Goal: Information Seeking & Learning: Find specific fact

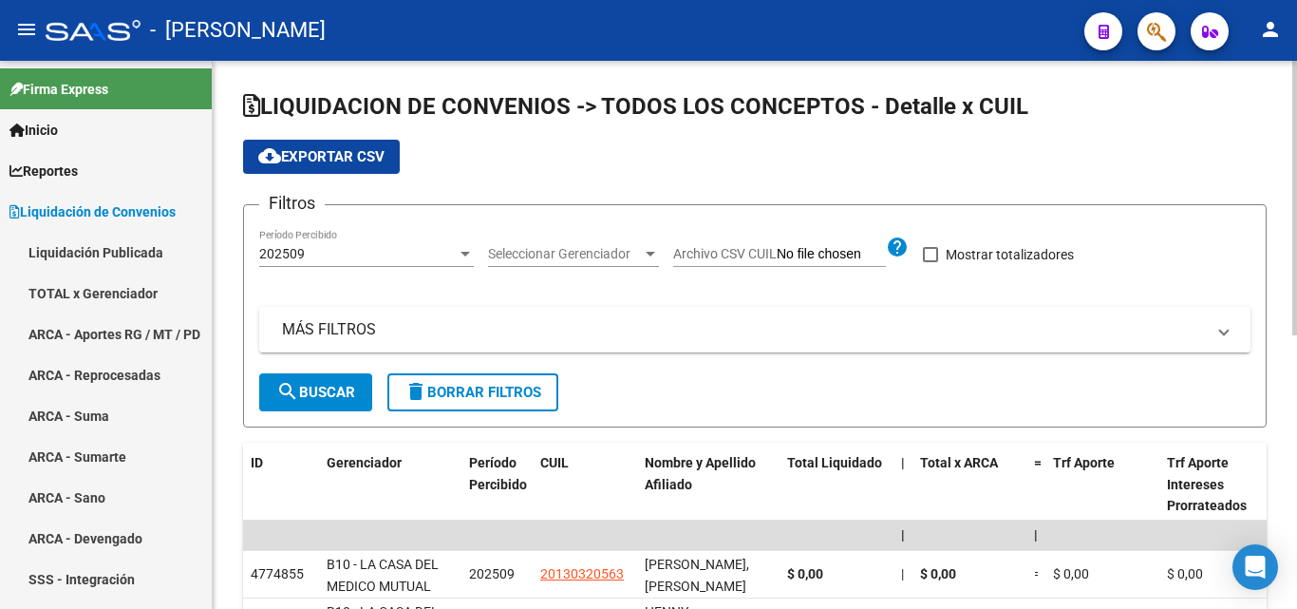
click at [336, 331] on mat-panel-title "MÁS FILTROS" at bounding box center [743, 329] width 923 height 21
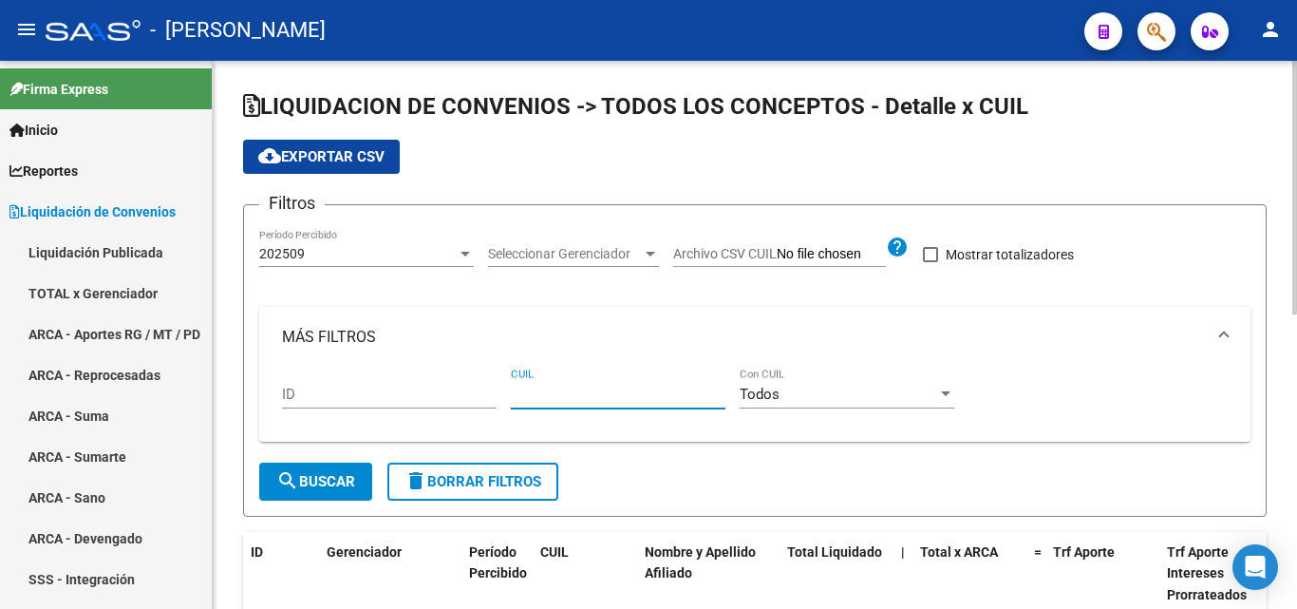
paste input "23-31473431-9"
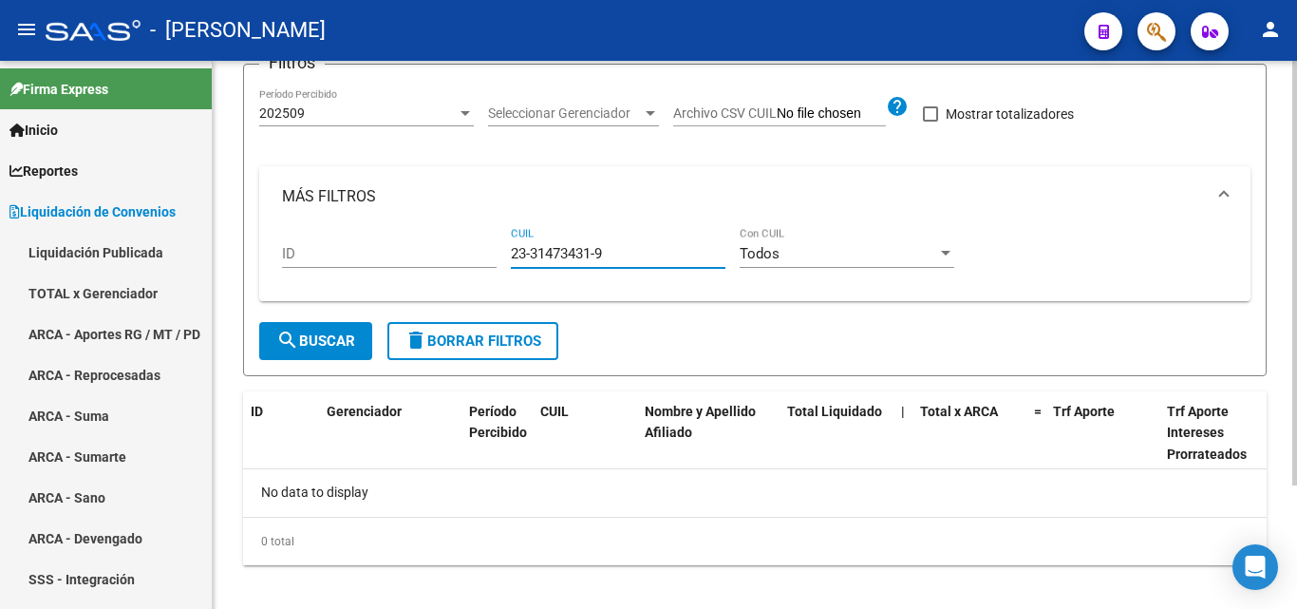
scroll to position [159, 0]
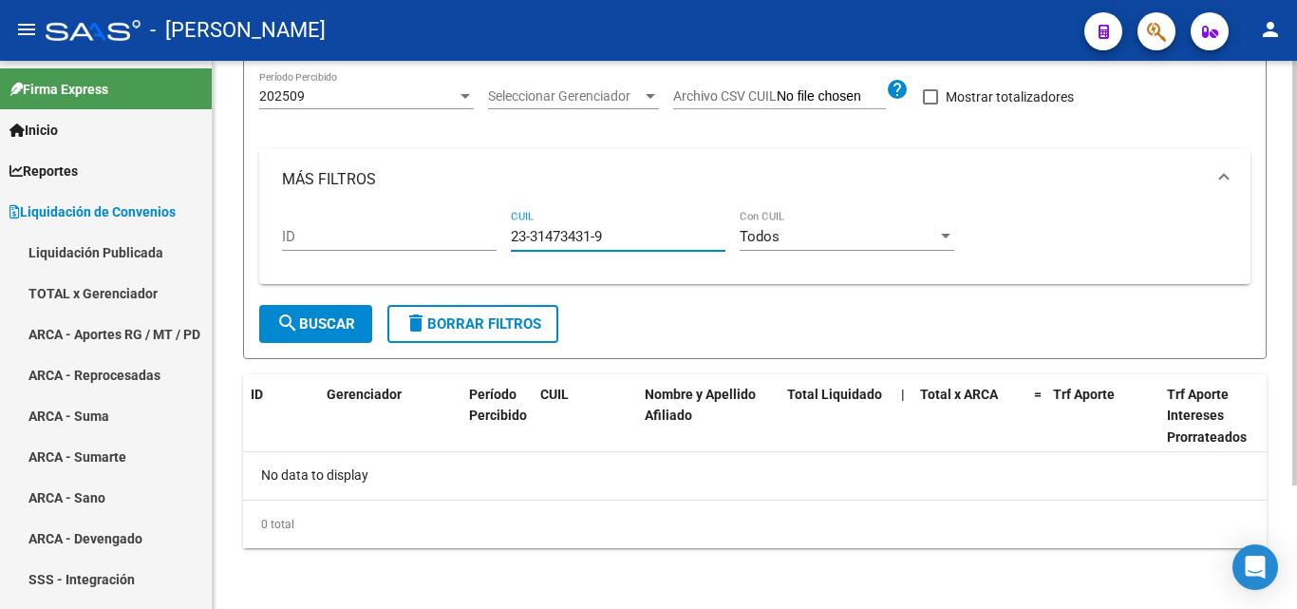
type input "23-31473431-9"
drag, startPoint x: 620, startPoint y: 239, endPoint x: 507, endPoint y: 234, distance: 113.1
click at [507, 234] on div "ID 23-31473431-9 CUIL Todos Con CUIL" at bounding box center [755, 239] width 946 height 59
paste input "27-19123178-9"
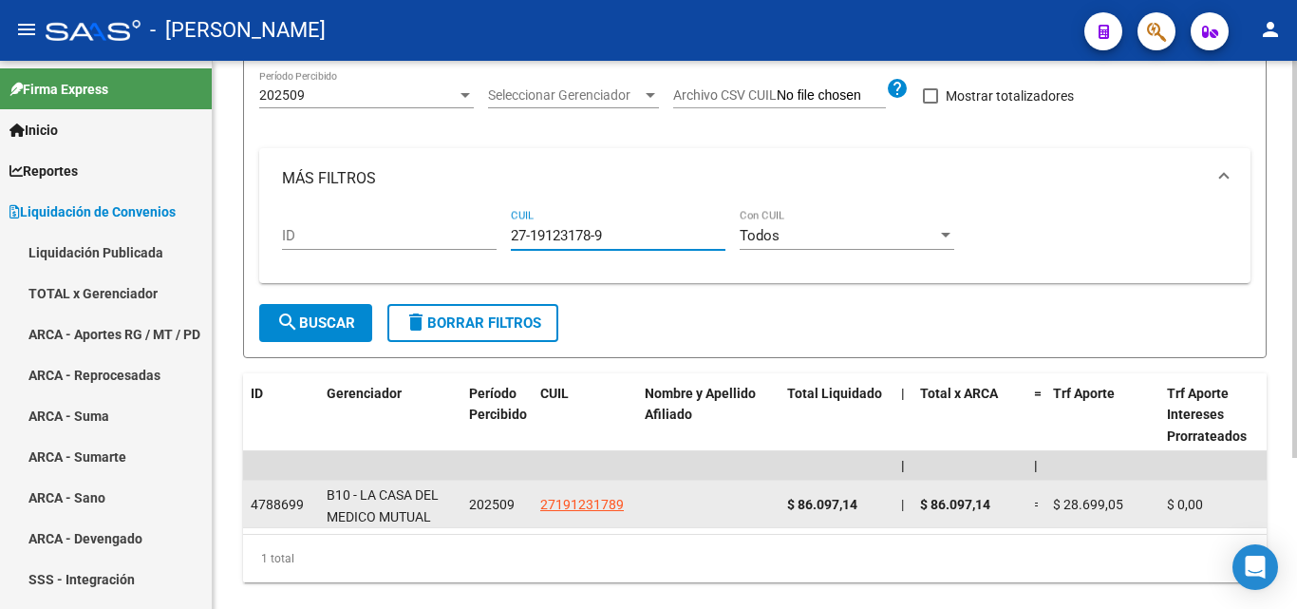
type input "27-19123178-9"
drag, startPoint x: 864, startPoint y: 504, endPoint x: 787, endPoint y: 504, distance: 76.9
click at [787, 504] on div "$ 86.097,14" at bounding box center [836, 505] width 99 height 22
copy span "$ 86.097,14"
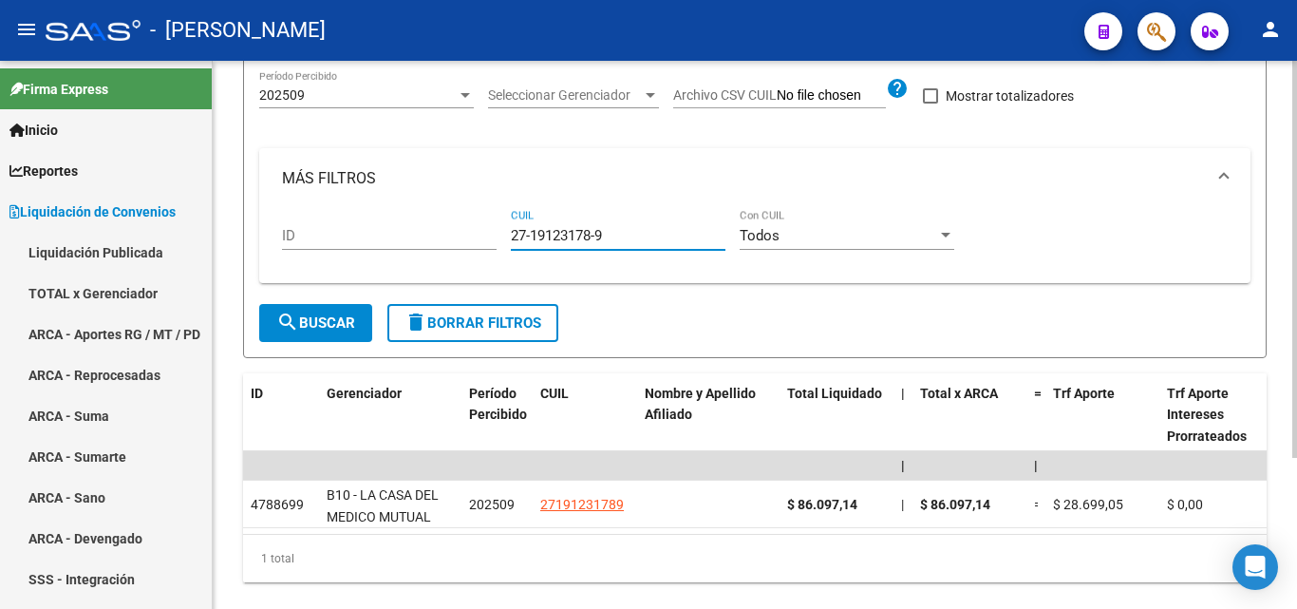
drag, startPoint x: 614, startPoint y: 234, endPoint x: 498, endPoint y: 238, distance: 115.9
click at [498, 238] on div "ID 27-19123178-9 CUIL Todos Con CUIL" at bounding box center [755, 238] width 946 height 59
paste input "20-39370019-0"
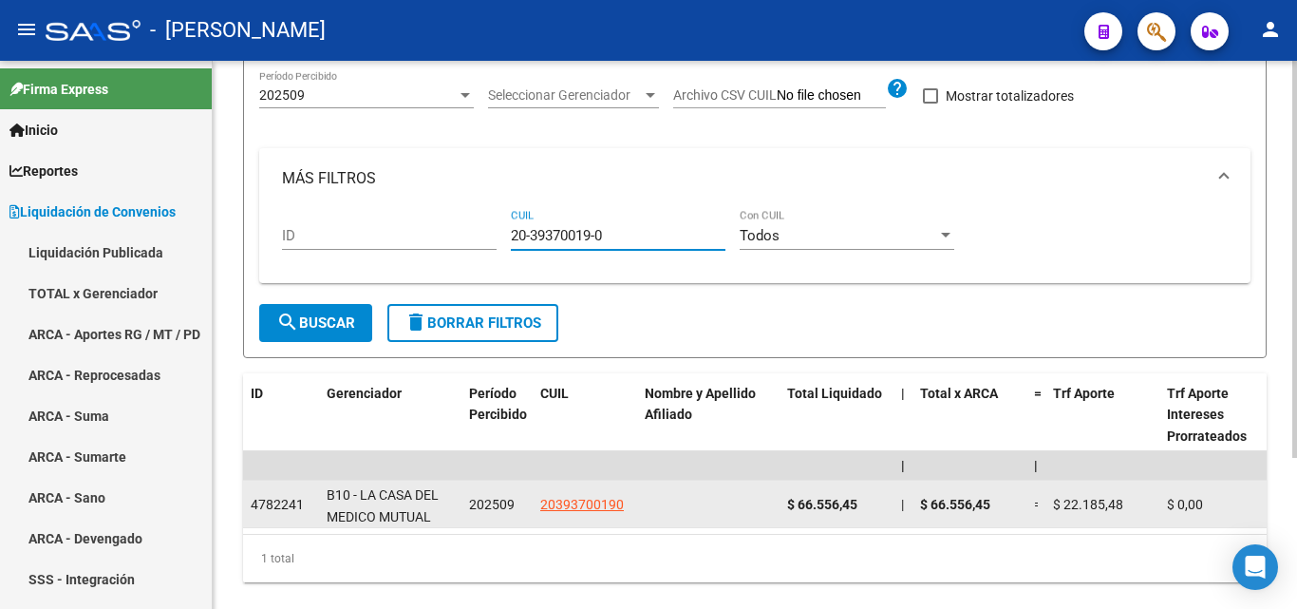
type input "20-39370019-0"
drag, startPoint x: 868, startPoint y: 505, endPoint x: 787, endPoint y: 507, distance: 80.7
click at [787, 507] on div "$ 66.556,45" at bounding box center [836, 505] width 99 height 22
copy span "$ 66.556,45"
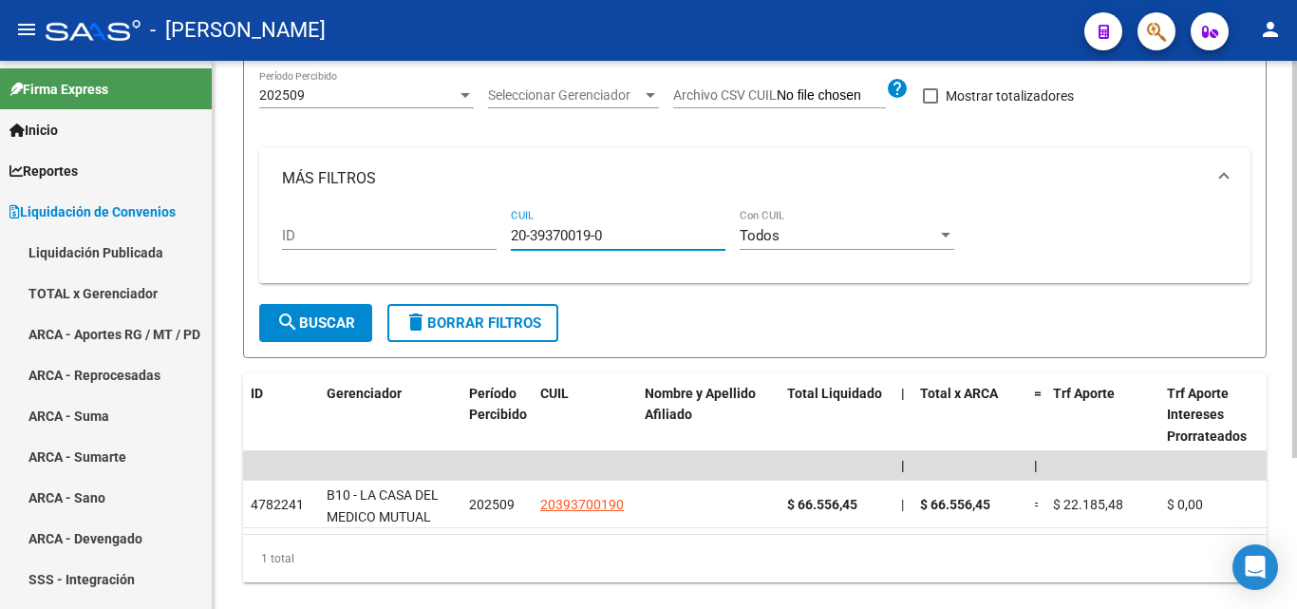
drag, startPoint x: 601, startPoint y: 237, endPoint x: 505, endPoint y: 241, distance: 96.0
click at [505, 241] on div "ID 20-39370019-0 CUIL Todos Con CUIL" at bounding box center [755, 238] width 946 height 59
paste input "20-37335094-0"
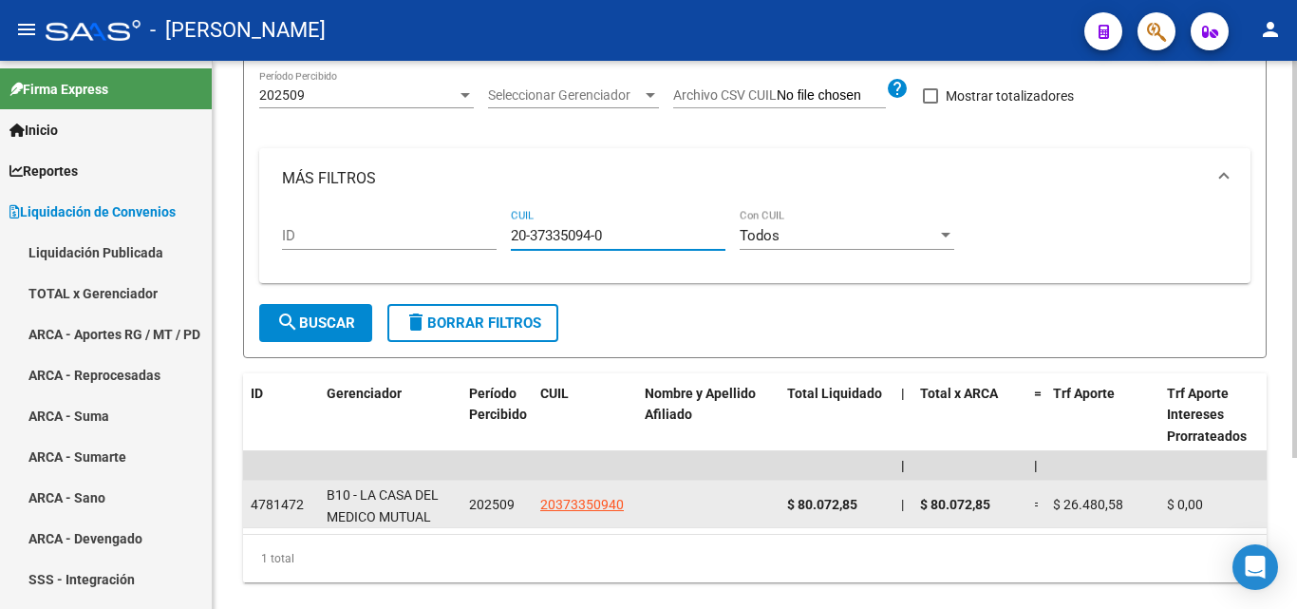
type input "20-37335094-0"
drag, startPoint x: 861, startPoint y: 502, endPoint x: 783, endPoint y: 498, distance: 77.9
click at [783, 498] on datatable-body-cell "$ 80.072,85" at bounding box center [836, 503] width 114 height 47
copy span "$ 80.072,85"
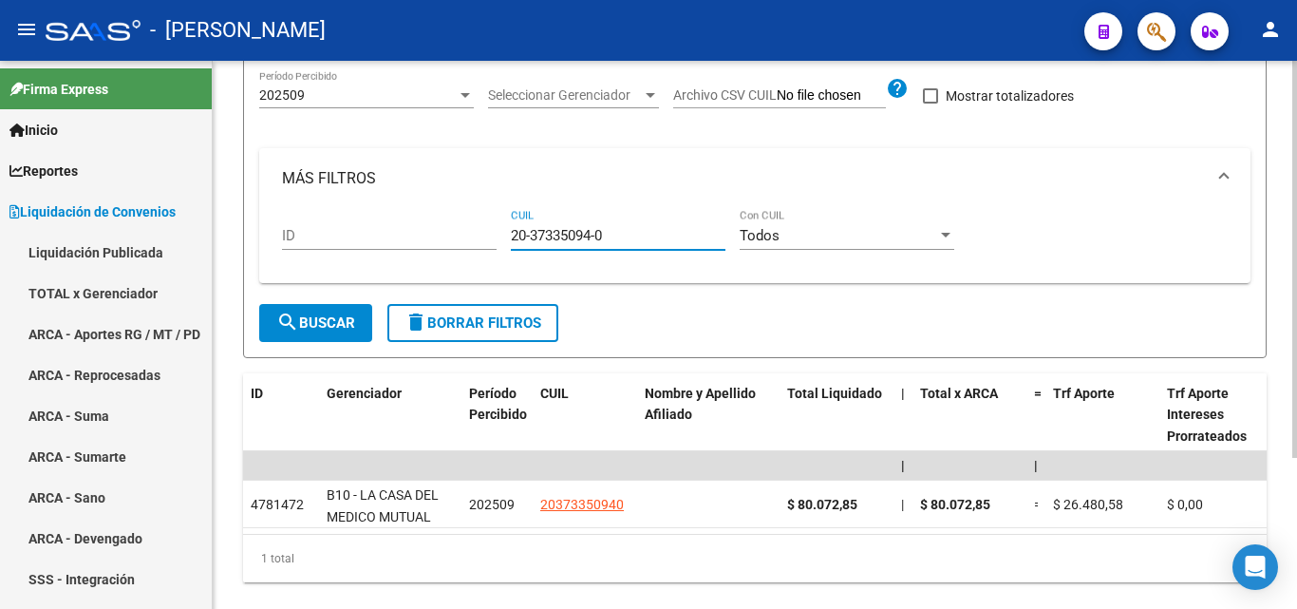
drag, startPoint x: 618, startPoint y: 237, endPoint x: 499, endPoint y: 240, distance: 118.7
click at [499, 240] on div "ID 20-37335094-0 CUIL Todos Con CUIL" at bounding box center [755, 238] width 946 height 59
paste input "23-46763839-4"
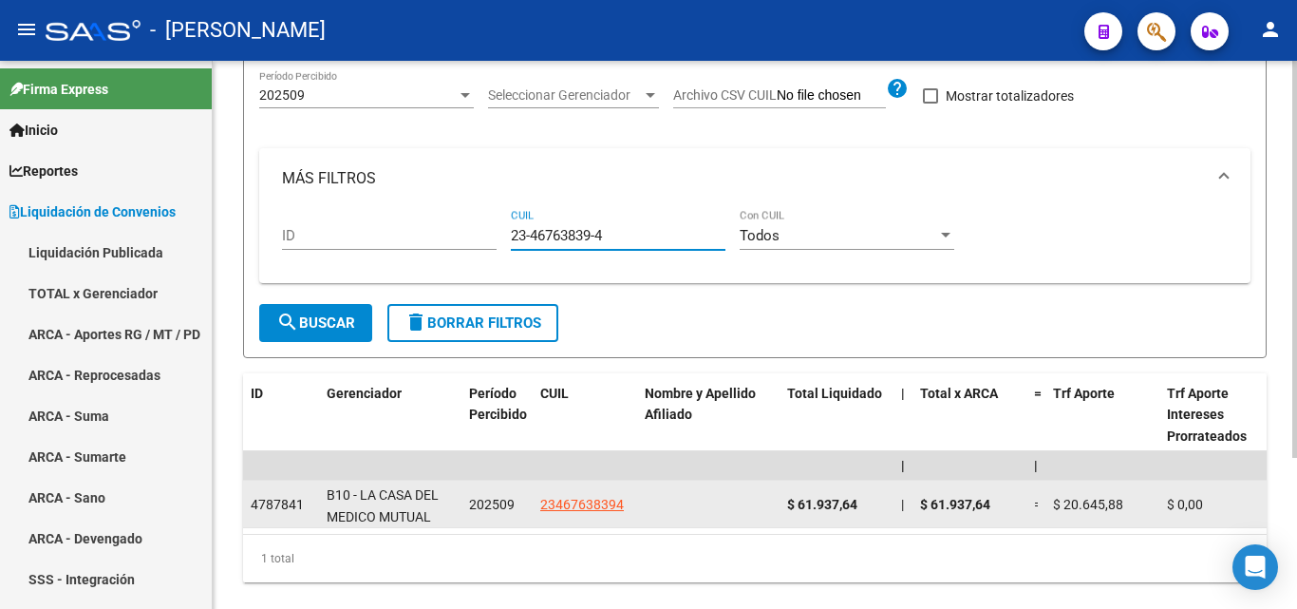
type input "23-46763839-4"
drag, startPoint x: 860, startPoint y: 502, endPoint x: 787, endPoint y: 502, distance: 73.1
click at [787, 502] on div "$ 61.937,64" at bounding box center [836, 505] width 99 height 22
copy span "$ 61.937,64"
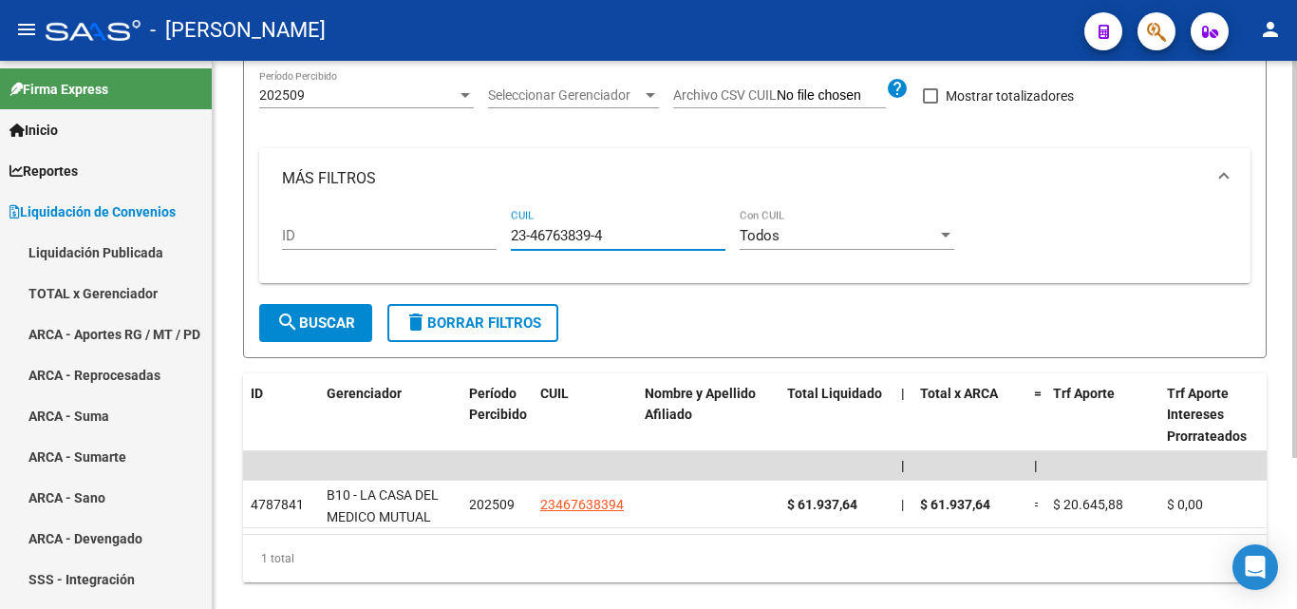
drag, startPoint x: 611, startPoint y: 234, endPoint x: 502, endPoint y: 233, distance: 109.2
click at [502, 233] on div "ID 23-46763839-4 CUIL Todos Con CUIL" at bounding box center [755, 238] width 946 height 59
paste input "27-44917683-4"
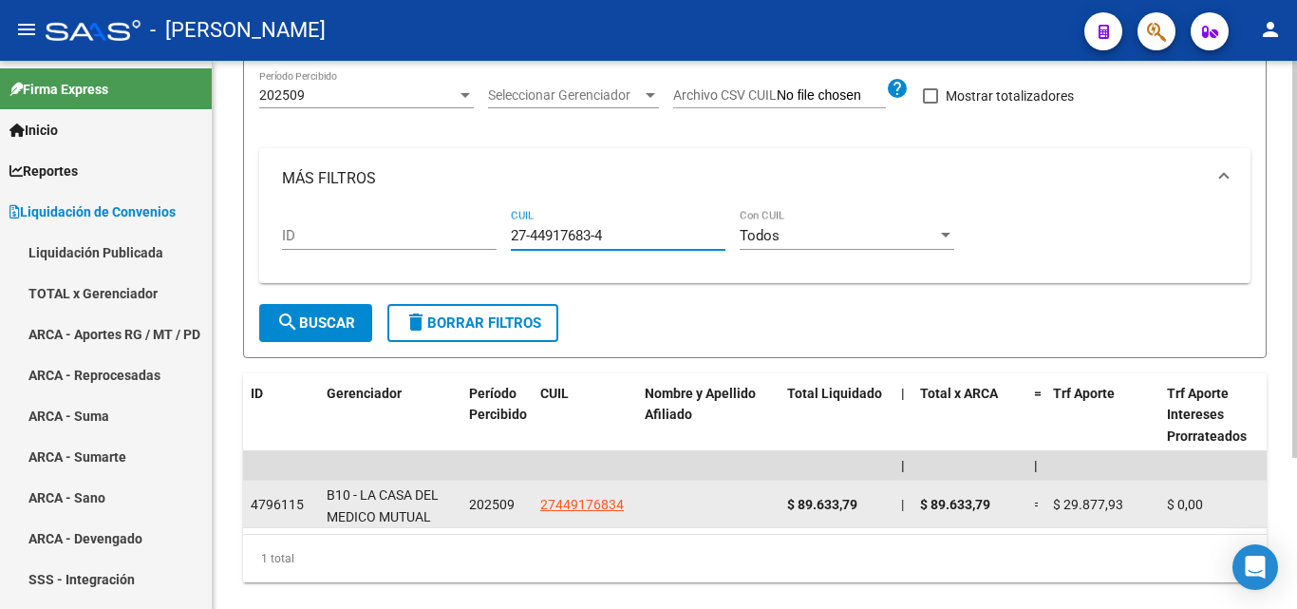
type input "27-44917683-4"
drag, startPoint x: 859, startPoint y: 506, endPoint x: 787, endPoint y: 511, distance: 72.3
click at [787, 511] on div "$ 89.633,79" at bounding box center [836, 505] width 99 height 22
copy span "$ 89.633,79"
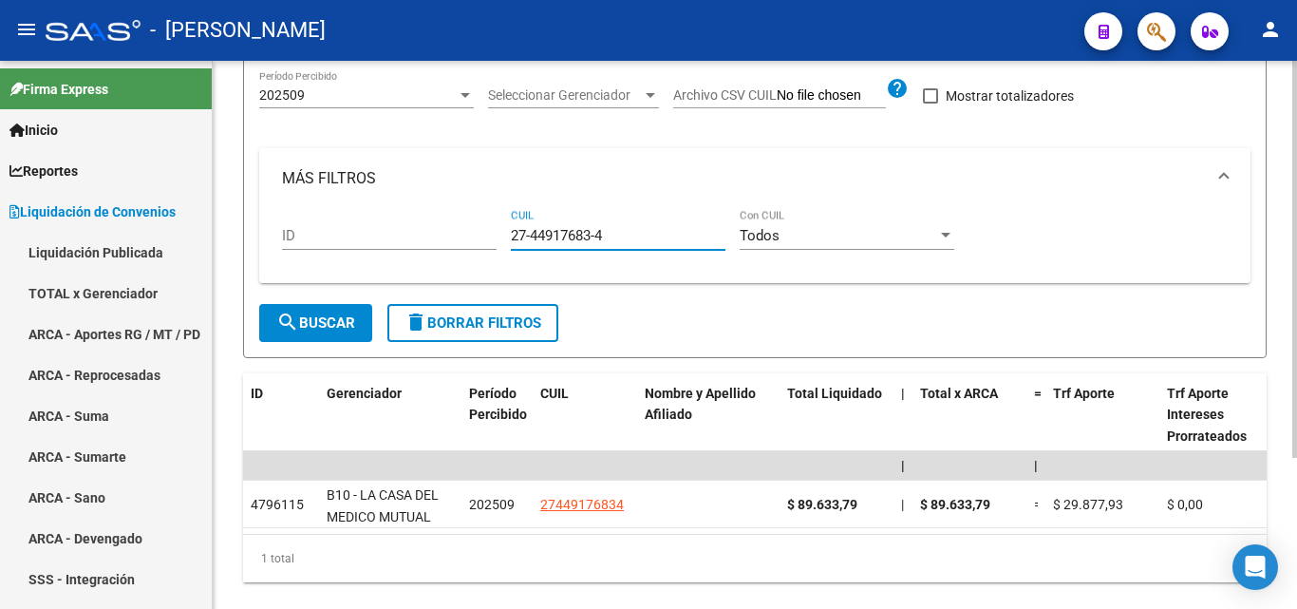
drag, startPoint x: 607, startPoint y: 237, endPoint x: 511, endPoint y: 241, distance: 96.0
click at [511, 241] on input "27-44917683-4" at bounding box center [618, 235] width 215 height 17
paste input "27-45491098-8"
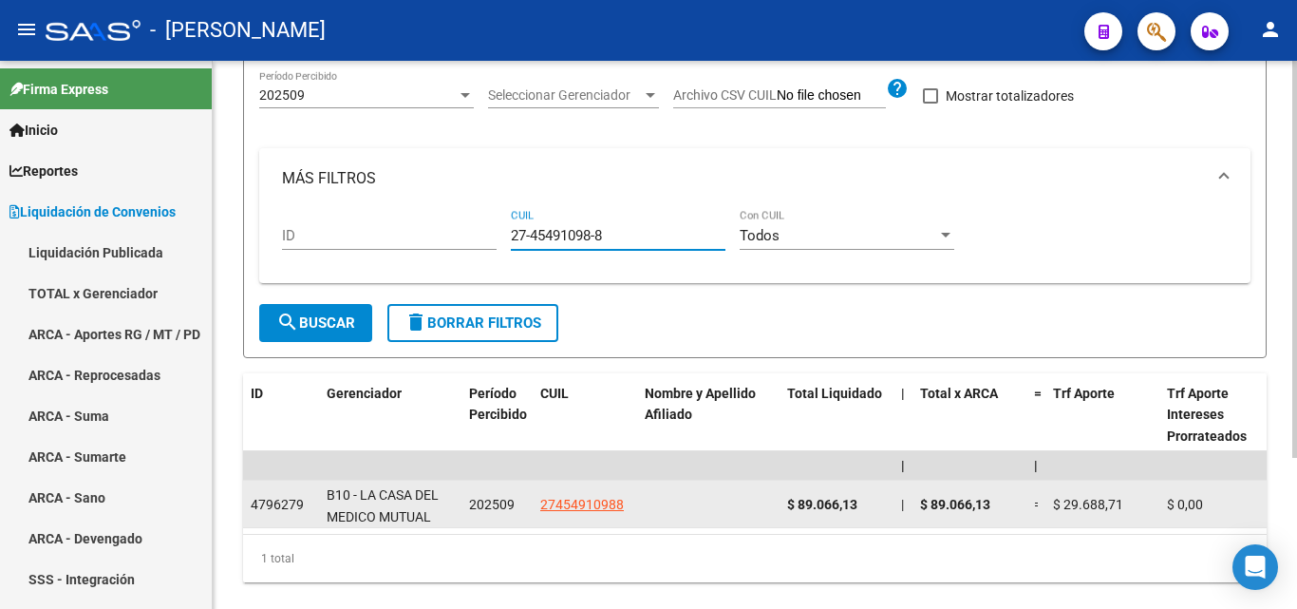
type input "27-45491098-8"
drag, startPoint x: 864, startPoint y: 501, endPoint x: 787, endPoint y: 503, distance: 76.9
click at [787, 503] on div "$ 89.066,13" at bounding box center [836, 505] width 99 height 22
copy span "$ 89.066,13"
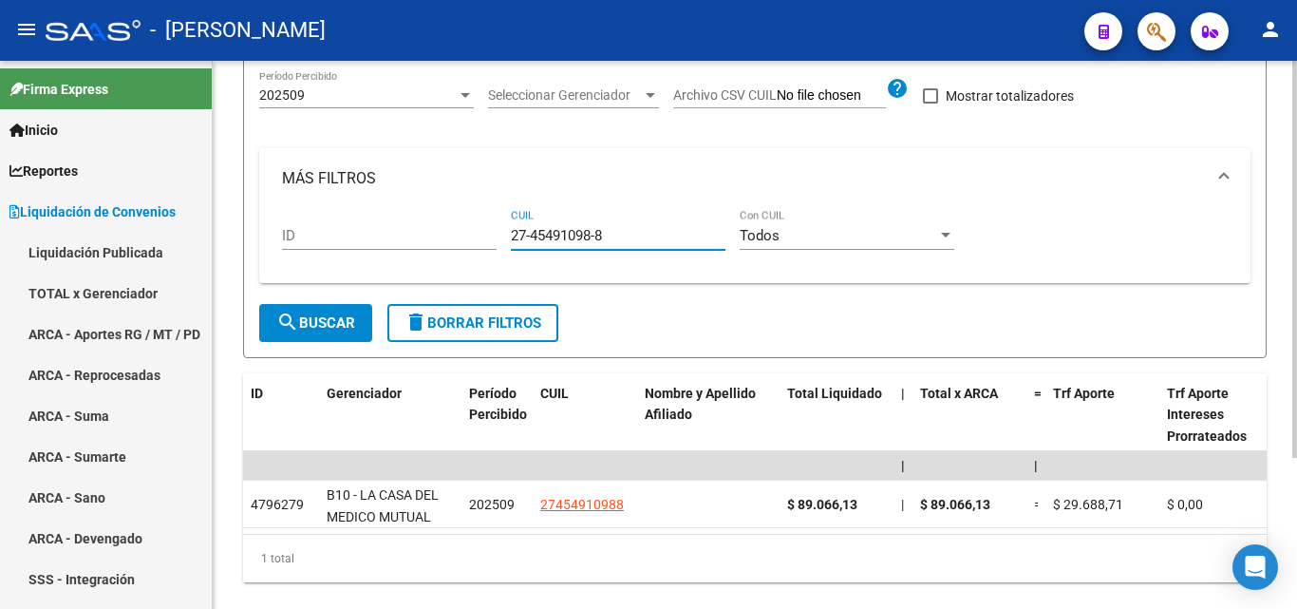
drag, startPoint x: 613, startPoint y: 234, endPoint x: 492, endPoint y: 233, distance: 121.5
click at [492, 233] on div "ID 27-45491098-8 CUIL Todos Con CUIL" at bounding box center [755, 238] width 946 height 59
paste input "27-41659070-8"
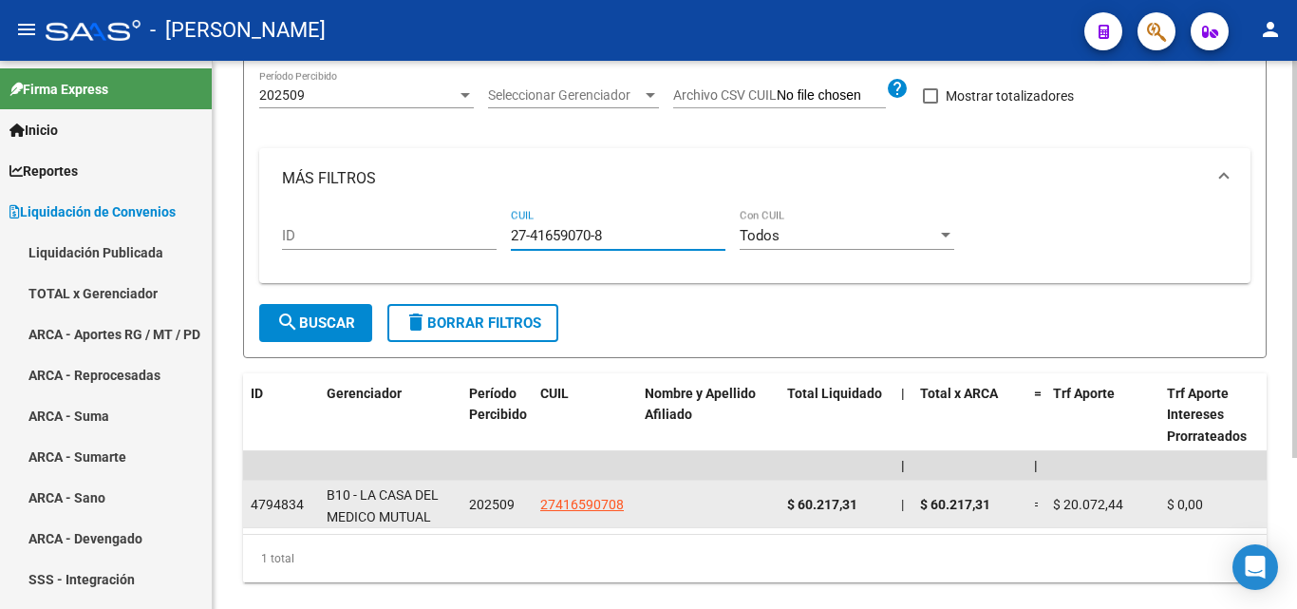
type input "27-41659070-8"
drag, startPoint x: 860, startPoint y: 505, endPoint x: 782, endPoint y: 504, distance: 77.9
click at [782, 504] on datatable-body-cell "$ 60.217,31" at bounding box center [836, 503] width 114 height 47
copy span "$ 60.217,31"
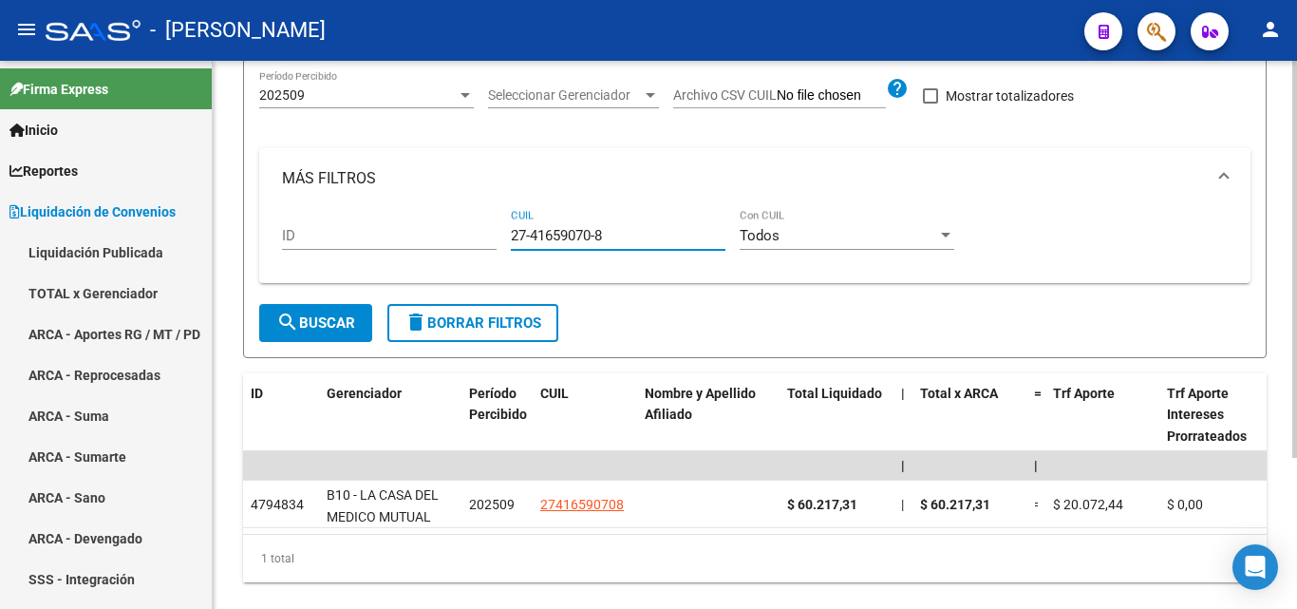
drag, startPoint x: 612, startPoint y: 234, endPoint x: 499, endPoint y: 234, distance: 113.0
click at [499, 234] on div "ID 27-41659070-8 CUIL Todos Con CUIL" at bounding box center [755, 238] width 946 height 59
paste input "27-46967019-3"
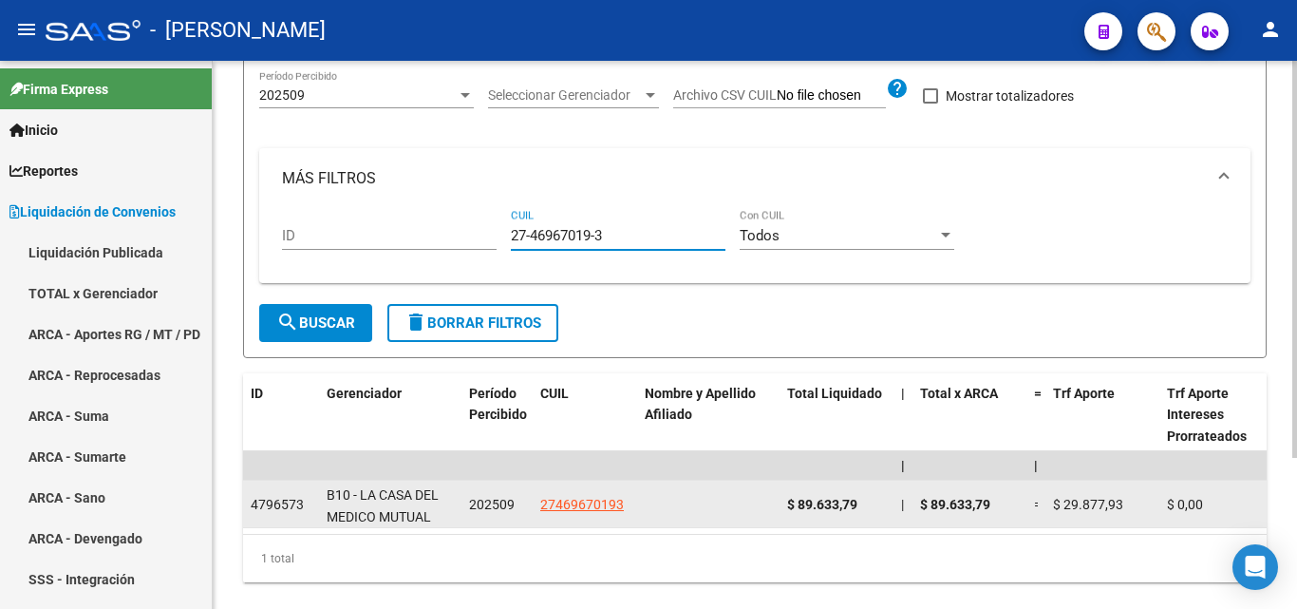
type input "27-46967019-3"
drag, startPoint x: 863, startPoint y: 502, endPoint x: 787, endPoint y: 508, distance: 76.2
click at [787, 508] on div "$ 89.633,79" at bounding box center [836, 505] width 99 height 22
copy span "$ 89.633,79"
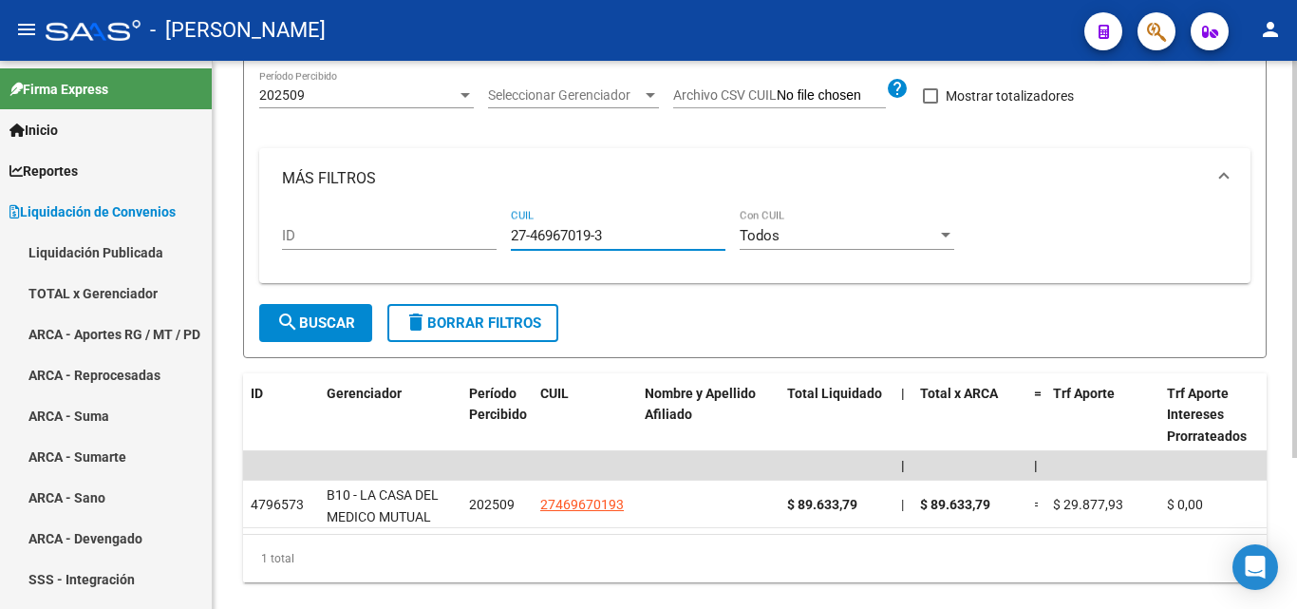
drag, startPoint x: 605, startPoint y: 235, endPoint x: 500, endPoint y: 237, distance: 104.4
click at [500, 237] on div "ID 27-46967019-3 CUIL Todos Con CUIL" at bounding box center [755, 238] width 946 height 59
paste input "20-44731869-6"
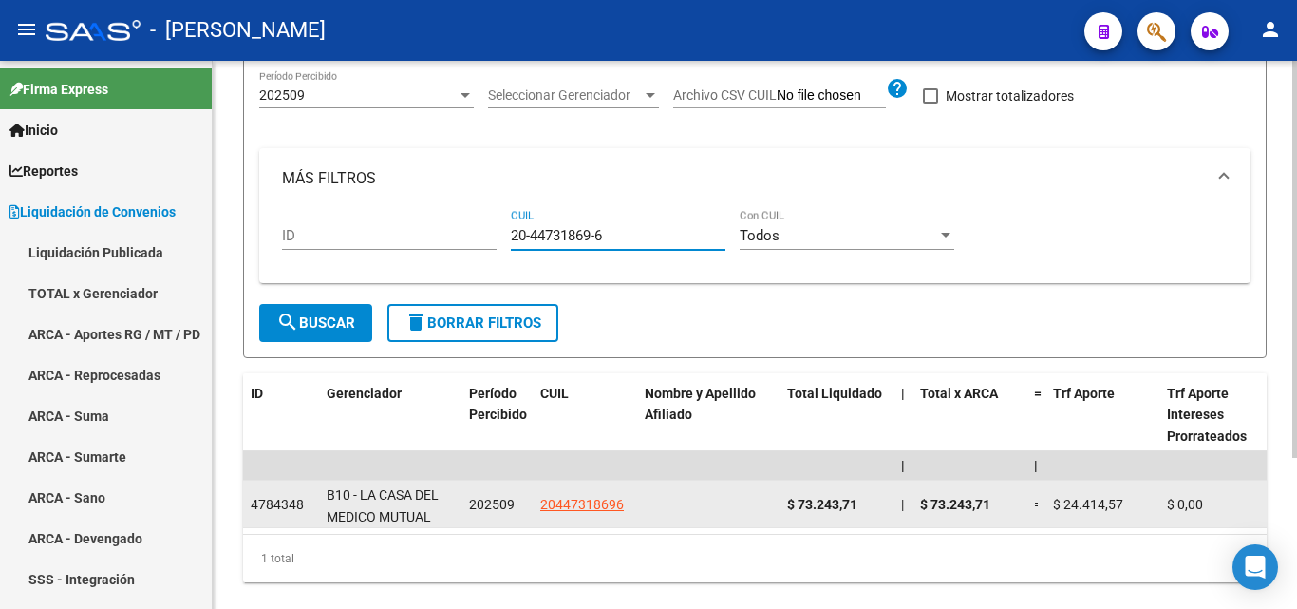
type input "20-44731869-6"
drag, startPoint x: 855, startPoint y: 500, endPoint x: 780, endPoint y: 505, distance: 75.2
click at [780, 505] on datatable-body-cell "$ 73.243,71" at bounding box center [836, 503] width 114 height 47
copy span "$ 73.243,71"
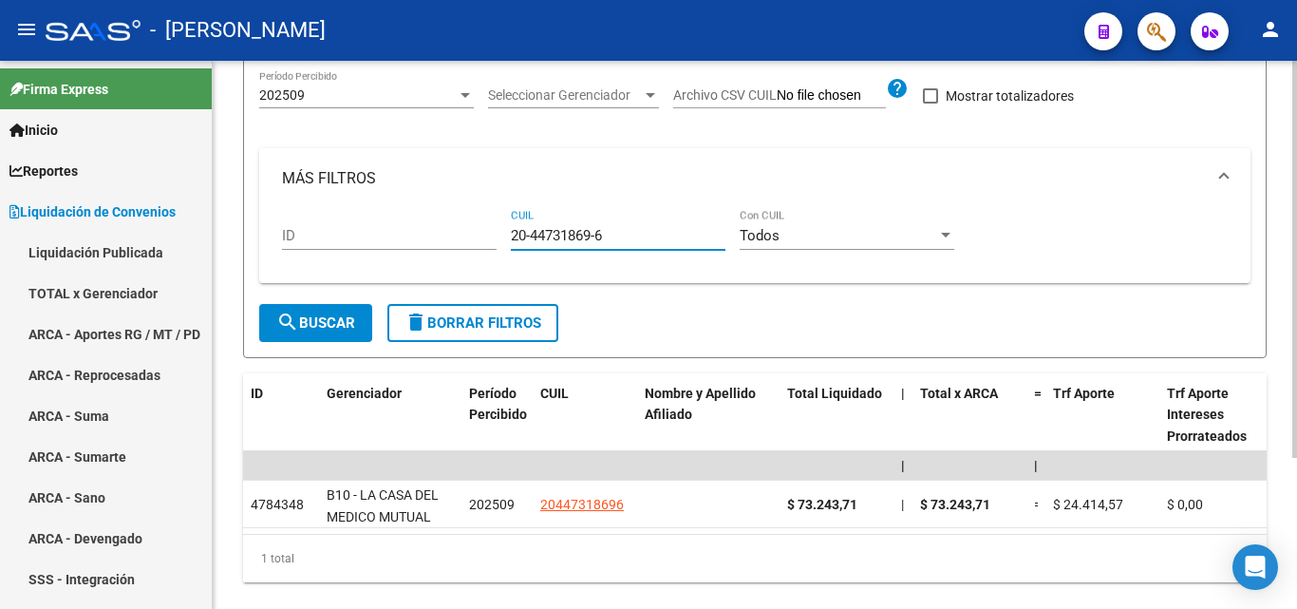
drag, startPoint x: 613, startPoint y: 232, endPoint x: 497, endPoint y: 234, distance: 115.9
click at [497, 234] on div "ID 20-44731869-6 CUIL Todos Con CUIL" at bounding box center [755, 238] width 946 height 59
paste input "23-35448406-4"
type input "23-35448406-4"
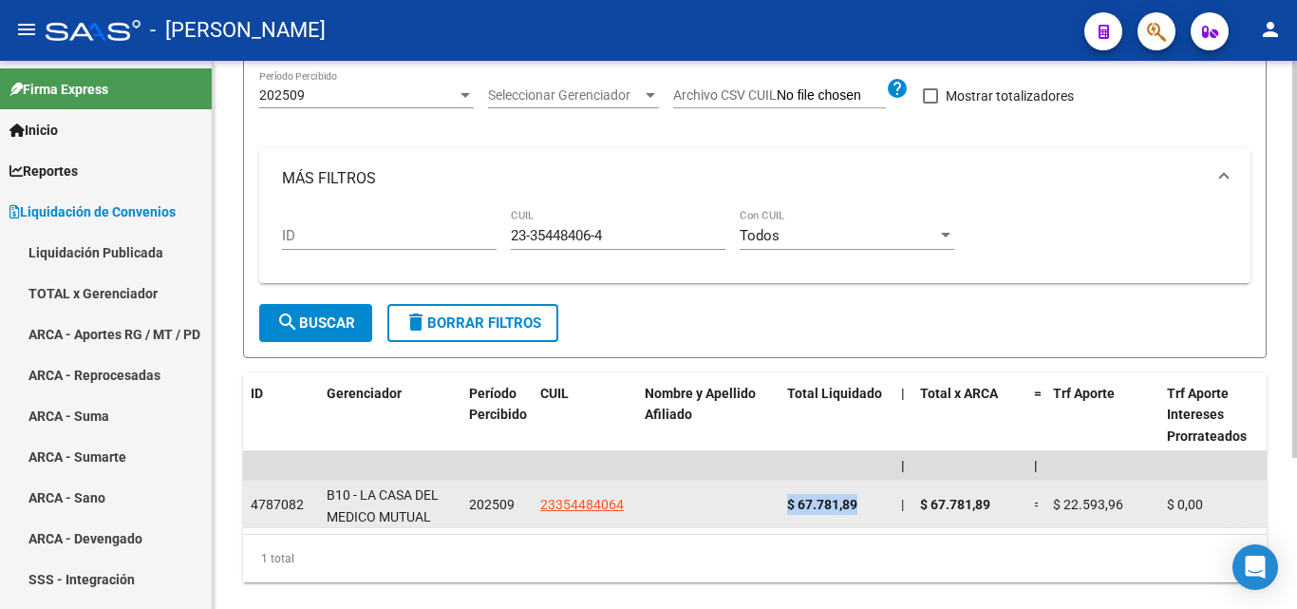
drag, startPoint x: 866, startPoint y: 499, endPoint x: 780, endPoint y: 499, distance: 85.4
click at [780, 499] on datatable-body-cell "$ 67.781,89" at bounding box center [836, 503] width 114 height 47
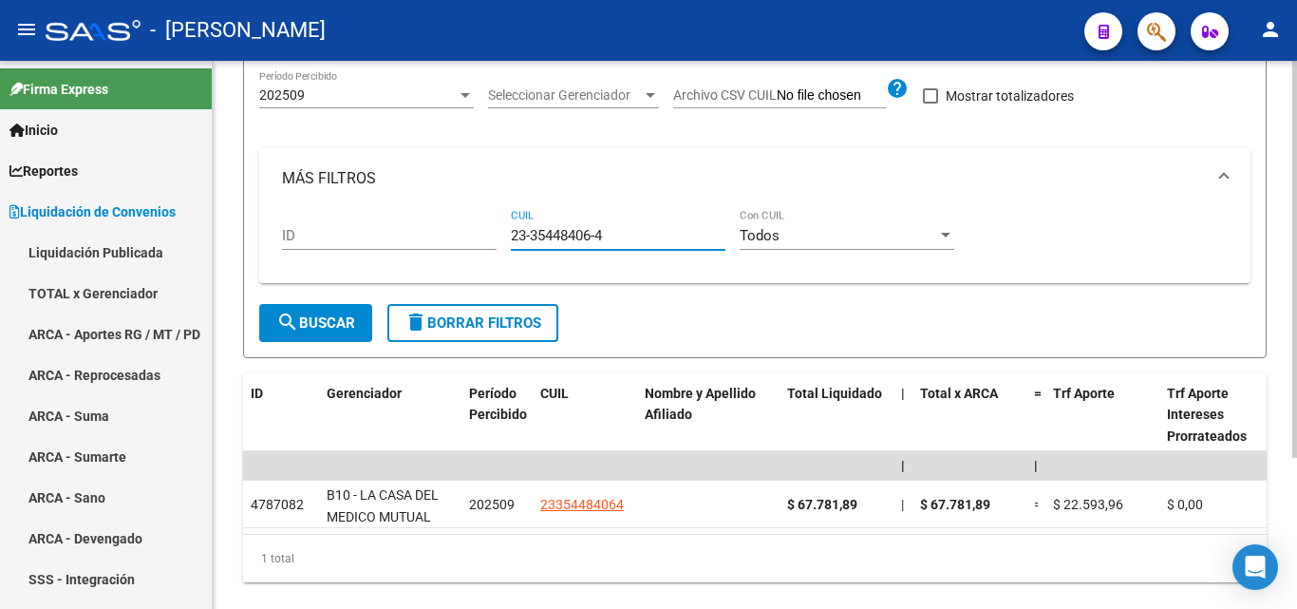
drag, startPoint x: 628, startPoint y: 235, endPoint x: 503, endPoint y: 238, distance: 124.4
click at [503, 238] on div "ID 23-35448406-4 CUIL Todos Con CUIL" at bounding box center [755, 238] width 946 height 59
paste input "20-36856702-8"
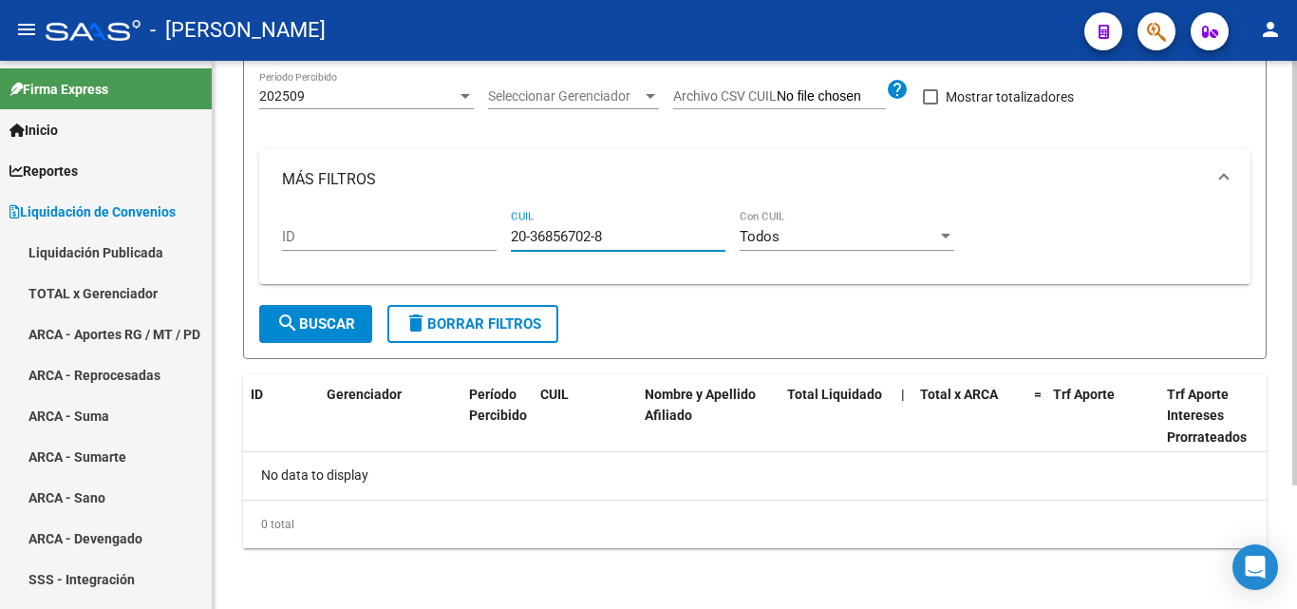
type input "20-36856702-8"
drag, startPoint x: 612, startPoint y: 231, endPoint x: 497, endPoint y: 226, distance: 115.0
click at [497, 226] on div "ID 20-36856702-8 CUIL Todos Con CUIL" at bounding box center [755, 239] width 946 height 59
paste input "27-40554280-9"
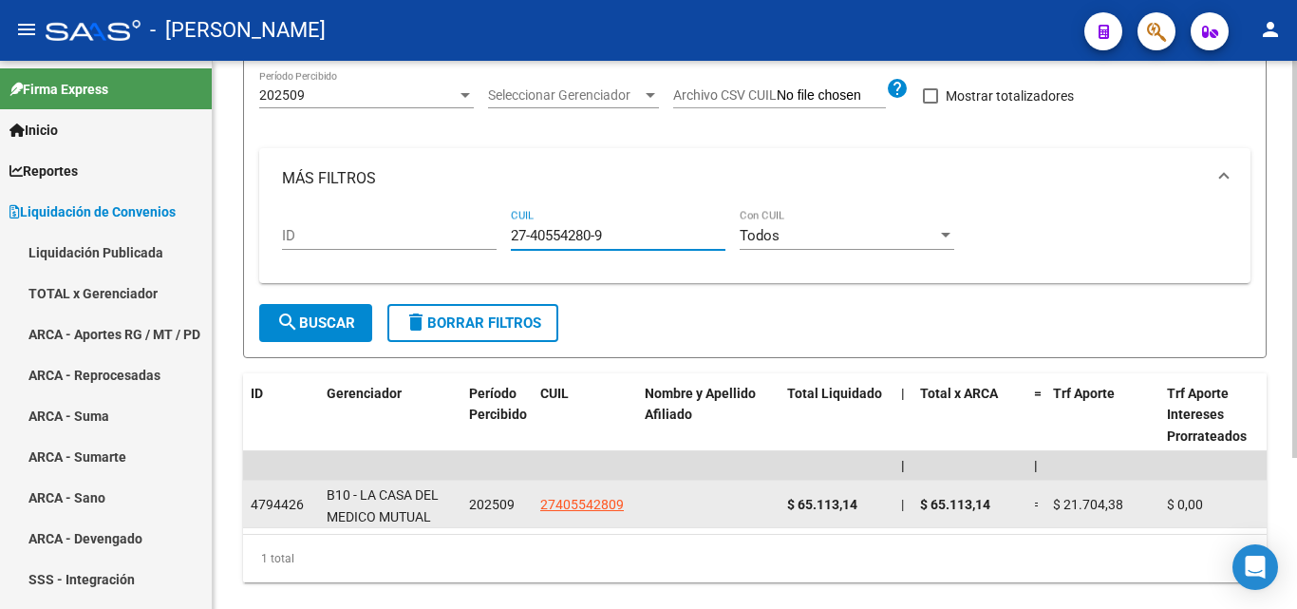
type input "27-40554280-9"
drag, startPoint x: 868, startPoint y: 502, endPoint x: 782, endPoint y: 513, distance: 86.1
click at [782, 513] on datatable-body-cell "$ 65.113,14" at bounding box center [836, 503] width 114 height 47
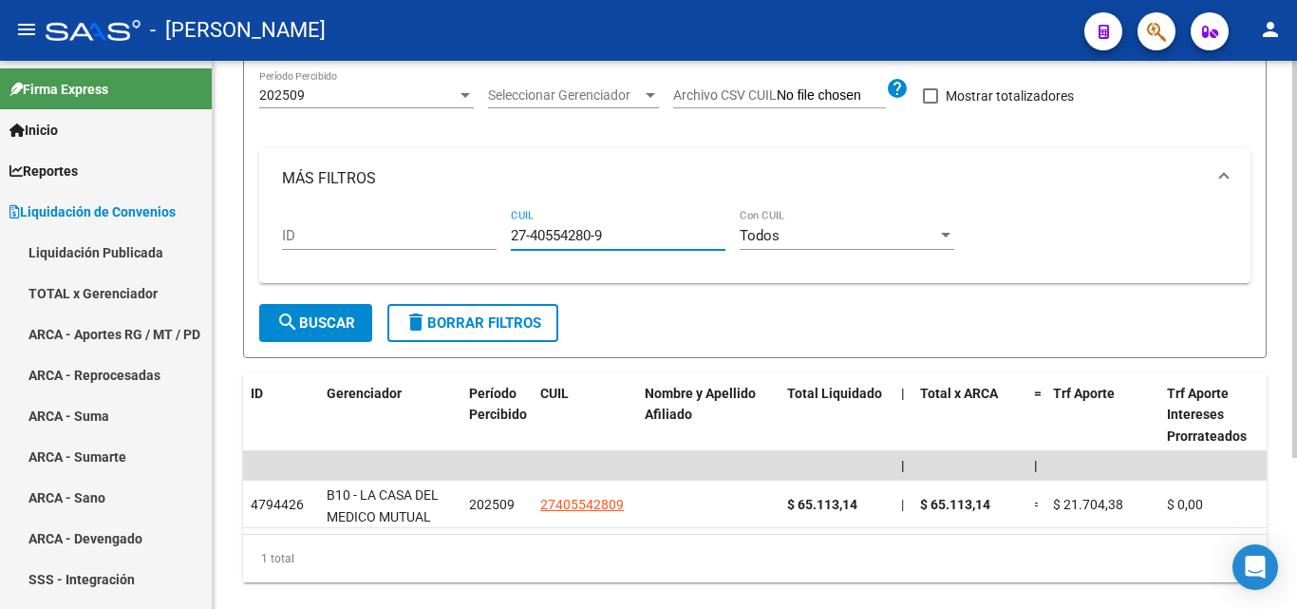
drag, startPoint x: 619, startPoint y: 233, endPoint x: 485, endPoint y: 225, distance: 134.1
click at [485, 225] on div "ID 27-40554280-9 CUIL Todos Con CUIL" at bounding box center [755, 238] width 946 height 59
paste input "23-44523645-4"
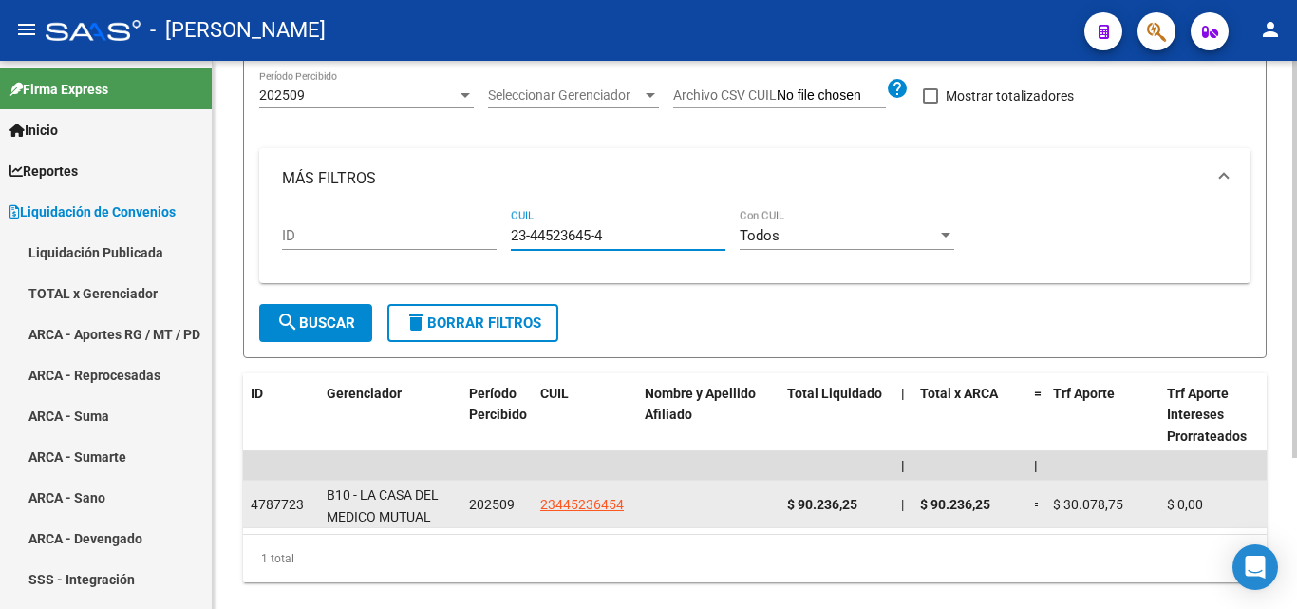
type input "23-44523645-4"
drag, startPoint x: 861, startPoint y: 501, endPoint x: 787, endPoint y: 510, distance: 74.5
click at [787, 510] on div "$ 90.236,25" at bounding box center [836, 505] width 99 height 22
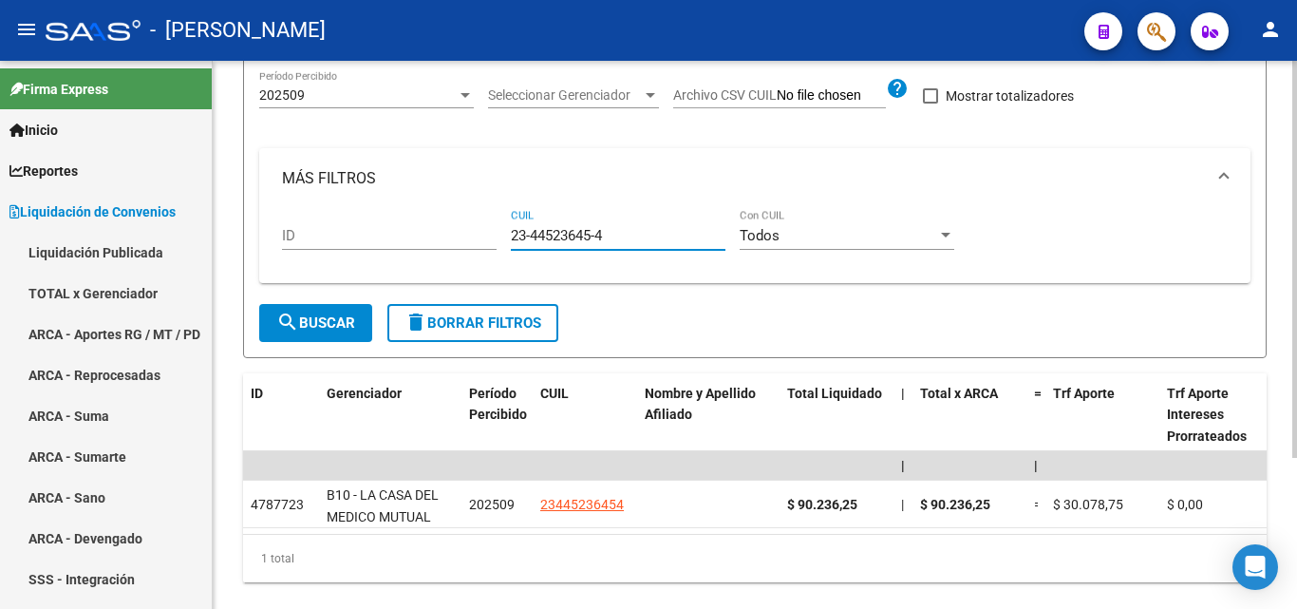
drag, startPoint x: 602, startPoint y: 235, endPoint x: 484, endPoint y: 239, distance: 117.8
click at [484, 239] on div "ID 23-44523645-4 CUIL Todos Con CUIL" at bounding box center [755, 238] width 946 height 59
paste input "20-31609819-4"
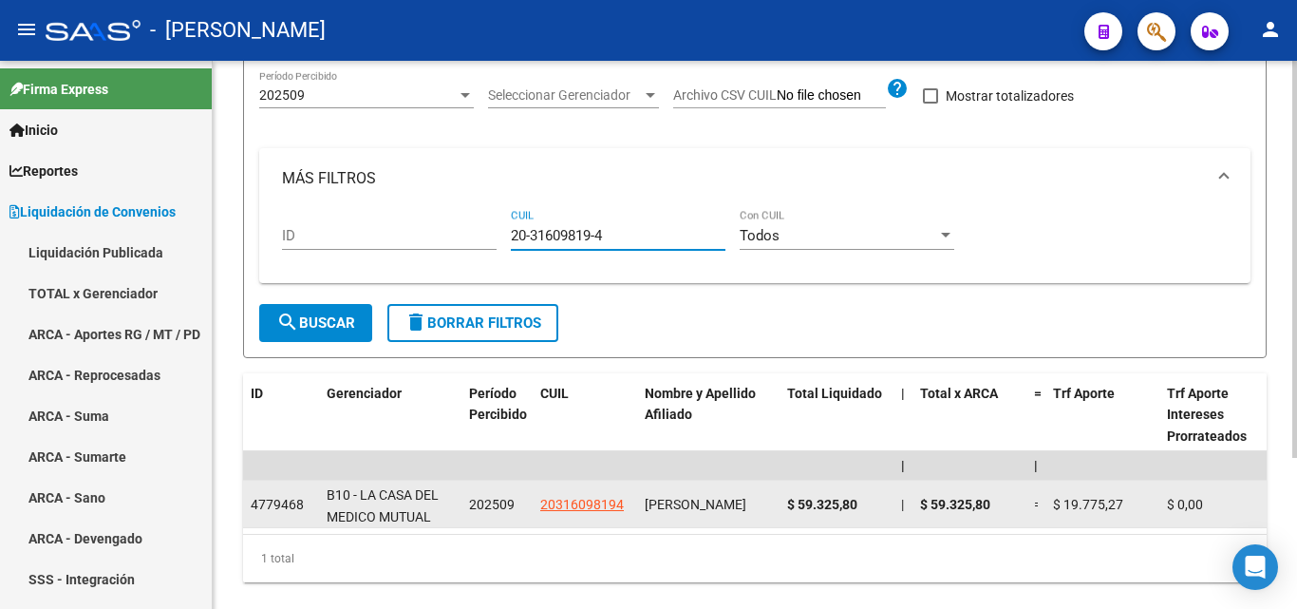
type input "20-31609819-4"
drag, startPoint x: 862, startPoint y: 505, endPoint x: 785, endPoint y: 503, distance: 76.9
click at [785, 503] on datatable-body-cell "$ 59.325,80" at bounding box center [836, 503] width 114 height 47
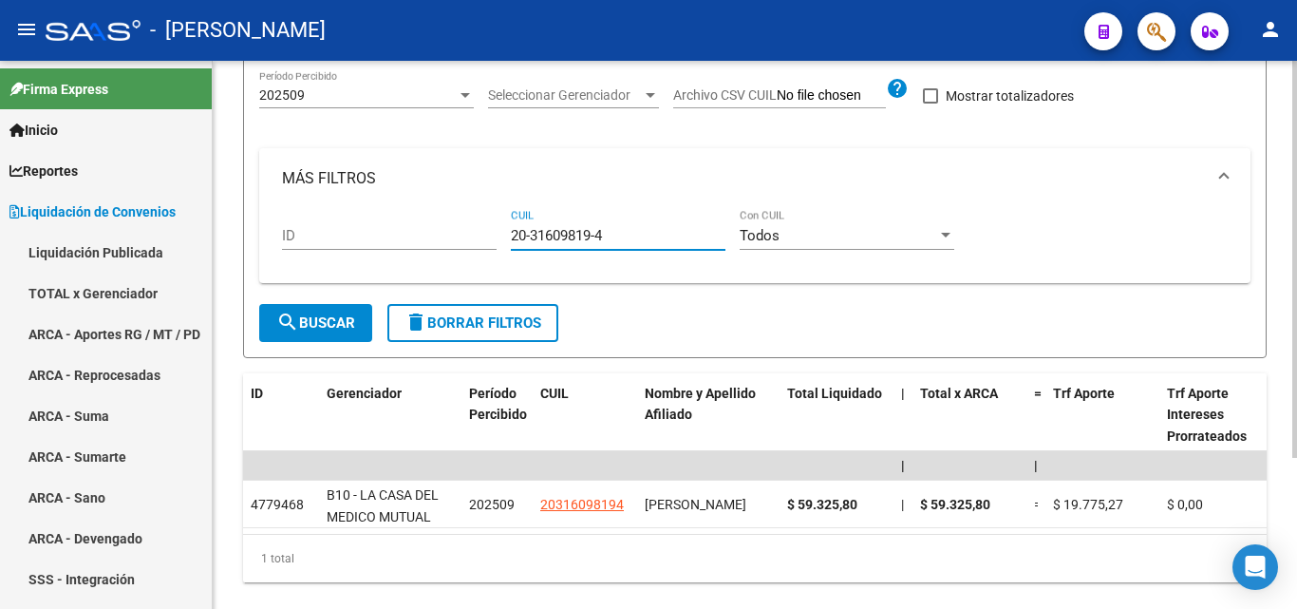
drag, startPoint x: 627, startPoint y: 238, endPoint x: 492, endPoint y: 234, distance: 134.9
click at [492, 234] on div "ID 20-31609819-4 CUIL Todos Con CUIL" at bounding box center [755, 238] width 946 height 59
paste input "23-27336118-9"
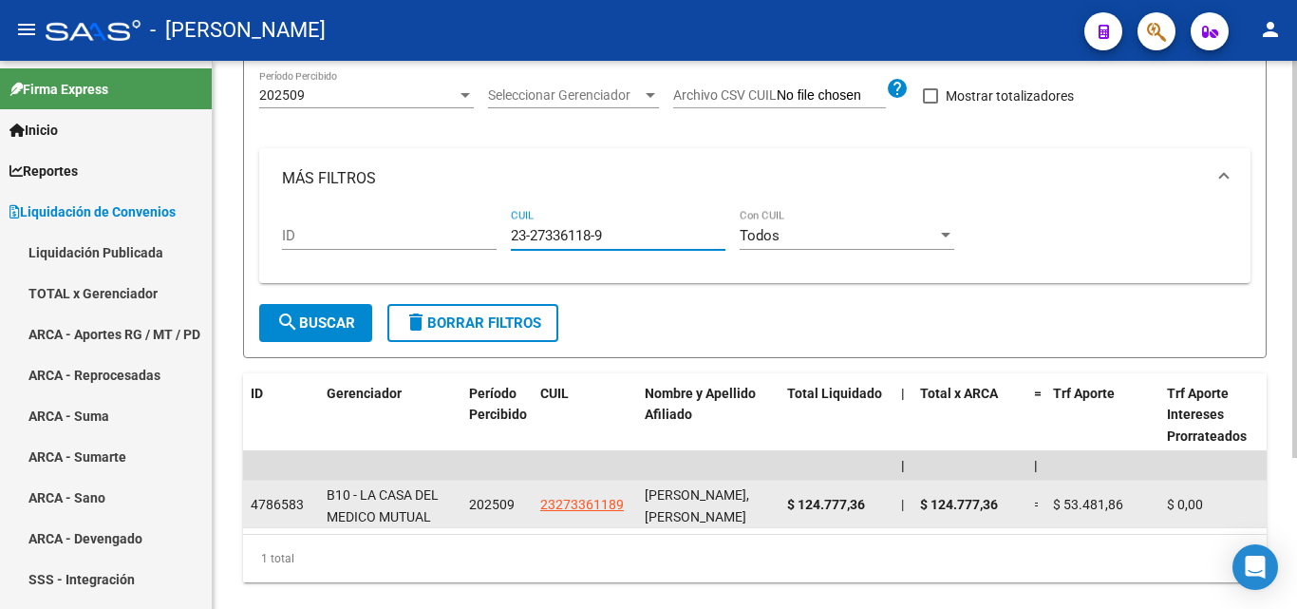
type input "23-27336118-9"
drag, startPoint x: 866, startPoint y: 501, endPoint x: 787, endPoint y: 515, distance: 79.9
click at [787, 515] on div "$ 124.777,36" at bounding box center [836, 505] width 99 height 22
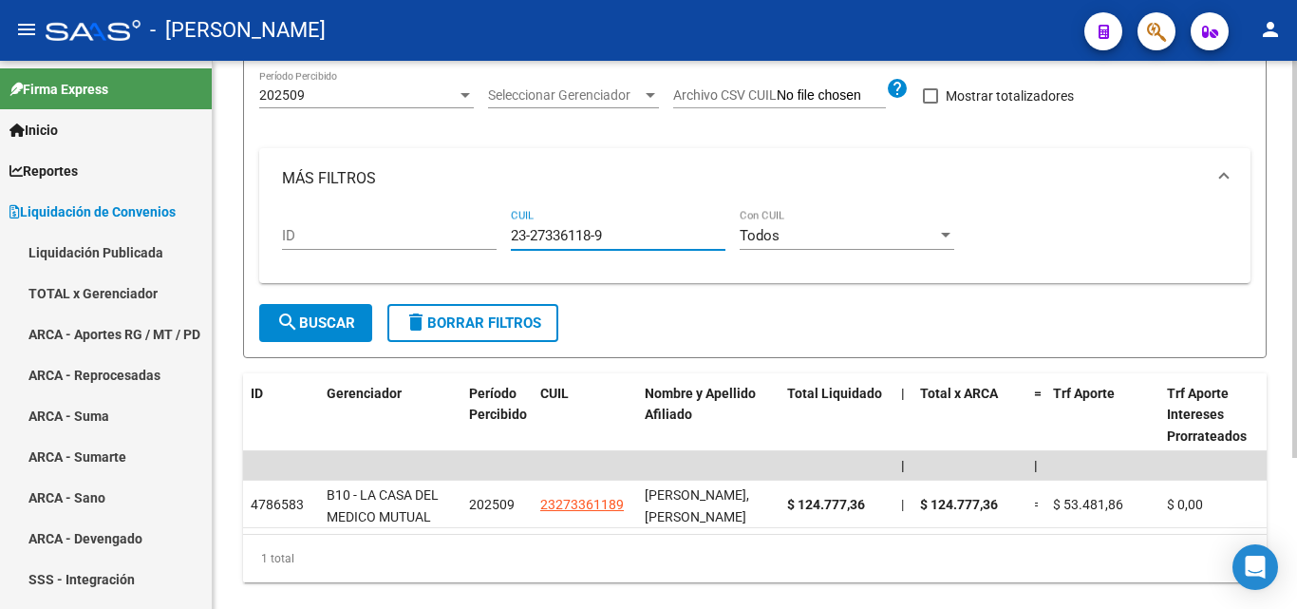
drag, startPoint x: 610, startPoint y: 236, endPoint x: 490, endPoint y: 234, distance: 120.6
click at [490, 234] on div "ID 23-27336118-9 CUIL Todos Con CUIL" at bounding box center [755, 238] width 946 height 59
paste input "27-38726268-2"
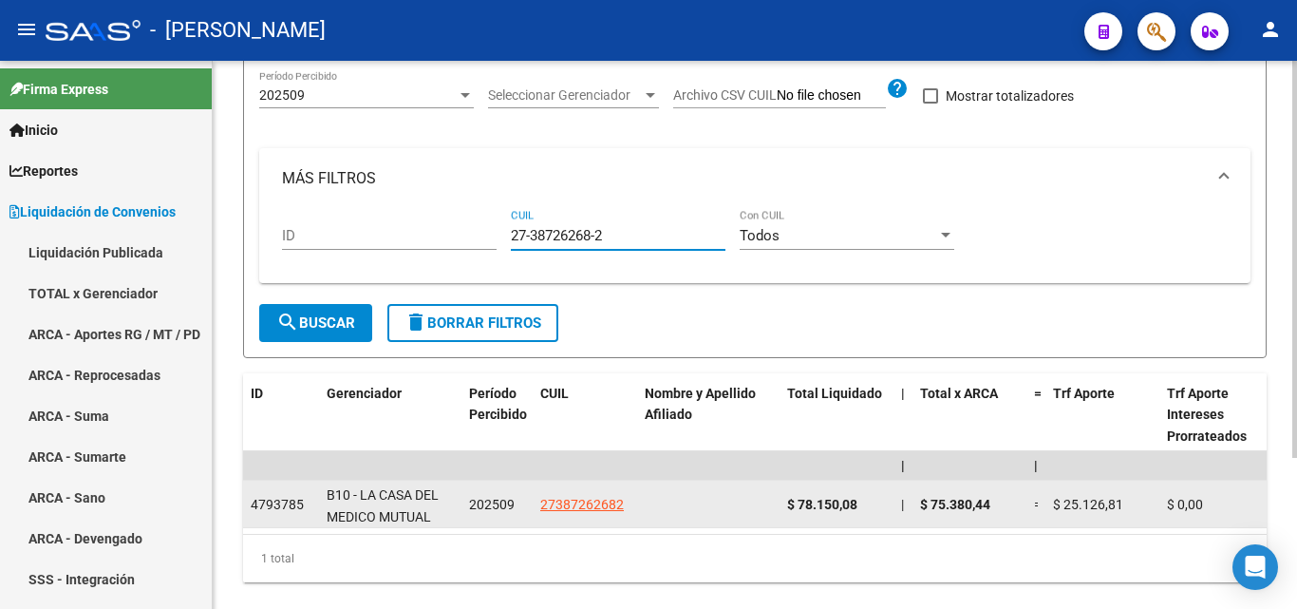
type input "27-38726268-2"
drag, startPoint x: 863, startPoint y: 501, endPoint x: 776, endPoint y: 502, distance: 87.3
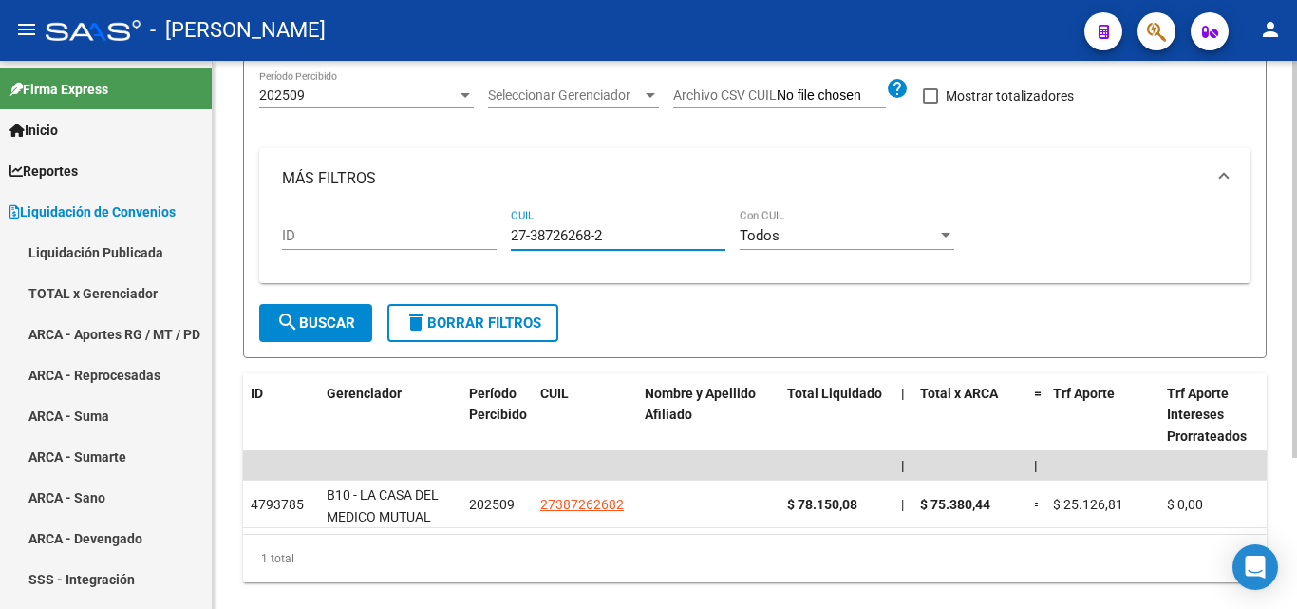
drag, startPoint x: 588, startPoint y: 233, endPoint x: 490, endPoint y: 240, distance: 98.1
click at [490, 240] on div "ID 27-38726268-2 CUIL Todos Con CUIL" at bounding box center [755, 238] width 946 height 59
paste input "23-45804908-4"
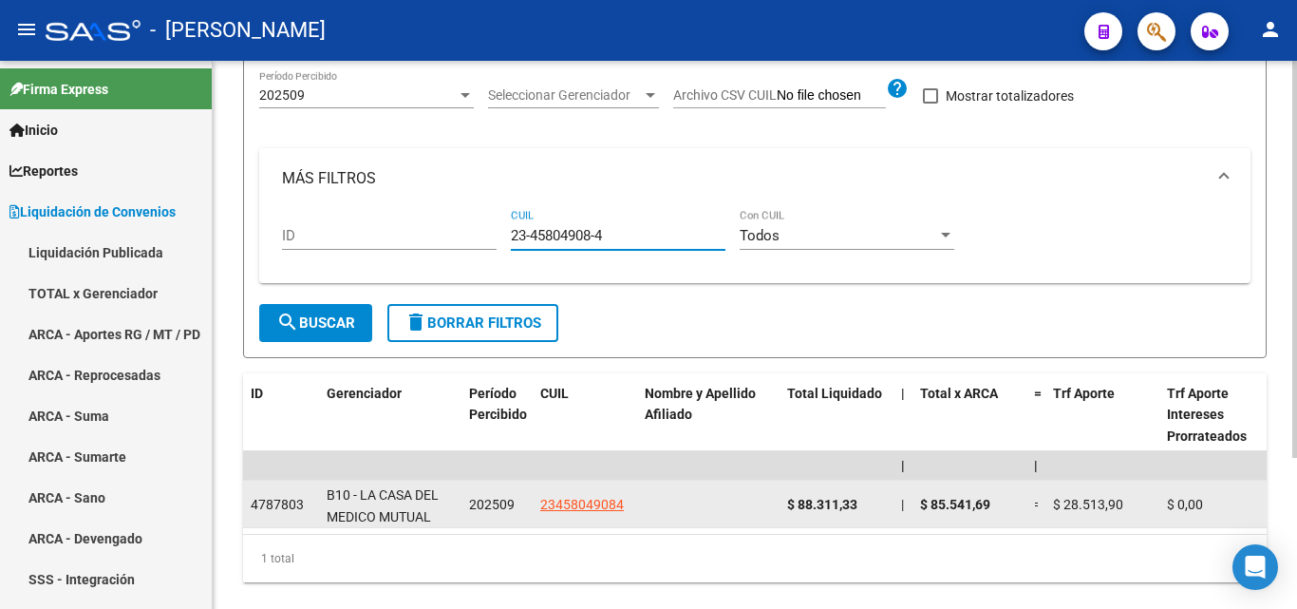
type input "23-45804908-4"
drag, startPoint x: 862, startPoint y: 503, endPoint x: 788, endPoint y: 506, distance: 74.1
click at [788, 506] on div "$ 88.311,33" at bounding box center [836, 505] width 99 height 22
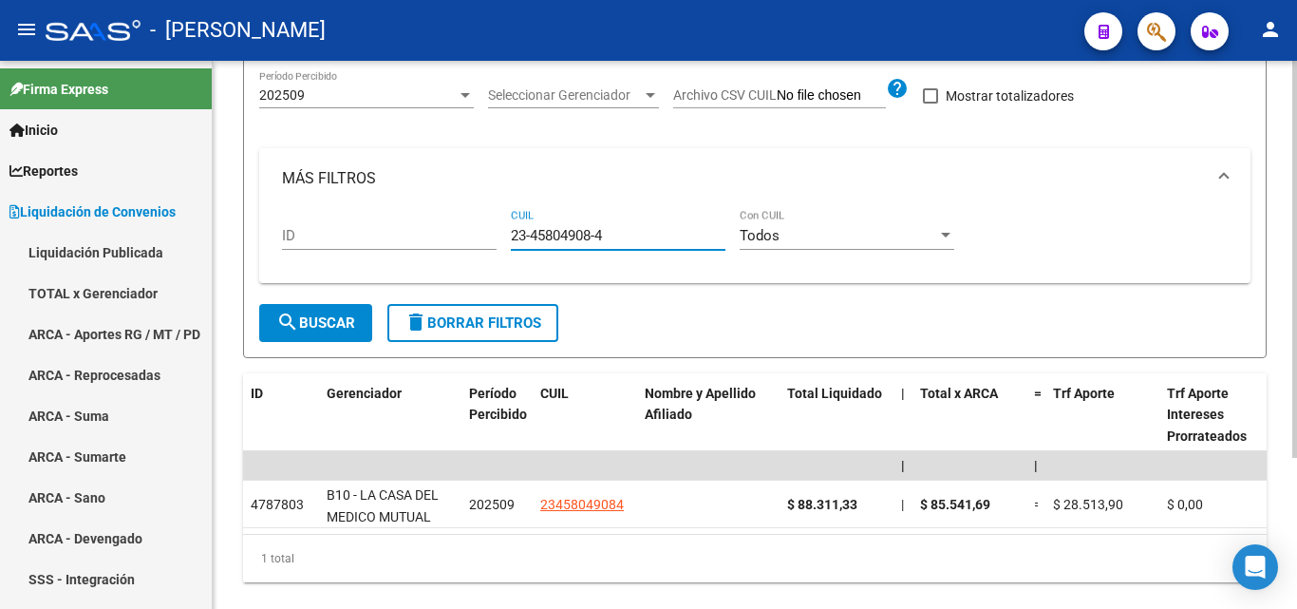
drag, startPoint x: 609, startPoint y: 236, endPoint x: 475, endPoint y: 235, distance: 133.9
click at [475, 235] on div "ID 23-45804908-4 CUIL Todos Con CUIL" at bounding box center [755, 238] width 946 height 59
paste input "27-34477098-6"
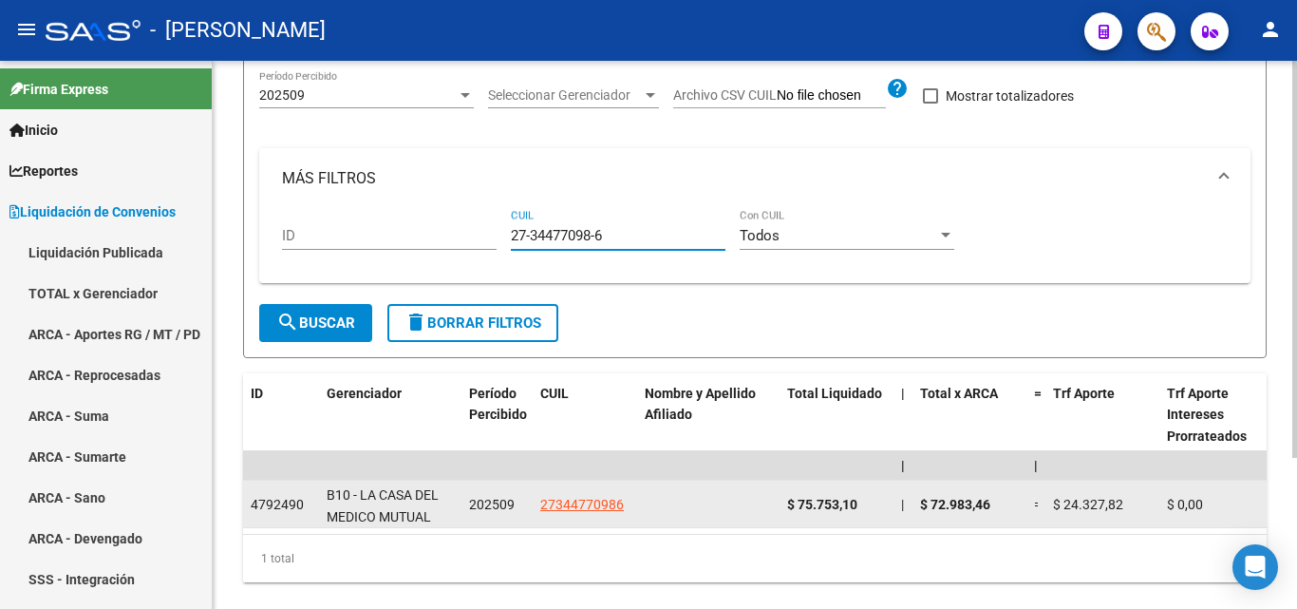
type input "27-34477098-6"
drag, startPoint x: 864, startPoint y: 498, endPoint x: 784, endPoint y: 506, distance: 80.1
click at [784, 506] on datatable-body-cell "$ 75.753,10" at bounding box center [836, 503] width 114 height 47
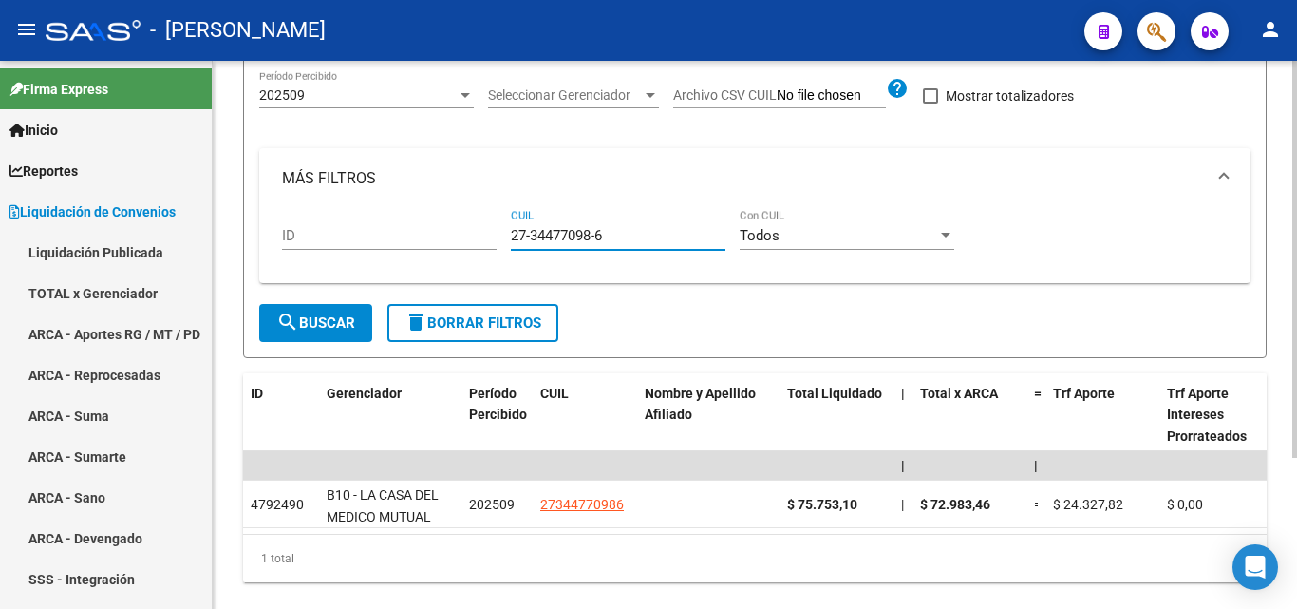
drag, startPoint x: 612, startPoint y: 239, endPoint x: 493, endPoint y: 235, distance: 119.7
click at [493, 235] on div "ID 27-34477098-6 CUIL Todos Con CUIL" at bounding box center [755, 238] width 946 height 59
paste input "23-45804908-4"
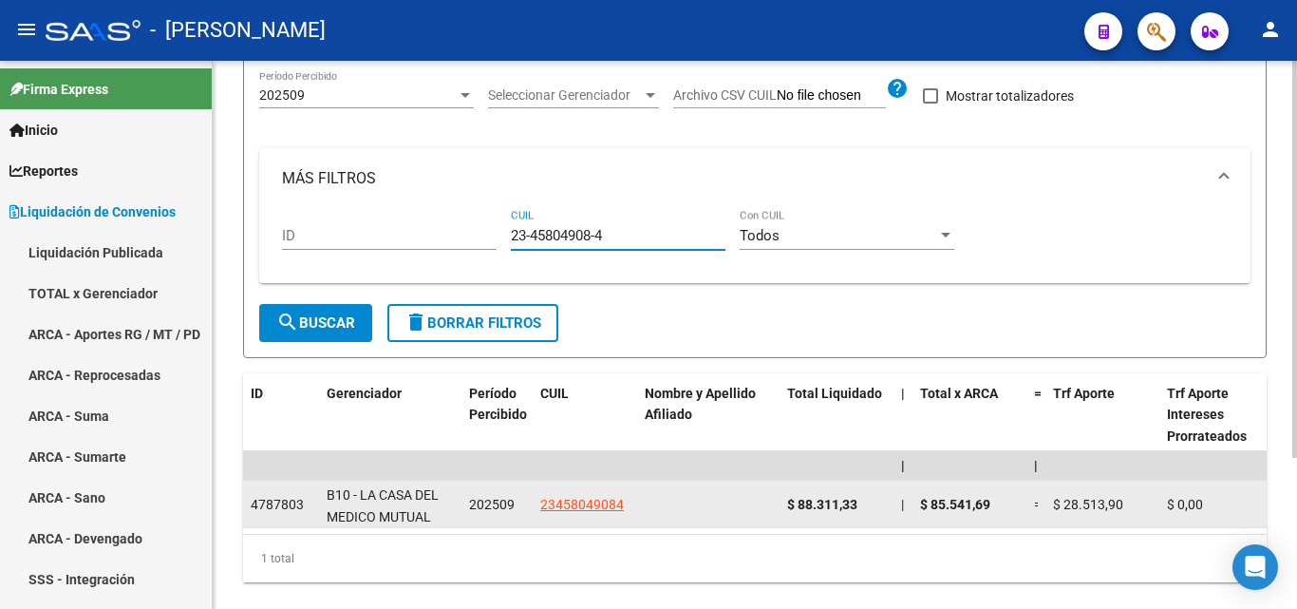
type input "23-45804908-4"
drag, startPoint x: 859, startPoint y: 502, endPoint x: 784, endPoint y: 506, distance: 75.1
click at [784, 506] on datatable-body-cell "$ 88.311,33" at bounding box center [836, 503] width 114 height 47
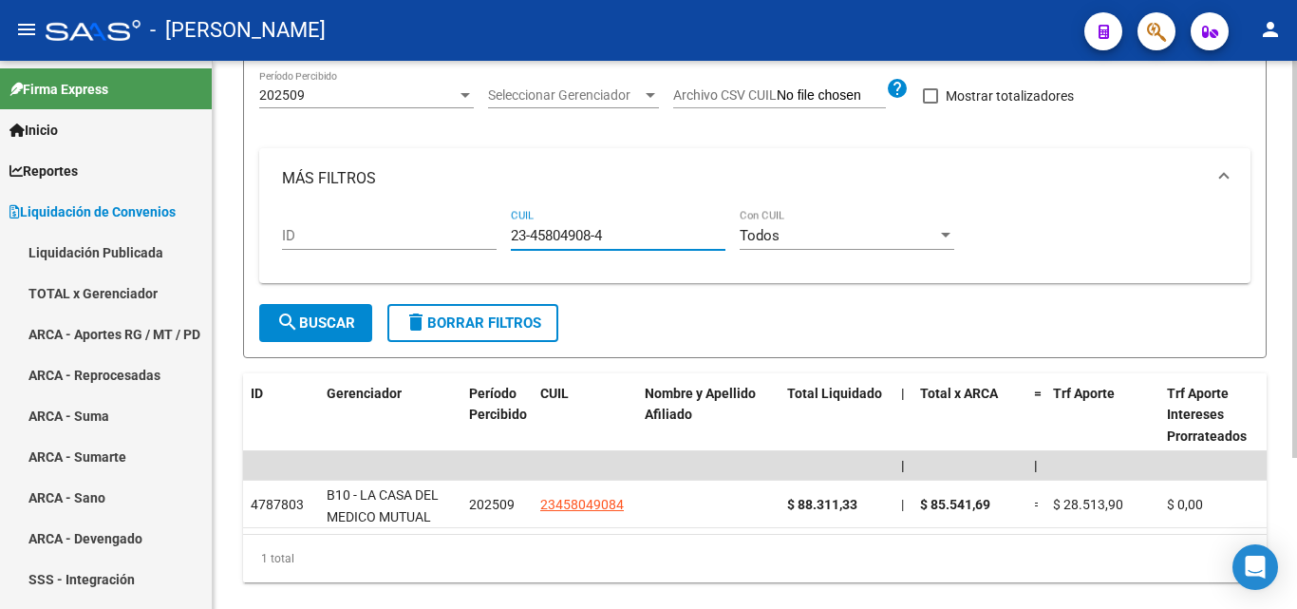
drag, startPoint x: 619, startPoint y: 238, endPoint x: 483, endPoint y: 247, distance: 136.0
click at [483, 247] on div "ID 23-45804908-4 CUIL Todos Con CUIL" at bounding box center [755, 238] width 946 height 59
paste input "27-34477098-6"
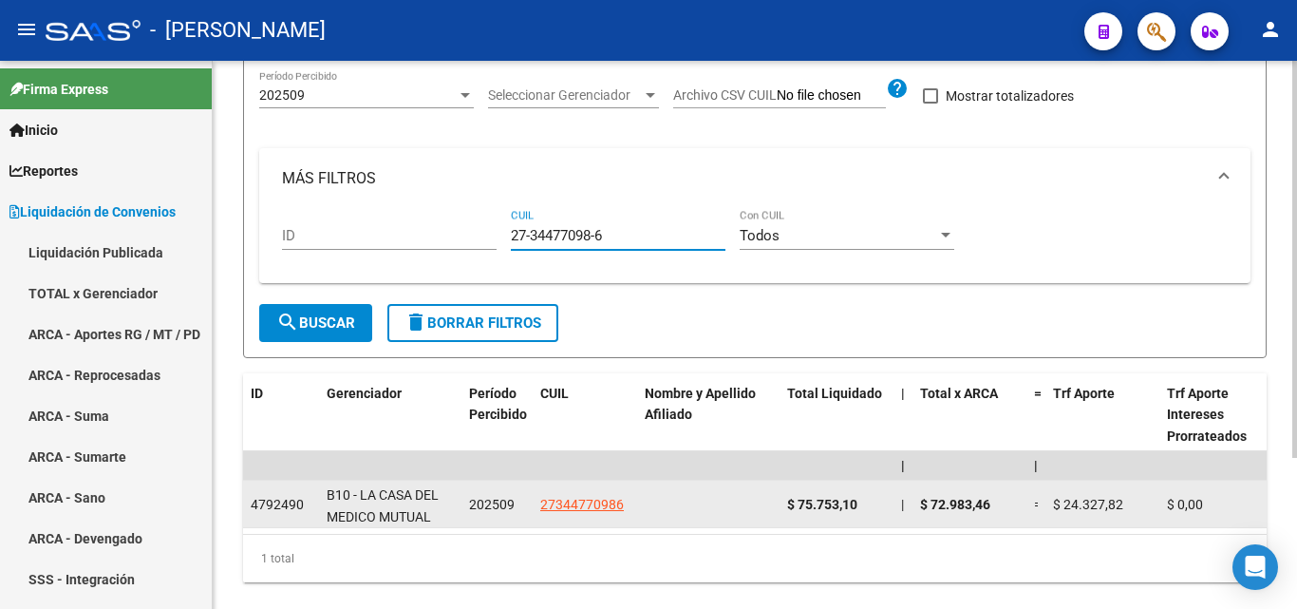
type input "27-34477098-6"
drag, startPoint x: 862, startPoint y: 498, endPoint x: 787, endPoint y: 500, distance: 75.0
click at [787, 500] on div "$ 75.753,10" at bounding box center [836, 505] width 99 height 22
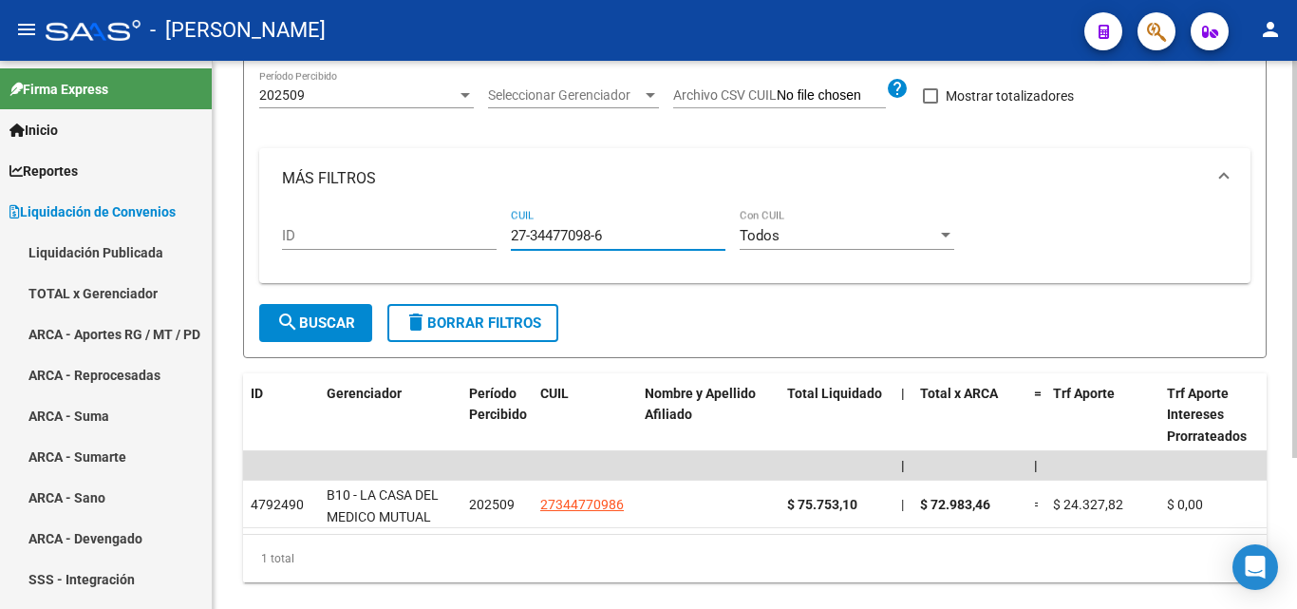
drag, startPoint x: 610, startPoint y: 235, endPoint x: 509, endPoint y: 235, distance: 100.6
click at [509, 235] on div "ID 27-34477098-6 CUIL Todos Con CUIL" at bounding box center [755, 238] width 946 height 59
paste input "27-34732763-3"
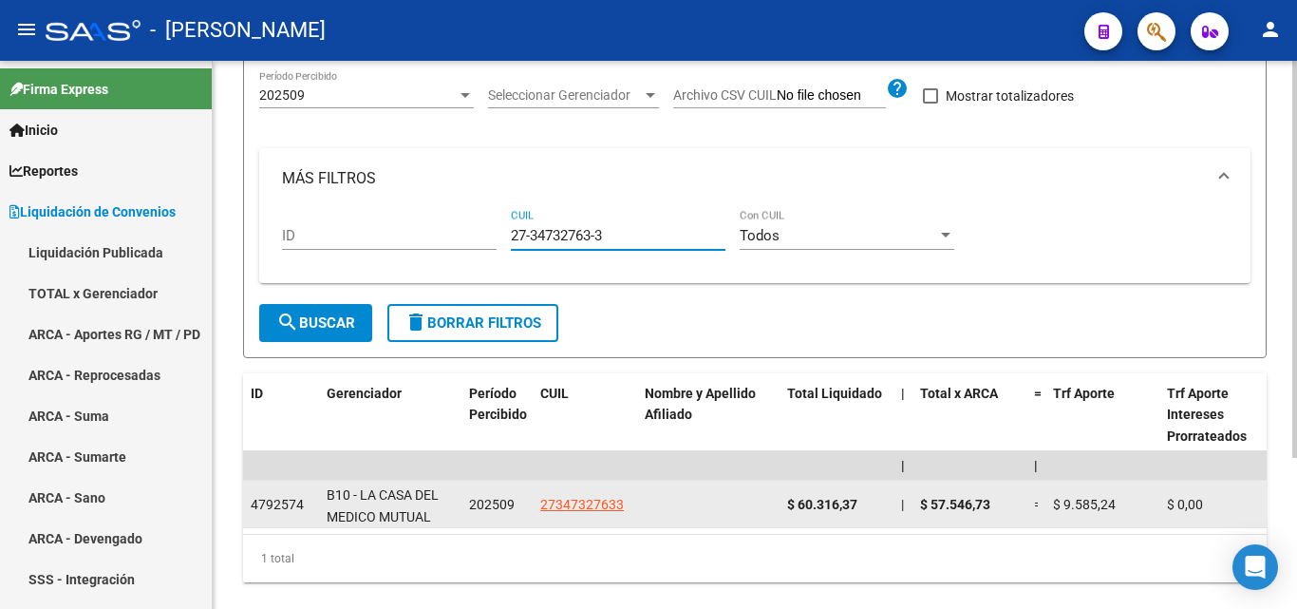
type input "27-34732763-3"
drag, startPoint x: 861, startPoint y: 500, endPoint x: 787, endPoint y: 501, distance: 74.1
click at [787, 501] on div "$ 60.316,37" at bounding box center [836, 505] width 99 height 22
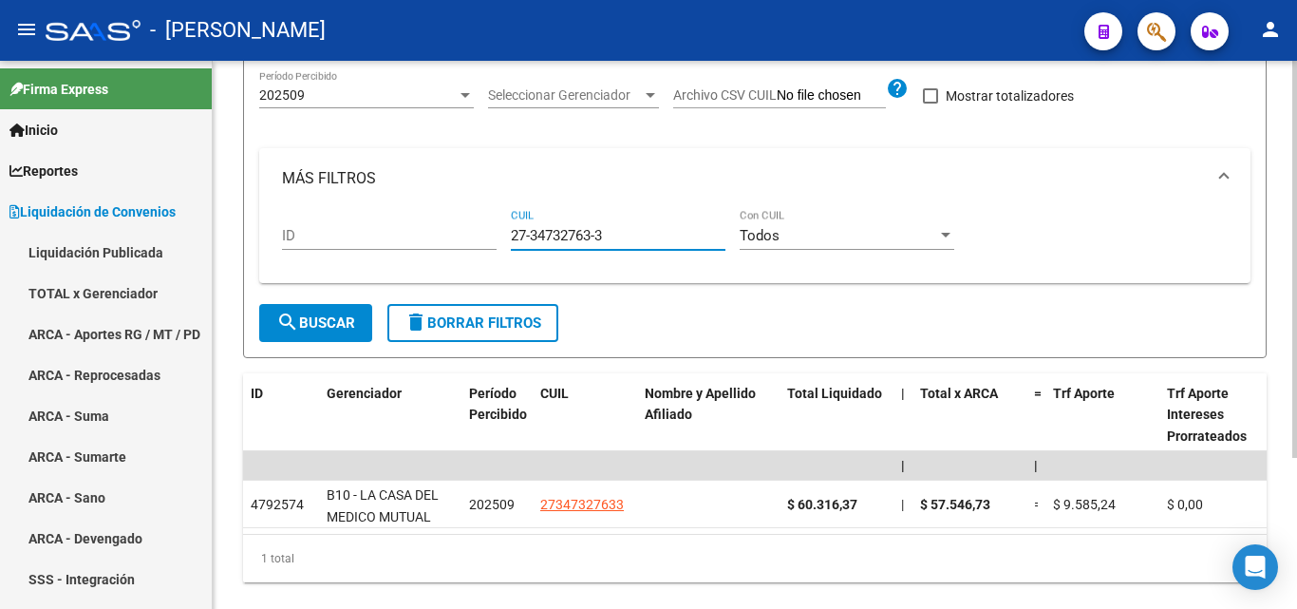
drag, startPoint x: 608, startPoint y: 234, endPoint x: 478, endPoint y: 235, distance: 130.1
click at [478, 235] on div "ID 27-34732763-3 CUIL Todos Con CUIL" at bounding box center [755, 238] width 946 height 59
paste input "27-95371208-9"
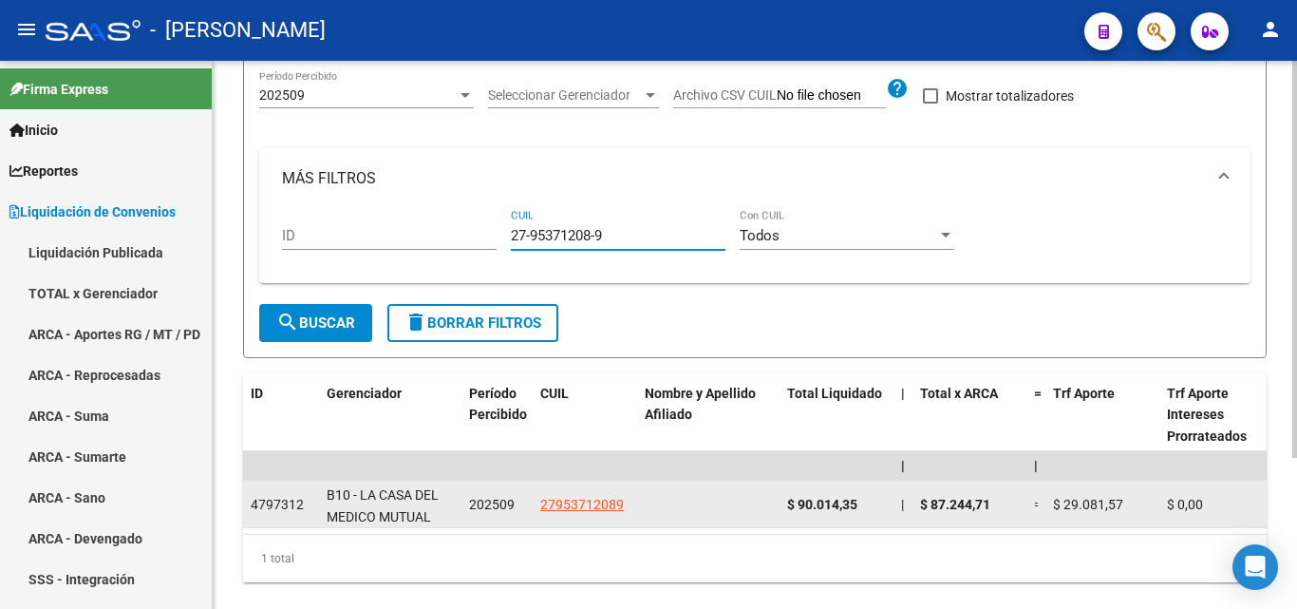
type input "27-95371208-9"
drag, startPoint x: 860, startPoint y: 502, endPoint x: 780, endPoint y: 512, distance: 80.3
click at [780, 512] on datatable-body-cell "$ 90.014,35" at bounding box center [836, 503] width 114 height 47
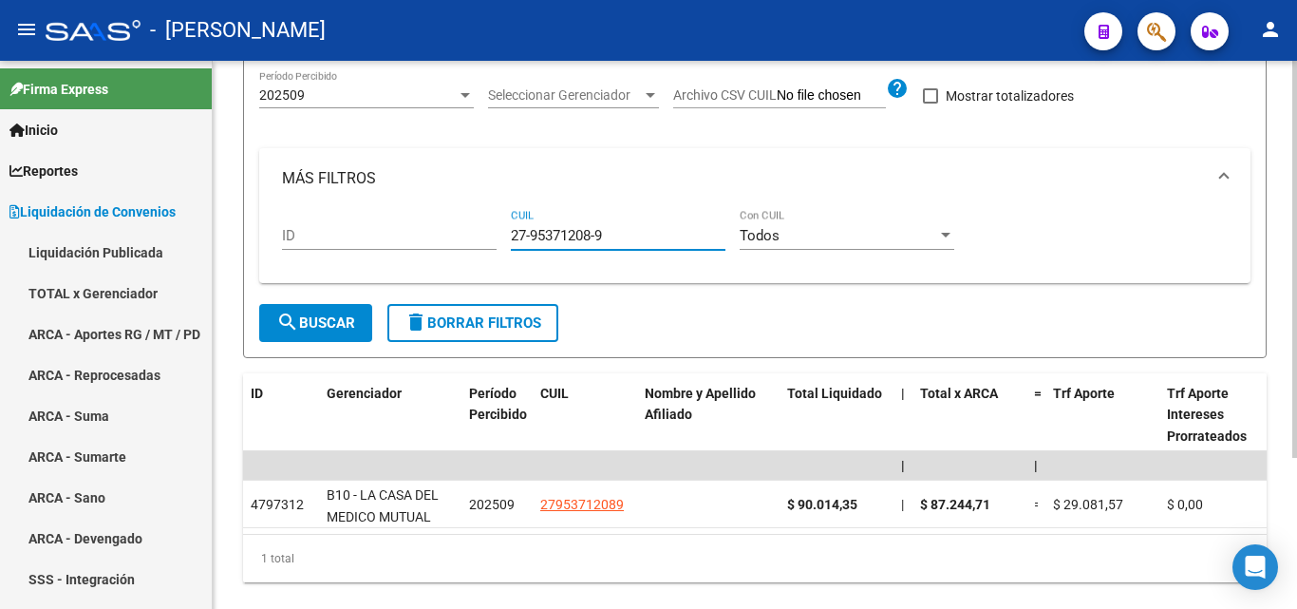
drag, startPoint x: 572, startPoint y: 238, endPoint x: 459, endPoint y: 232, distance: 114.1
click at [459, 232] on div "ID 27-95371208-9 CUIL Todos Con CUIL" at bounding box center [755, 238] width 946 height 59
paste input "27-44063214-4"
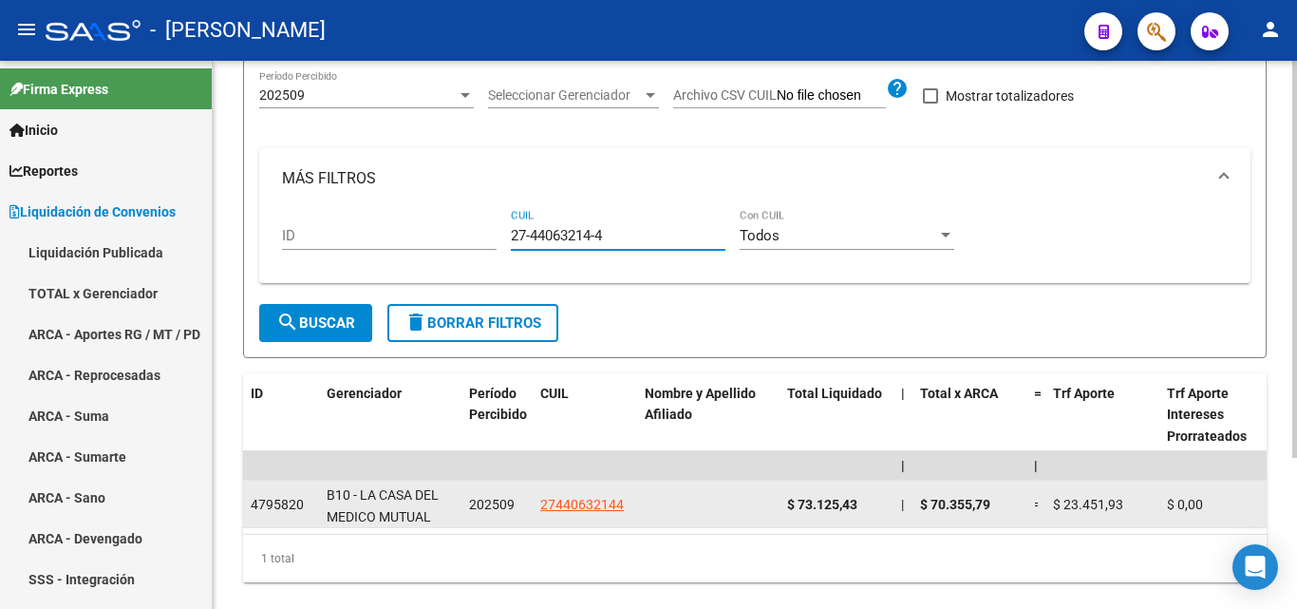
type input "27-44063214-4"
drag, startPoint x: 864, startPoint y: 501, endPoint x: 778, endPoint y: 506, distance: 85.6
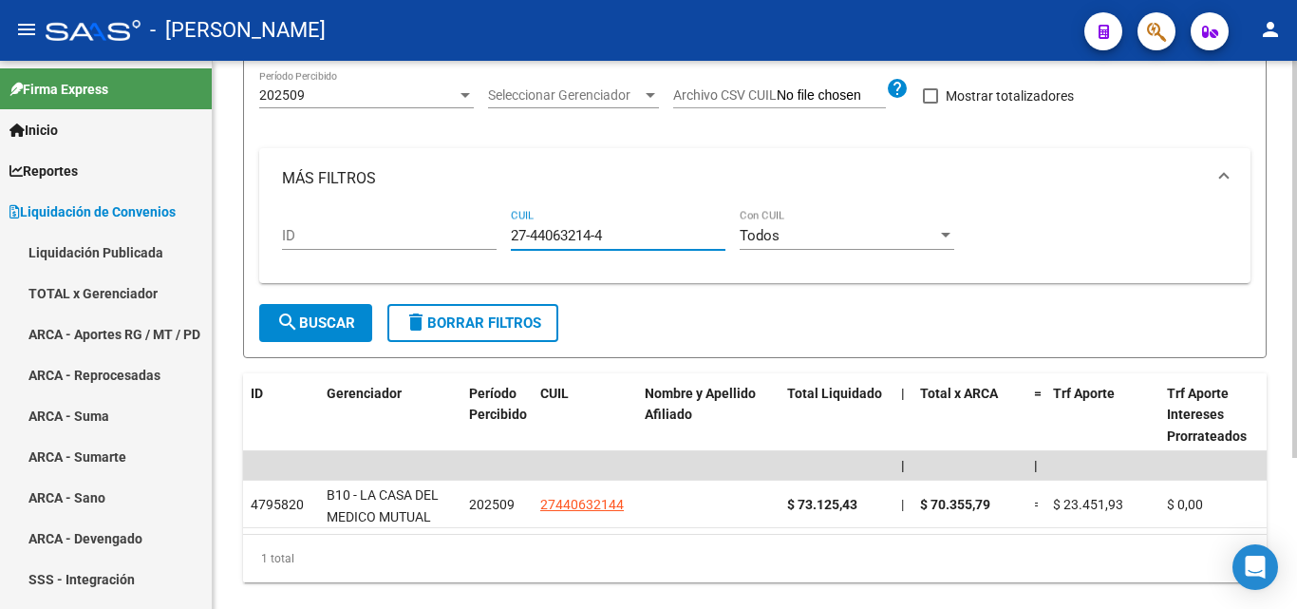
drag, startPoint x: 614, startPoint y: 234, endPoint x: 505, endPoint y: 241, distance: 109.4
click at [505, 241] on div "ID 27-44063214-4 CUIL Todos Con CUIL" at bounding box center [755, 238] width 946 height 59
paste input "20-36498067-2"
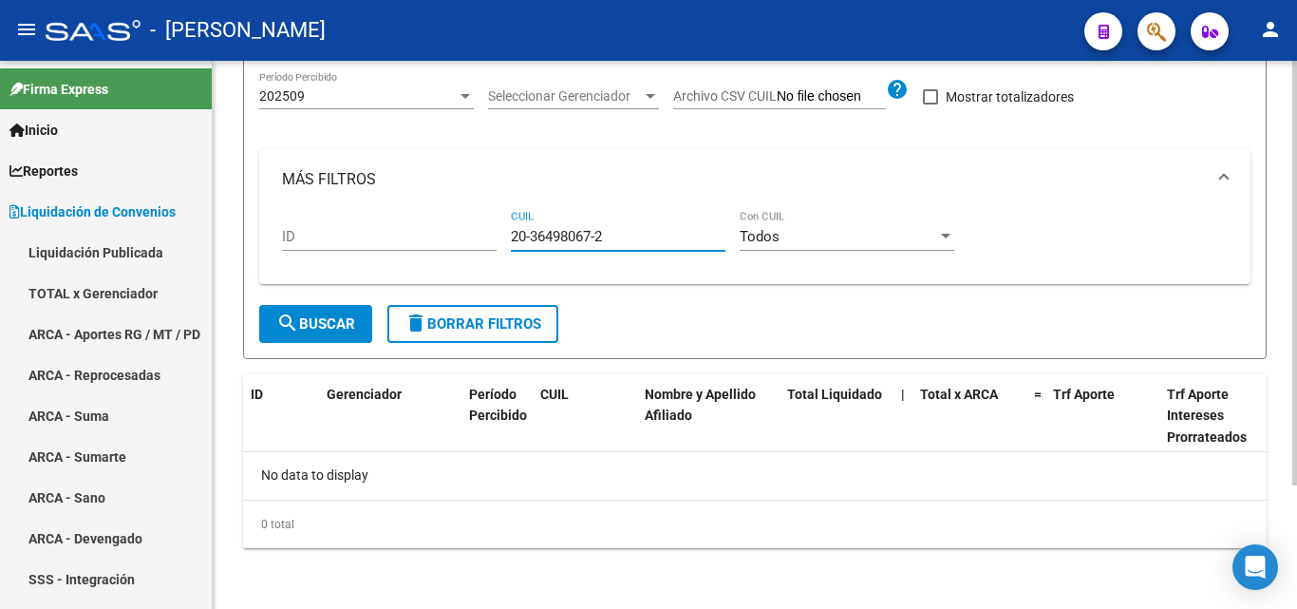
type input "20-36498067-2"
drag, startPoint x: 604, startPoint y: 234, endPoint x: 493, endPoint y: 230, distance: 111.2
click at [493, 230] on div "ID 20-36498067-2 CUIL Todos Con CUIL" at bounding box center [755, 239] width 946 height 59
paste input "20-36498067-2"
type input "20-36498067-2"
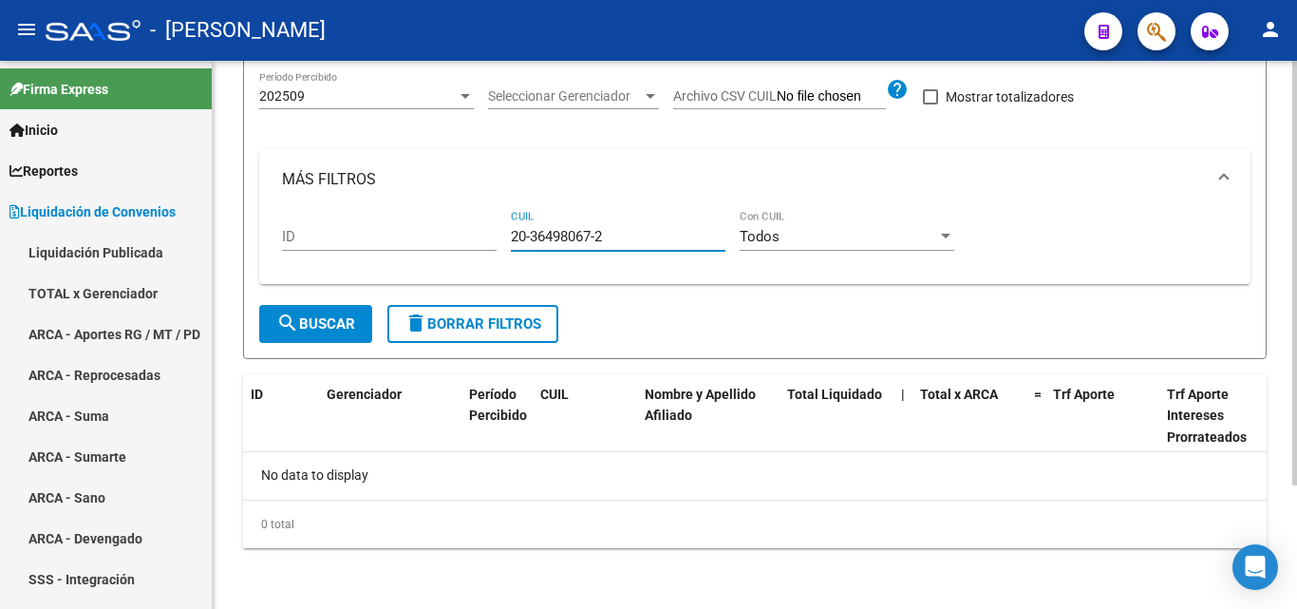
drag, startPoint x: 617, startPoint y: 238, endPoint x: 481, endPoint y: 227, distance: 136.2
click at [481, 227] on div "ID 20-36498067-2 CUIL Todos Con CUIL" at bounding box center [755, 239] width 946 height 59
drag, startPoint x: 526, startPoint y: 235, endPoint x: 956, endPoint y: 182, distance: 433.3
click at [956, 182] on mat-panel-title "MÁS FILTROS" at bounding box center [743, 179] width 923 height 21
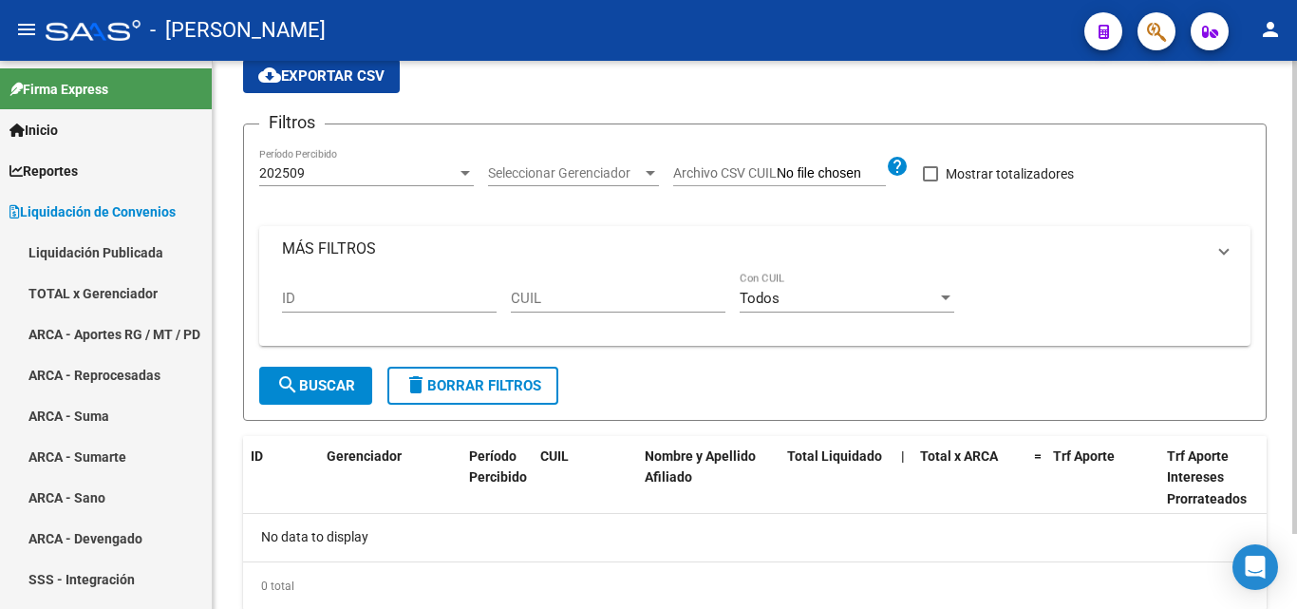
scroll to position [69, 0]
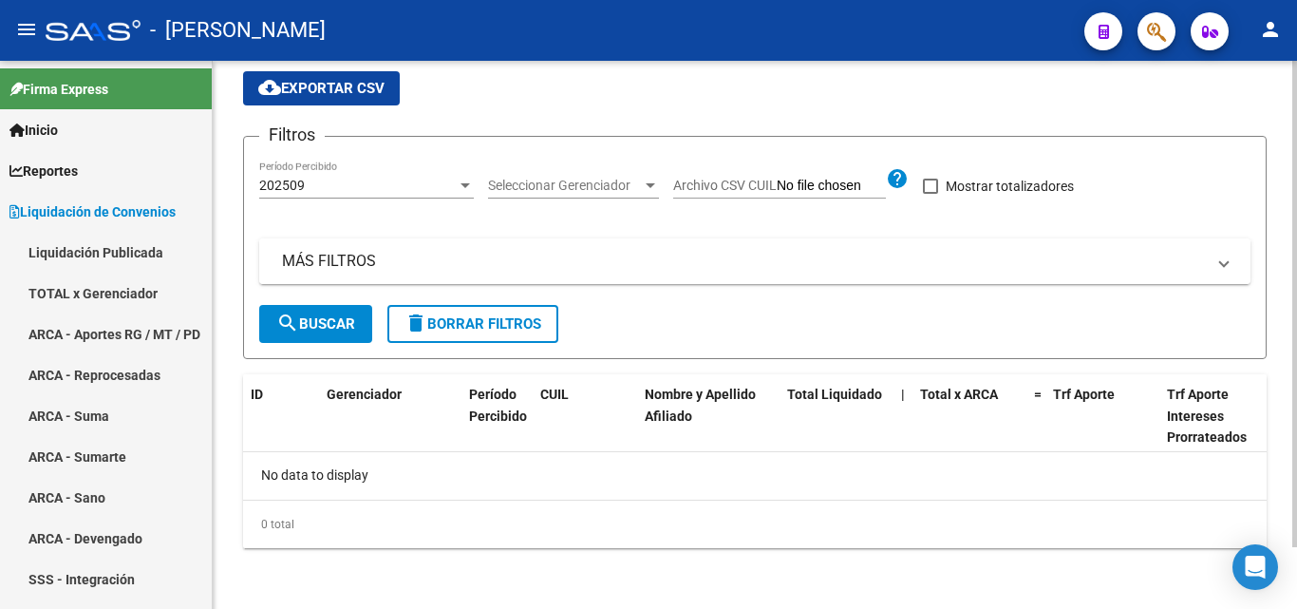
click at [333, 253] on mat-panel-title "MÁS FILTROS" at bounding box center [743, 261] width 923 height 21
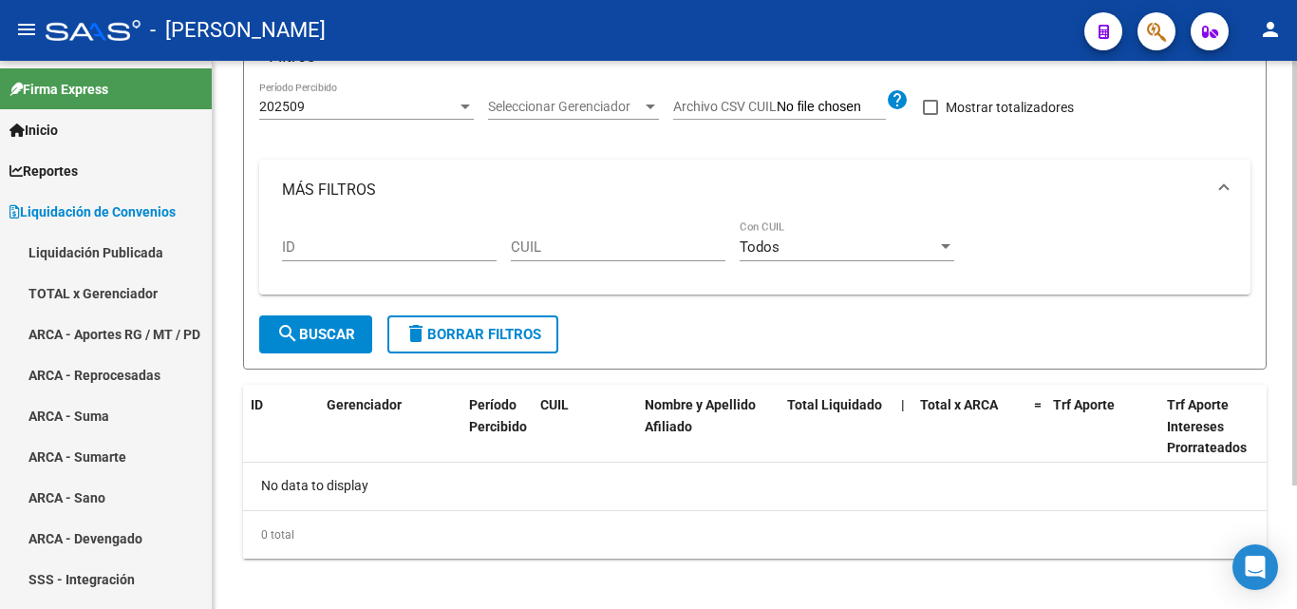
scroll to position [159, 0]
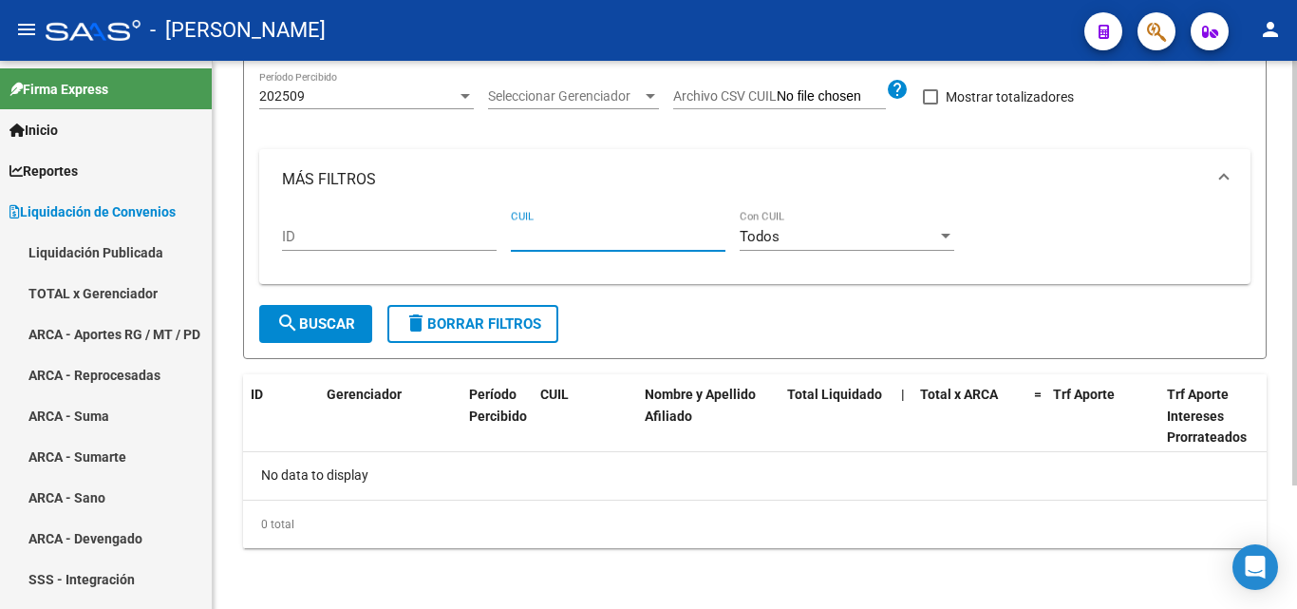
paste input "20-18580143-9"
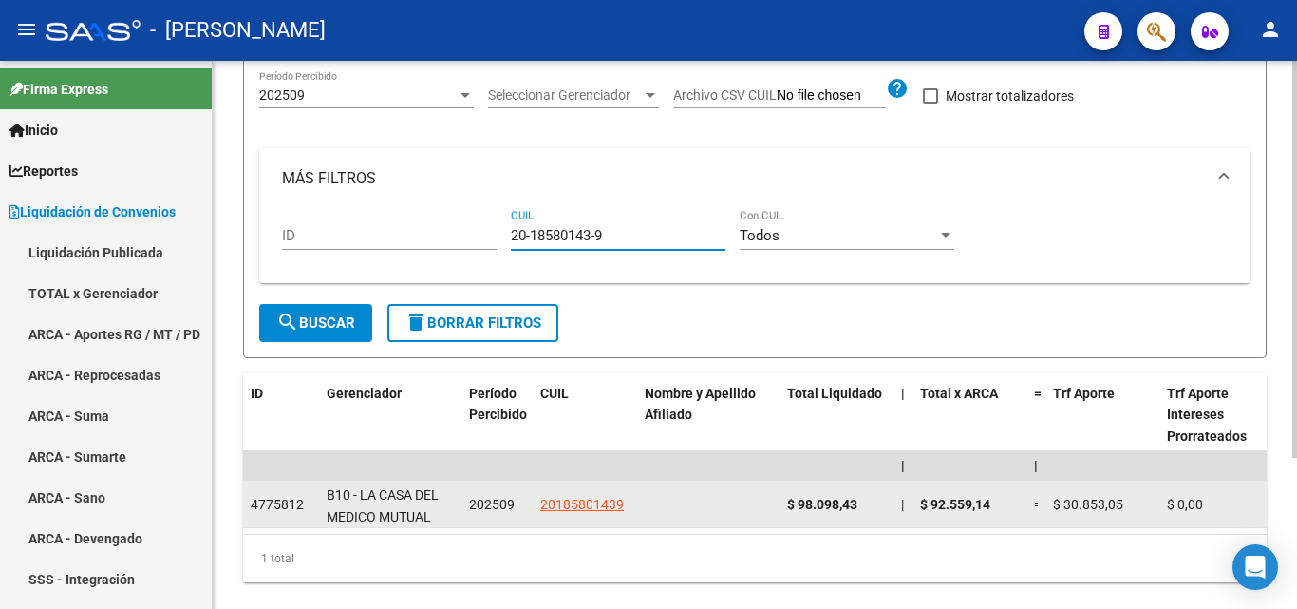
type input "20-18580143-9"
drag, startPoint x: 862, startPoint y: 504, endPoint x: 789, endPoint y: 502, distance: 73.1
click at [789, 502] on div "$ 98.098,43" at bounding box center [836, 505] width 99 height 22
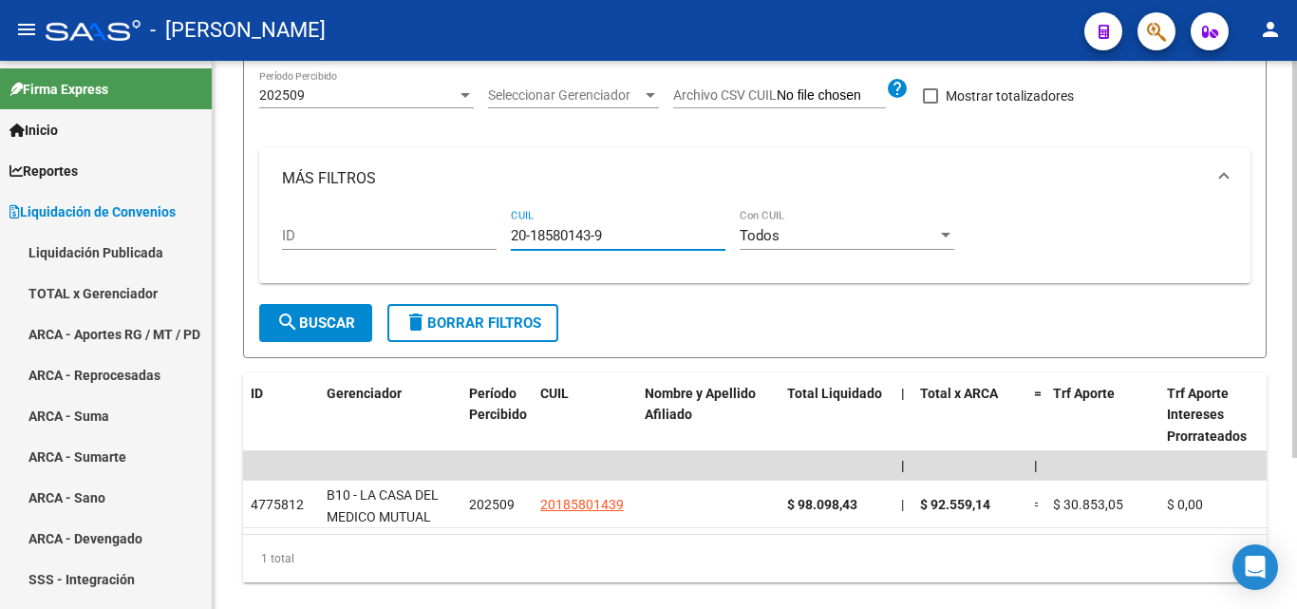
drag, startPoint x: 599, startPoint y: 235, endPoint x: 476, endPoint y: 234, distance: 123.4
click at [476, 234] on div "ID 20-18580143-9 CUIL Todos Con CUIL" at bounding box center [755, 238] width 946 height 59
paste input "20-31804788-0"
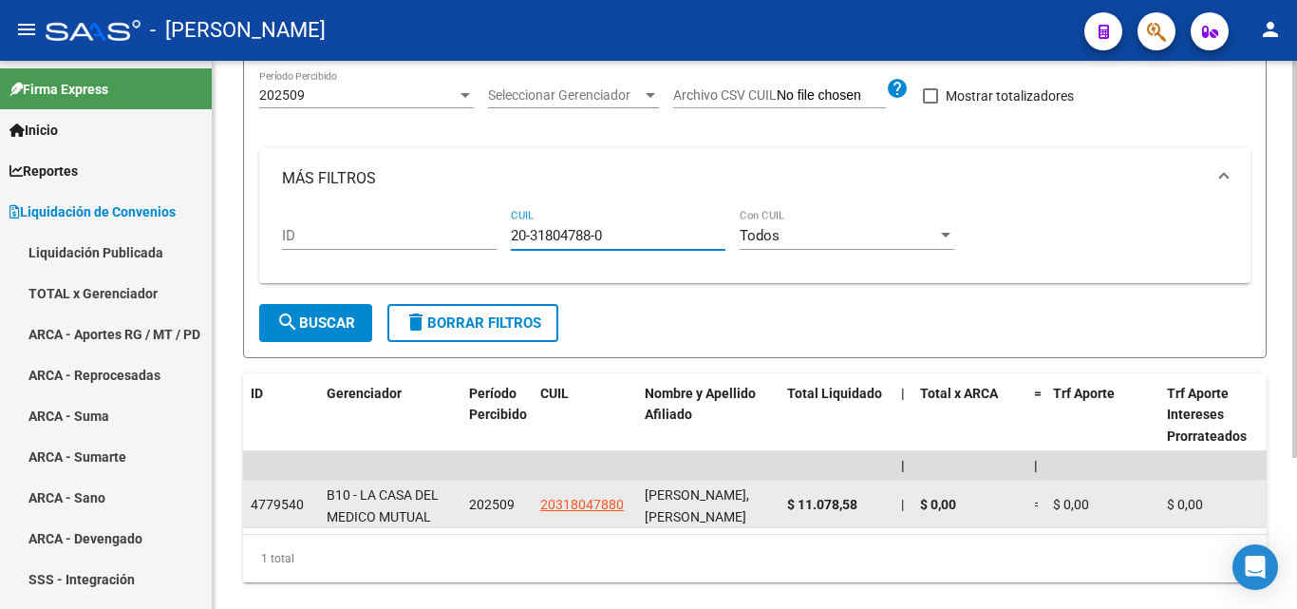
type input "20-31804788-0"
drag, startPoint x: 858, startPoint y: 500, endPoint x: 785, endPoint y: 501, distance: 73.1
click at [785, 501] on datatable-body-cell "$ 11.078,58" at bounding box center [836, 503] width 114 height 47
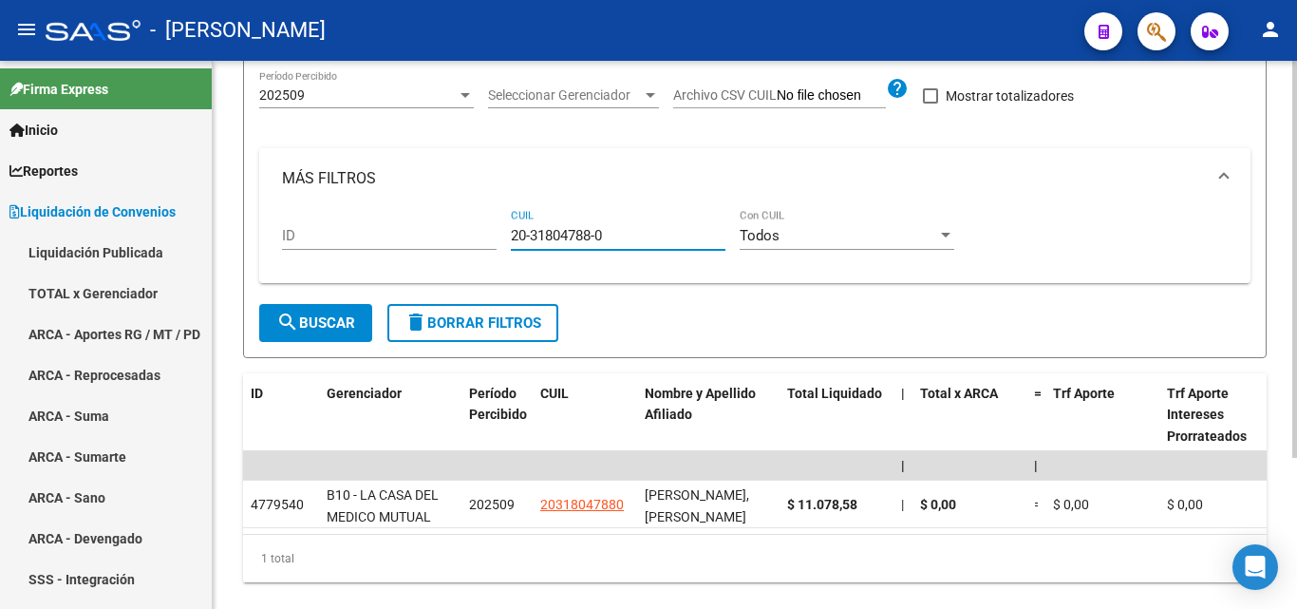
drag, startPoint x: 611, startPoint y: 231, endPoint x: 503, endPoint y: 219, distance: 108.8
click at [503, 219] on div "ID 20-31804788-0 CUIL Todos Con CUIL" at bounding box center [755, 238] width 946 height 59
paste input "20-32225169-7"
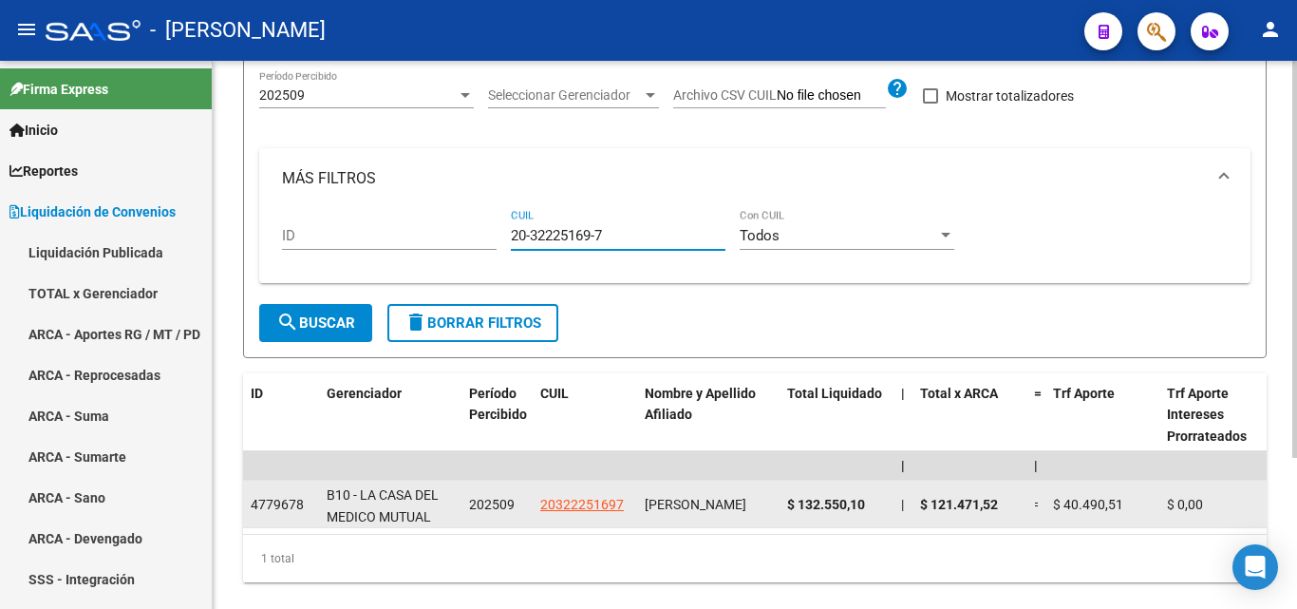
type input "20-32225169-7"
drag, startPoint x: 868, startPoint y: 503, endPoint x: 778, endPoint y: 503, distance: 90.2
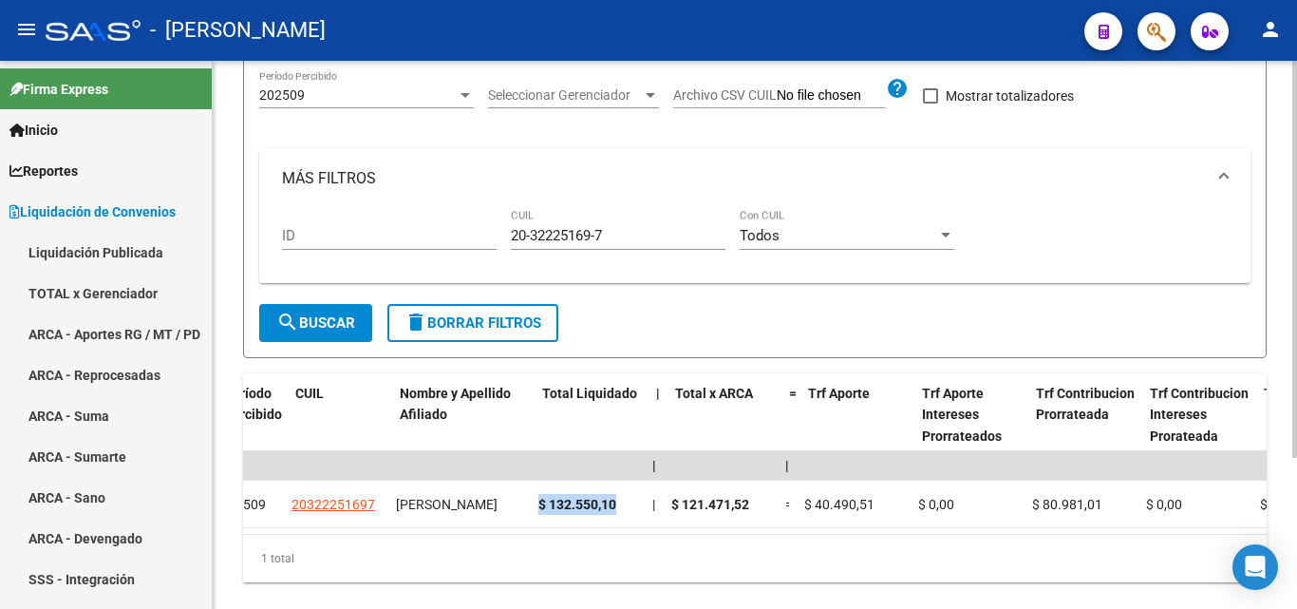
scroll to position [0, 245]
drag, startPoint x: 608, startPoint y: 238, endPoint x: 487, endPoint y: 238, distance: 120.6
click at [487, 238] on div "ID 20-32225169-7 CUIL Todos Con CUIL" at bounding box center [755, 238] width 946 height 59
paste input "20-31804788-0"
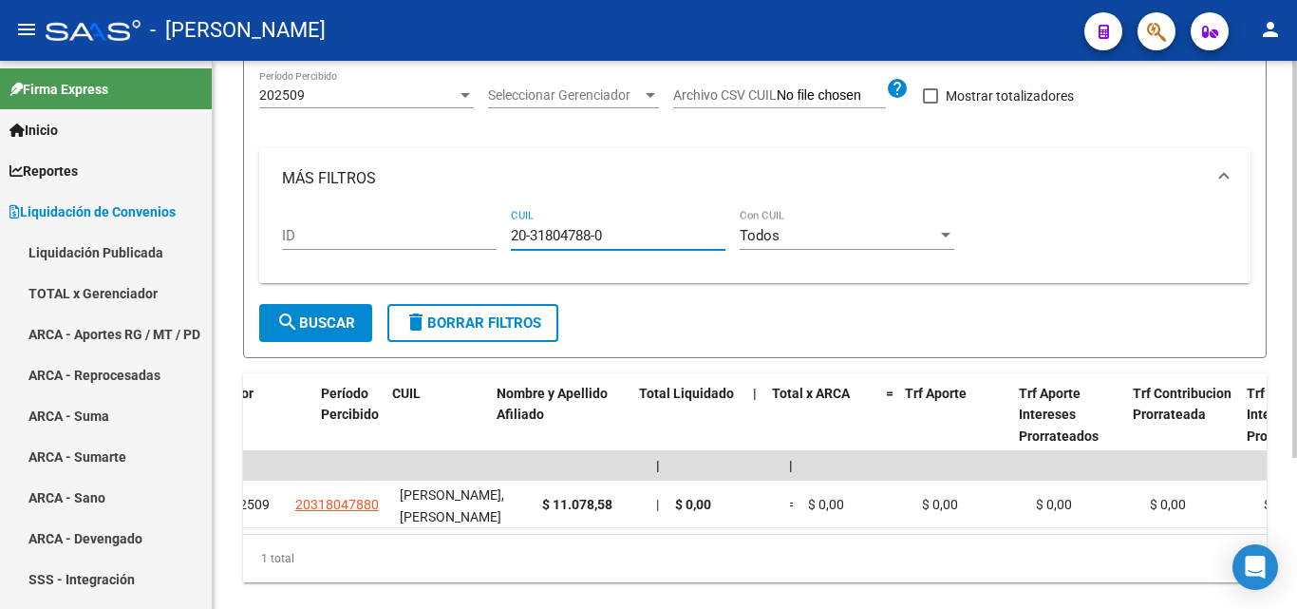
scroll to position [0, 0]
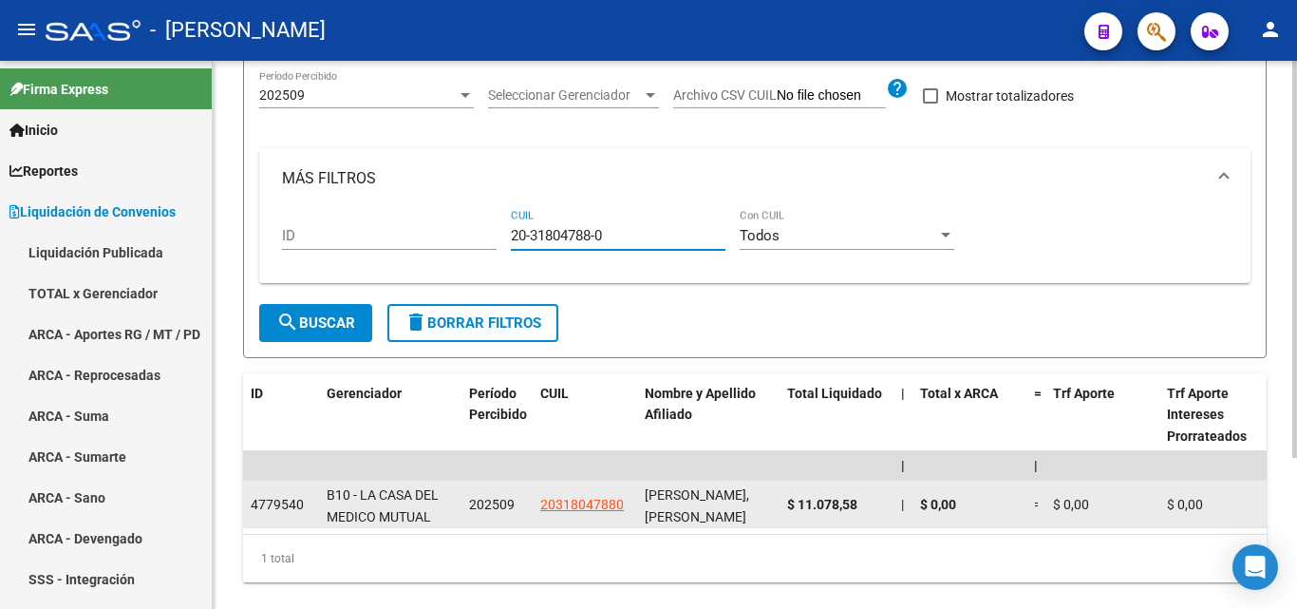
type input "20-31804788-0"
drag, startPoint x: 864, startPoint y: 503, endPoint x: 781, endPoint y: 501, distance: 82.6
click at [781, 501] on datatable-body-cell "$ 11.078,58" at bounding box center [836, 503] width 114 height 47
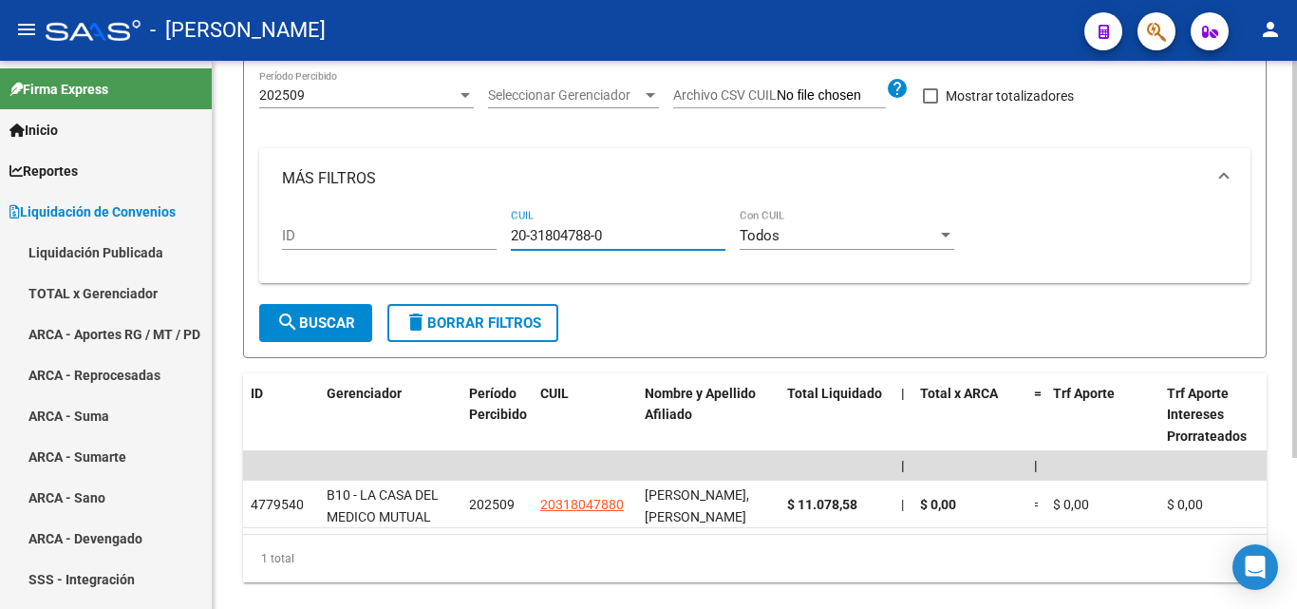
drag, startPoint x: 615, startPoint y: 238, endPoint x: 492, endPoint y: 226, distance: 124.0
click at [492, 226] on div "ID 20-31804788-0 CUIL Todos Con CUIL" at bounding box center [755, 238] width 946 height 59
paste input "20-32225169-7"
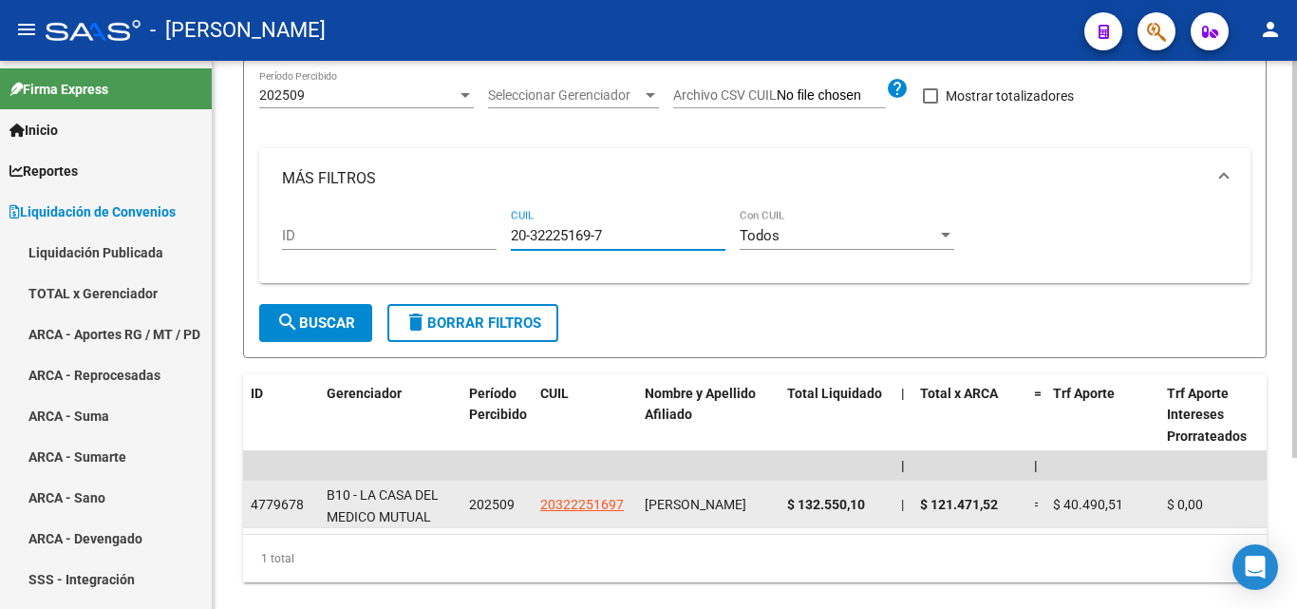
type input "20-32225169-7"
drag, startPoint x: 872, startPoint y: 500, endPoint x: 783, endPoint y: 502, distance: 88.3
click at [783, 502] on datatable-body-cell "$ 132.550,10" at bounding box center [836, 503] width 114 height 47
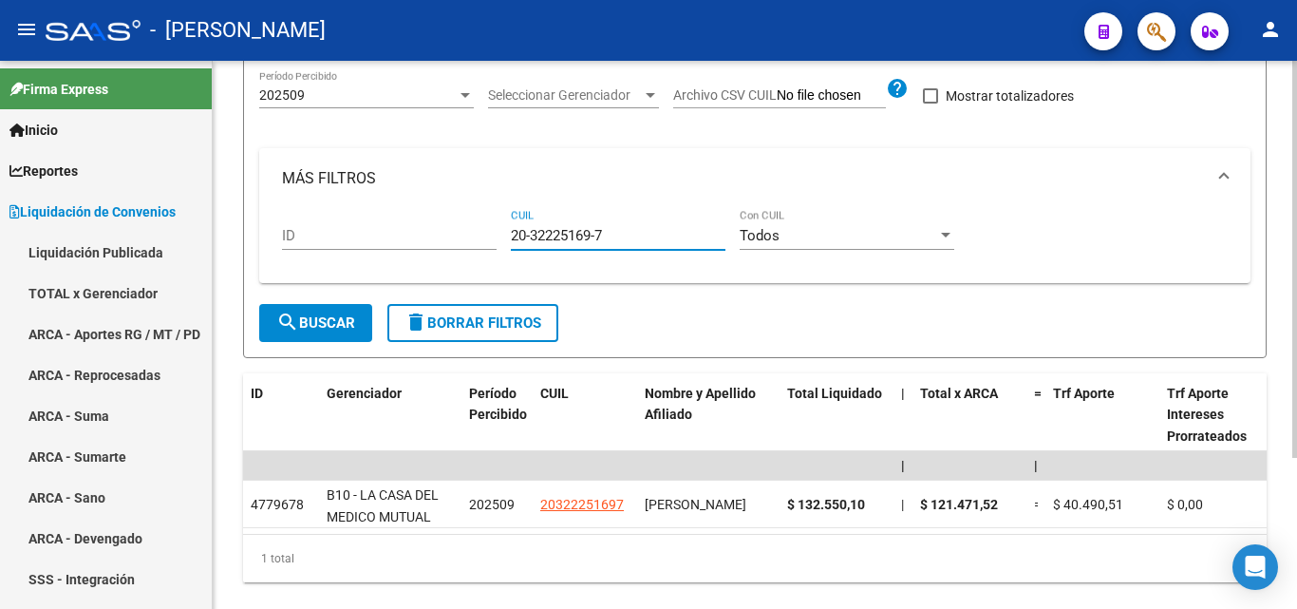
drag, startPoint x: 613, startPoint y: 230, endPoint x: 463, endPoint y: 237, distance: 150.2
click at [463, 237] on div "ID 20-32225169-7 CUIL Todos Con CUIL" at bounding box center [755, 238] width 946 height 59
paste input "23-41904193-9"
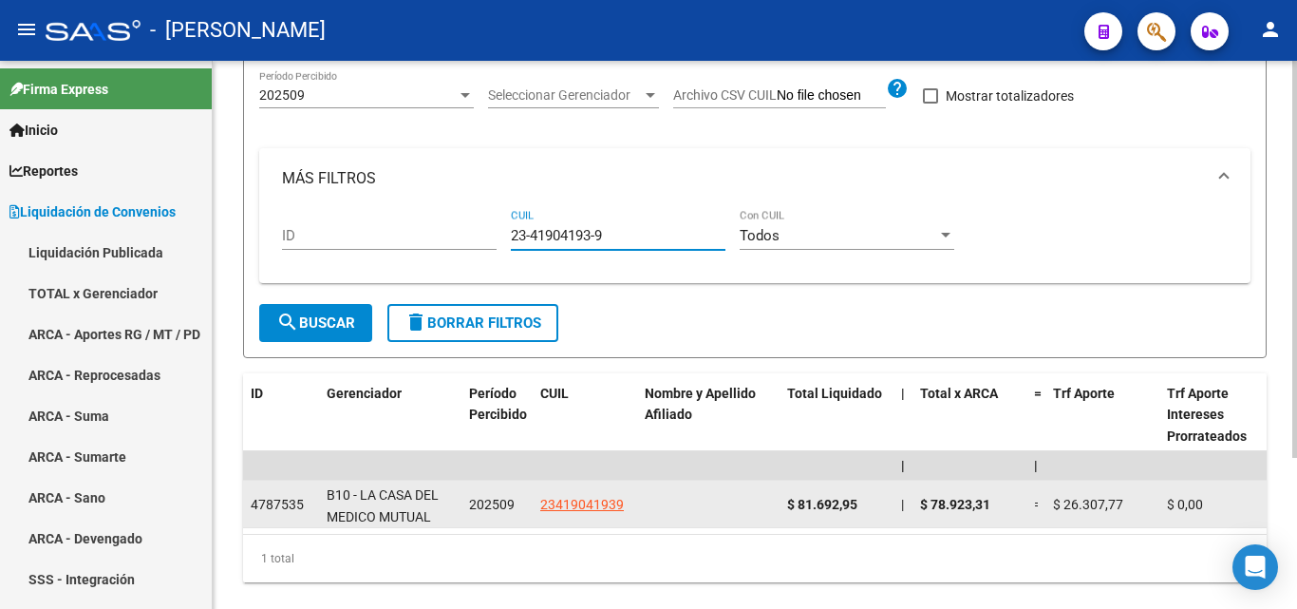
type input "23-41904193-9"
drag, startPoint x: 861, startPoint y: 503, endPoint x: 779, endPoint y: 508, distance: 81.8
click at [779, 508] on datatable-body-cell "$ 81.692,95" at bounding box center [836, 503] width 114 height 47
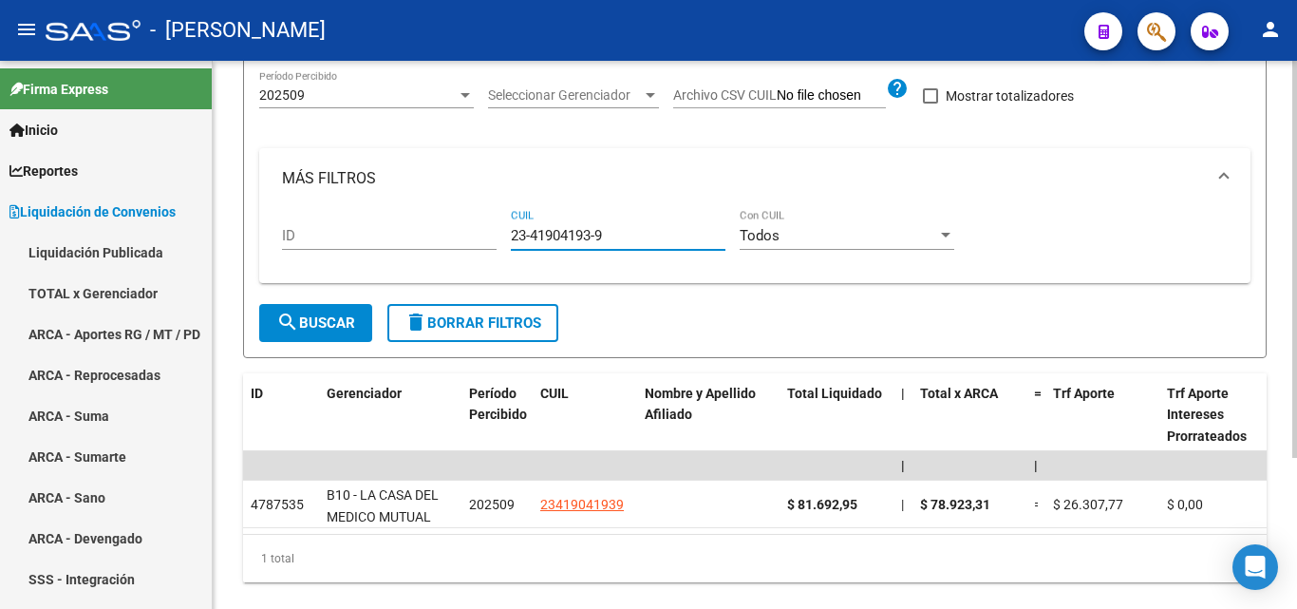
drag, startPoint x: 582, startPoint y: 234, endPoint x: 474, endPoint y: 234, distance: 108.2
click at [474, 234] on div "ID 23-41904193-9 CUIL Todos Con CUIL" at bounding box center [755, 238] width 946 height 59
paste input "23-45489754-4"
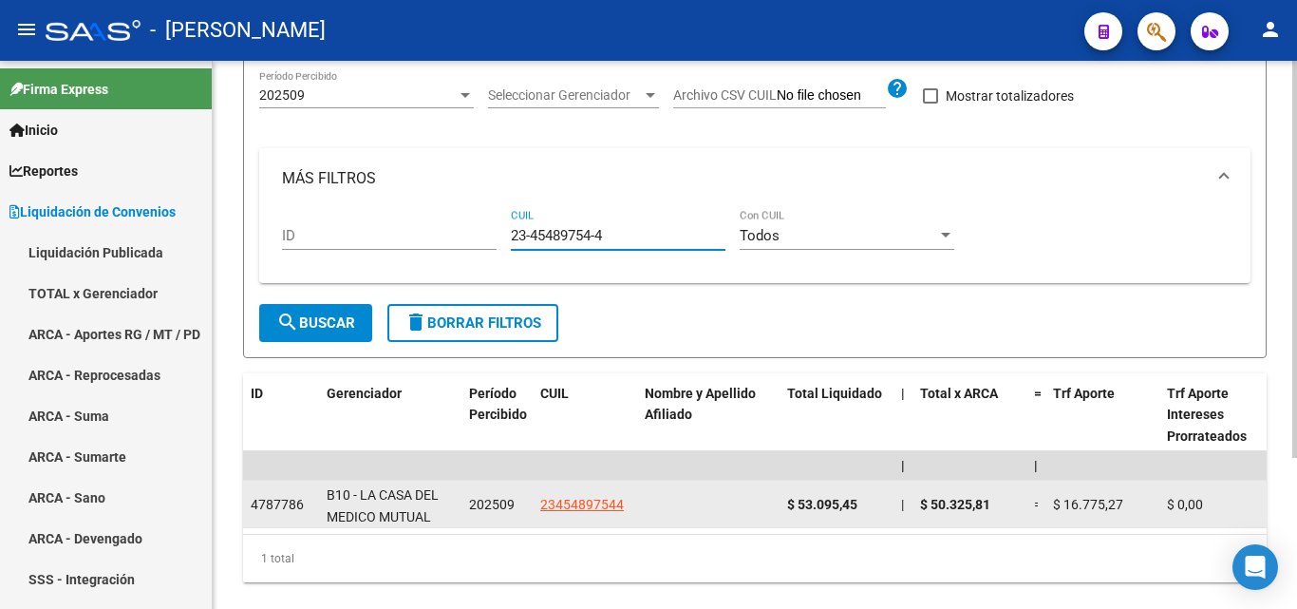
type input "23-45489754-4"
drag, startPoint x: 861, startPoint y: 505, endPoint x: 778, endPoint y: 516, distance: 83.3
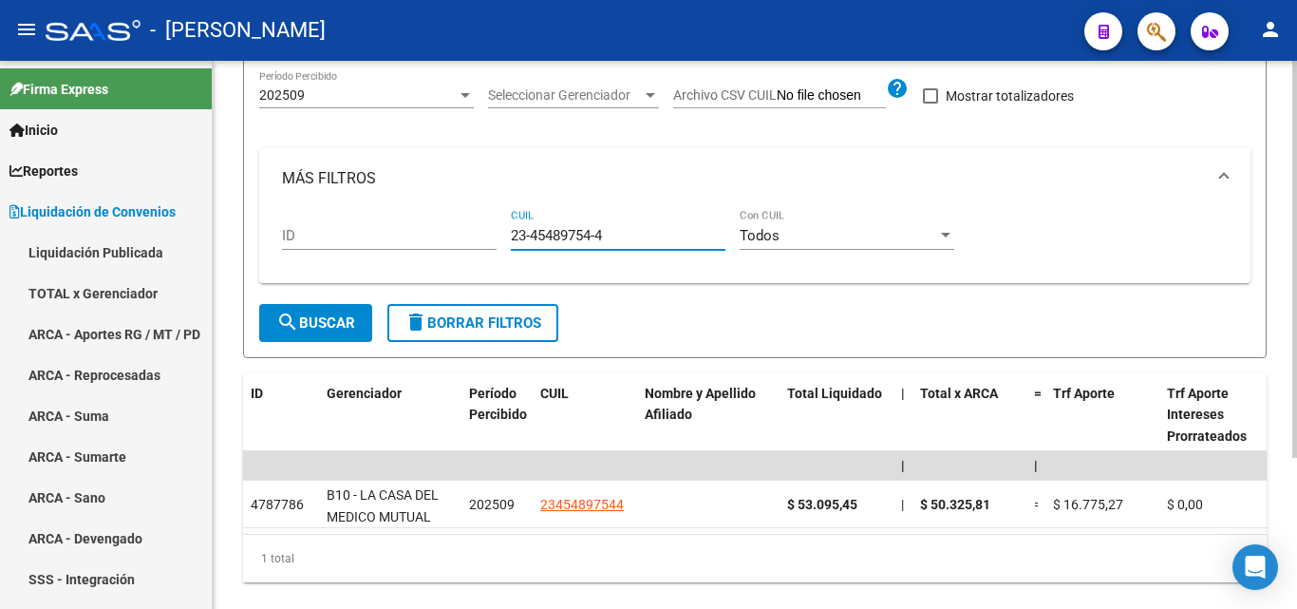
drag, startPoint x: 622, startPoint y: 234, endPoint x: 473, endPoint y: 234, distance: 149.1
click at [473, 234] on div "ID 23-45489754-4 CUIL Todos Con CUIL" at bounding box center [755, 238] width 946 height 59
paste input "27-42972970-5"
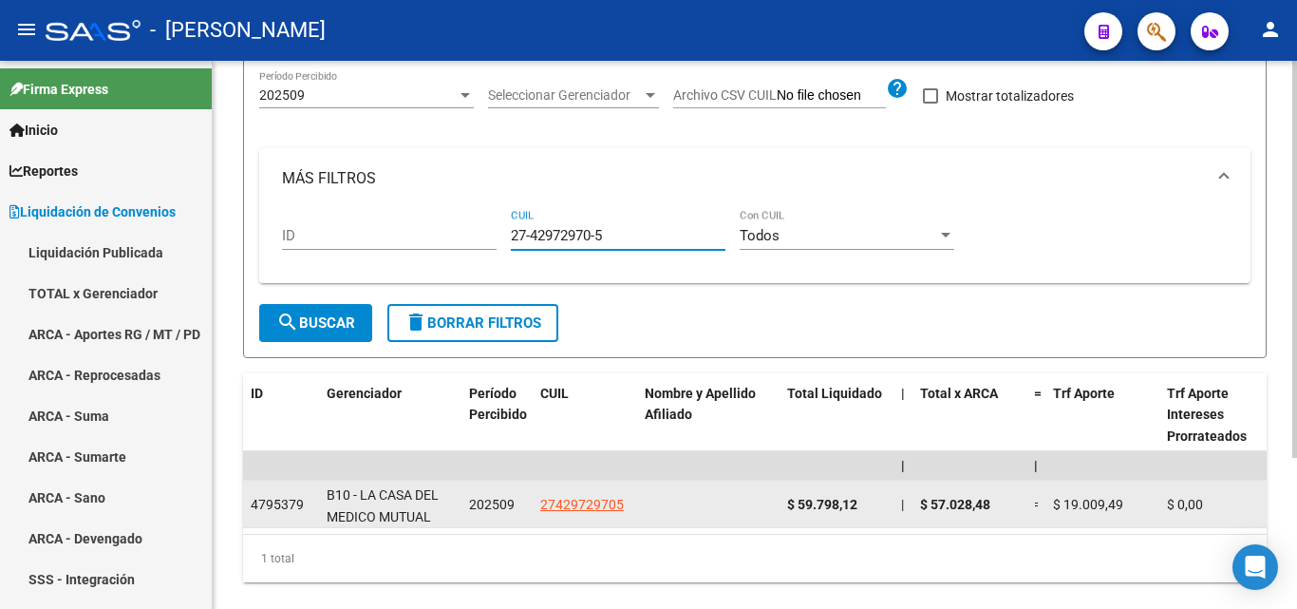
type input "27-42972970-5"
drag, startPoint x: 861, startPoint y: 501, endPoint x: 783, endPoint y: 507, distance: 78.1
click at [783, 507] on datatable-body-cell "$ 59.798,12" at bounding box center [836, 503] width 114 height 47
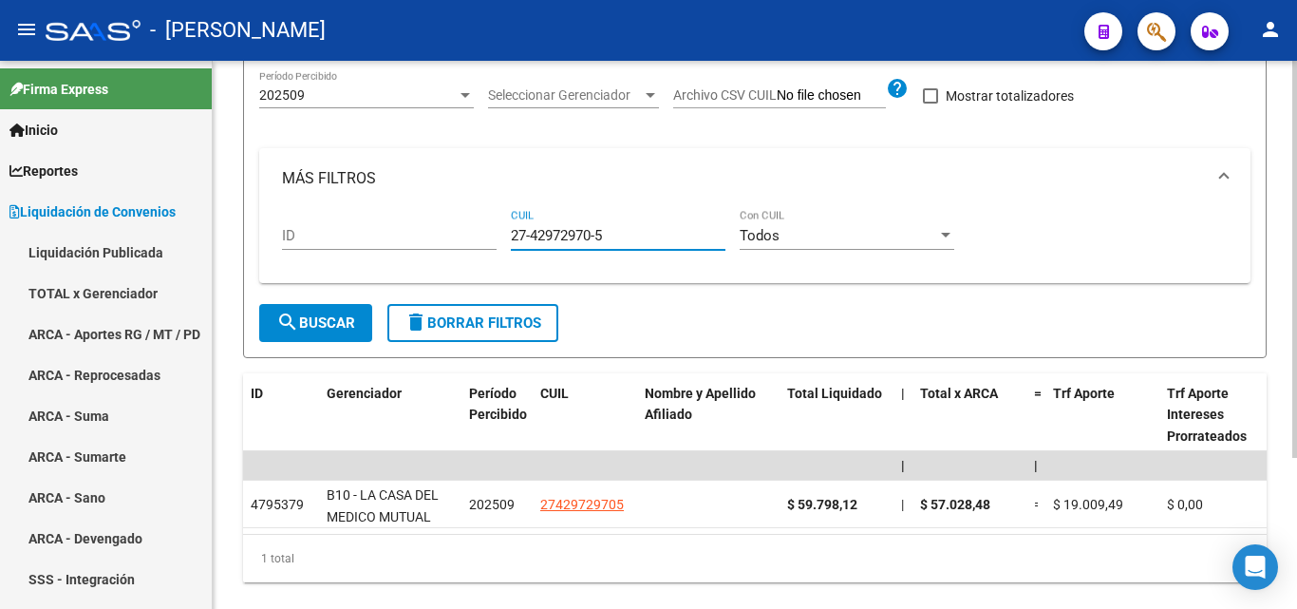
drag, startPoint x: 590, startPoint y: 236, endPoint x: 491, endPoint y: 234, distance: 98.8
click at [491, 234] on div "ID 27-42972970-5 CUIL Todos Con CUIL" at bounding box center [755, 238] width 946 height 59
paste input "27-43285908-3"
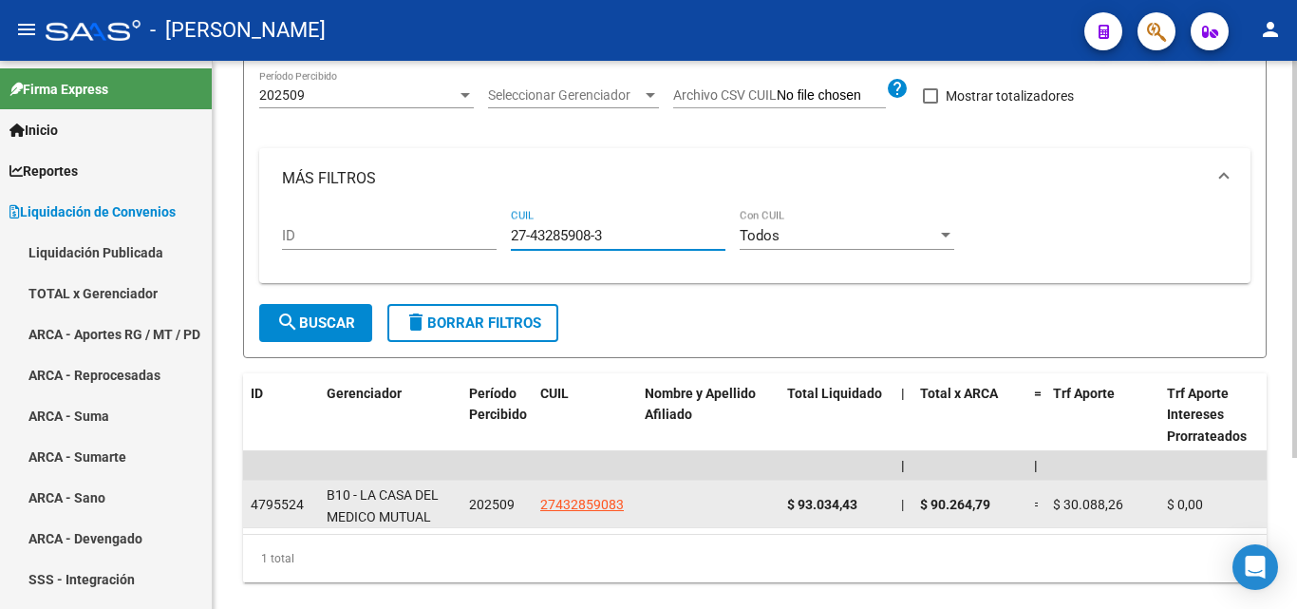
type input "27-43285908-3"
drag, startPoint x: 869, startPoint y: 502, endPoint x: 787, endPoint y: 505, distance: 81.7
click at [787, 505] on div "$ 93.034,43" at bounding box center [836, 505] width 99 height 22
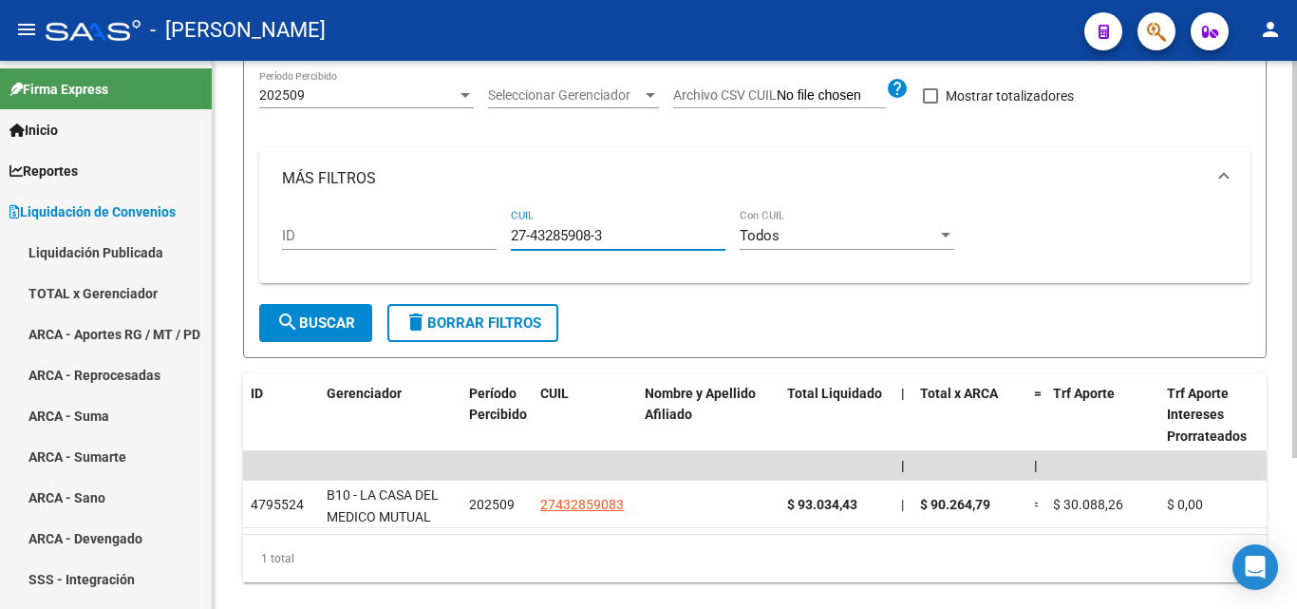
drag, startPoint x: 623, startPoint y: 237, endPoint x: 498, endPoint y: 241, distance: 124.4
click at [498, 241] on div "ID 27-43285908-3 CUIL Todos Con CUIL" at bounding box center [755, 238] width 946 height 59
paste input "23-44367994-4"
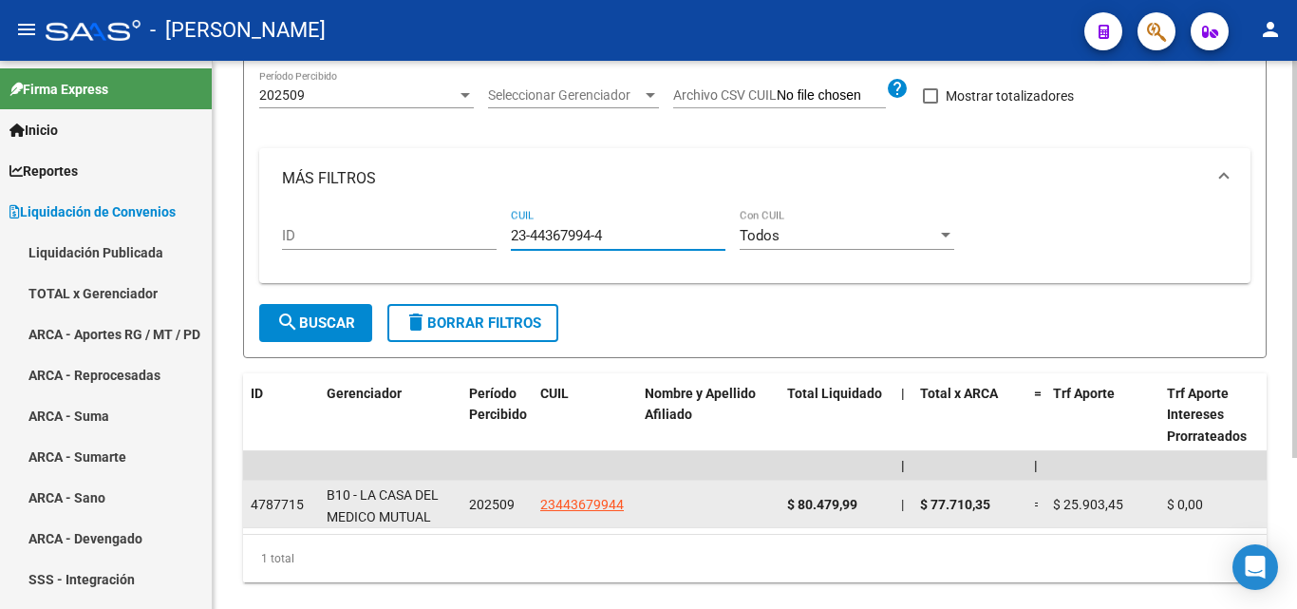
type input "23-44367994-4"
drag, startPoint x: 860, startPoint y: 506, endPoint x: 783, endPoint y: 512, distance: 77.1
click at [783, 512] on datatable-body-cell "$ 80.479,99" at bounding box center [836, 503] width 114 height 47
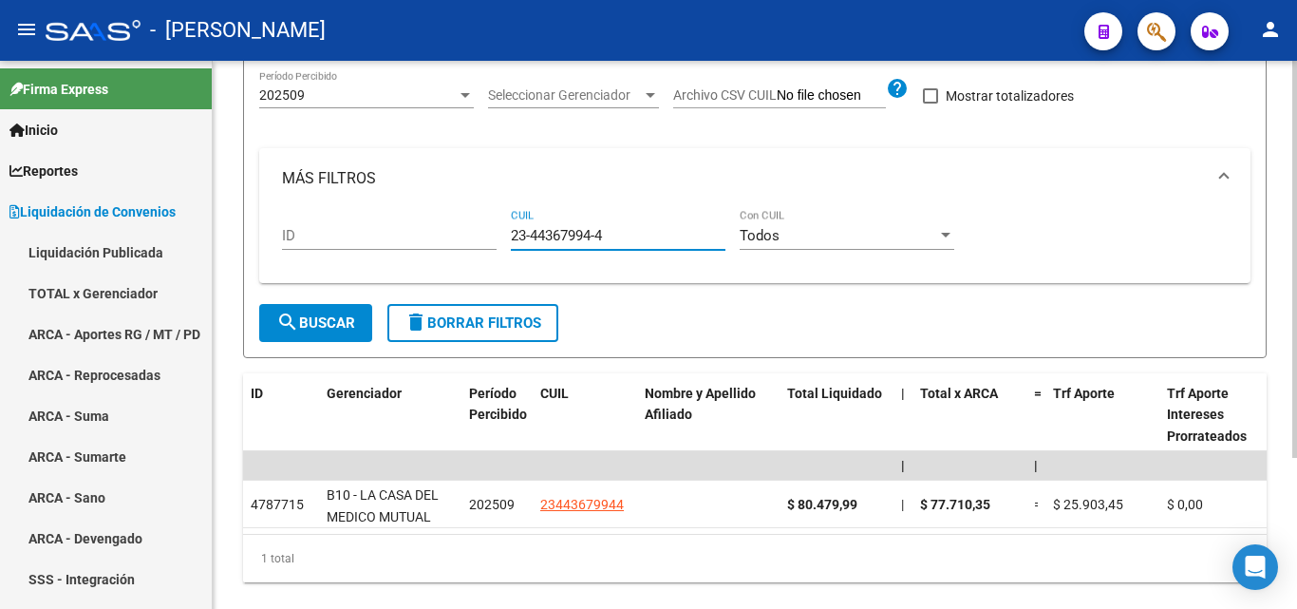
drag, startPoint x: 618, startPoint y: 238, endPoint x: 465, endPoint y: 231, distance: 153.0
click at [465, 231] on div "ID 23-44367994-4 CUIL Todos Con CUIL" at bounding box center [755, 238] width 946 height 59
paste input "27-44644019-0"
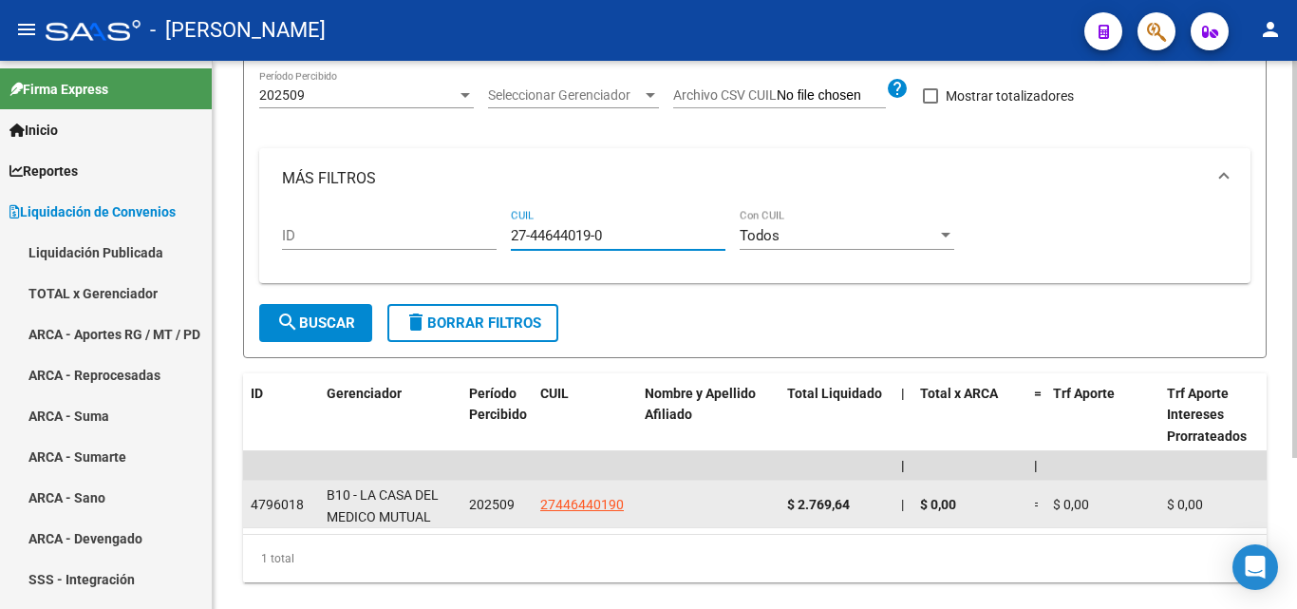
type input "27-44644019-0"
drag, startPoint x: 862, startPoint y: 500, endPoint x: 787, endPoint y: 513, distance: 76.0
click at [787, 513] on div "$ 2.769,64" at bounding box center [836, 505] width 99 height 22
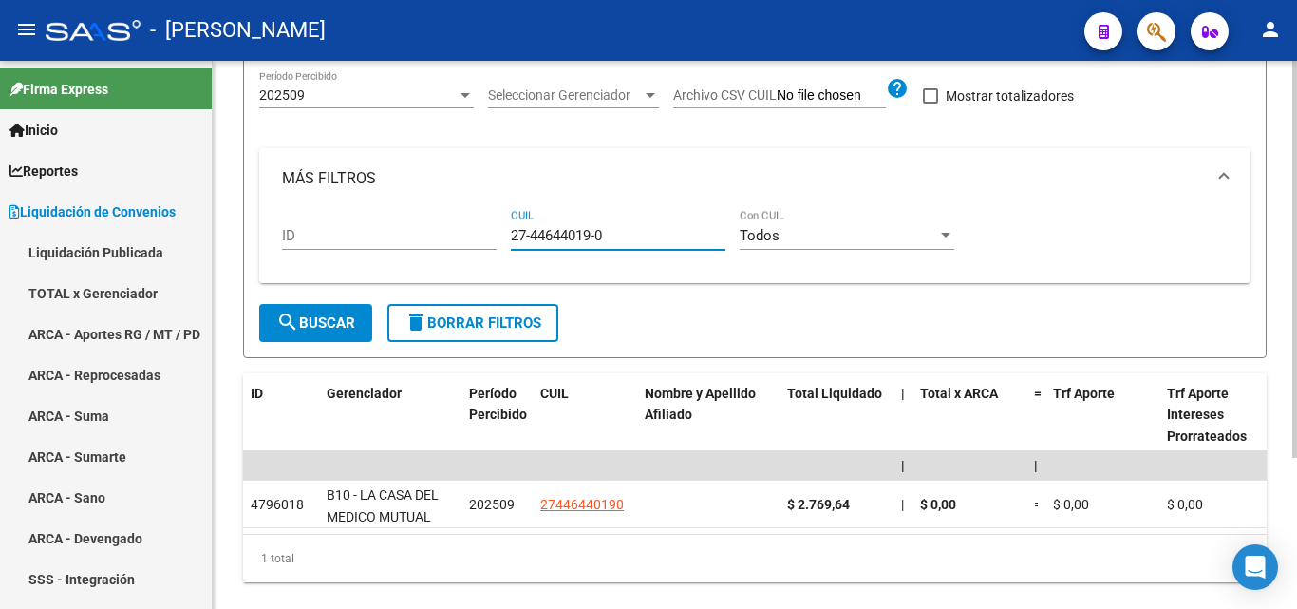
drag, startPoint x: 616, startPoint y: 235, endPoint x: 511, endPoint y: 236, distance: 105.4
click at [511, 236] on input "27-44644019-0" at bounding box center [618, 235] width 215 height 17
paste input "27-42768651-0"
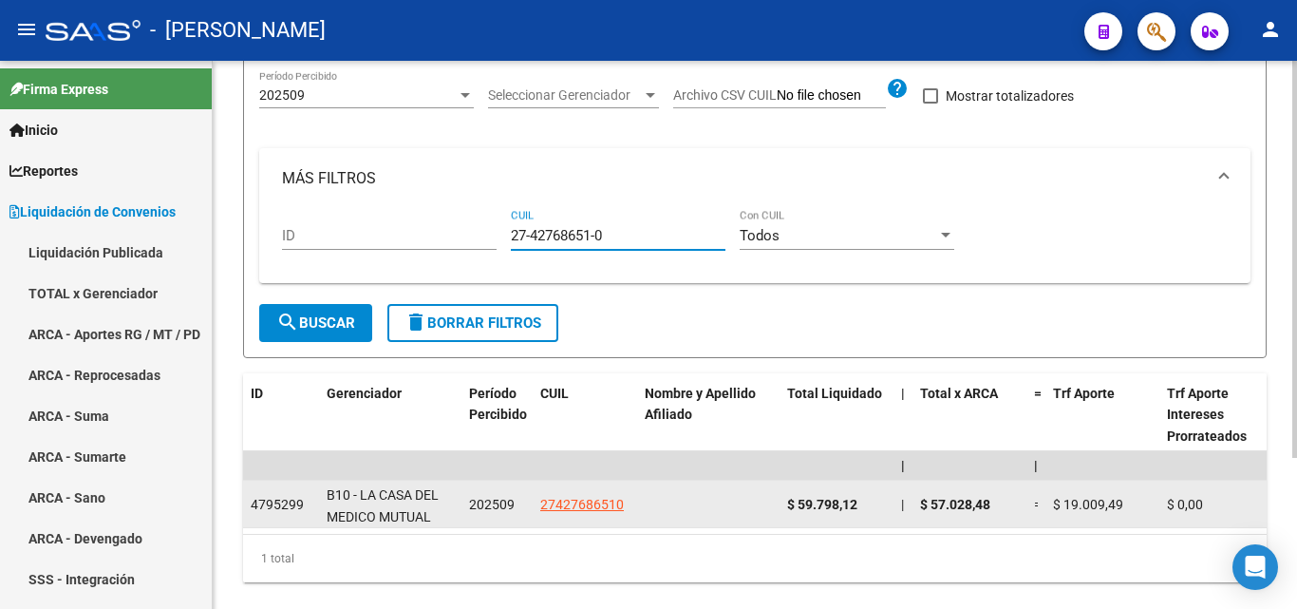
type input "27-42768651-0"
drag, startPoint x: 866, startPoint y: 501, endPoint x: 780, endPoint y: 509, distance: 85.8
click at [780, 509] on datatable-body-cell "$ 59.798,12" at bounding box center [836, 503] width 114 height 47
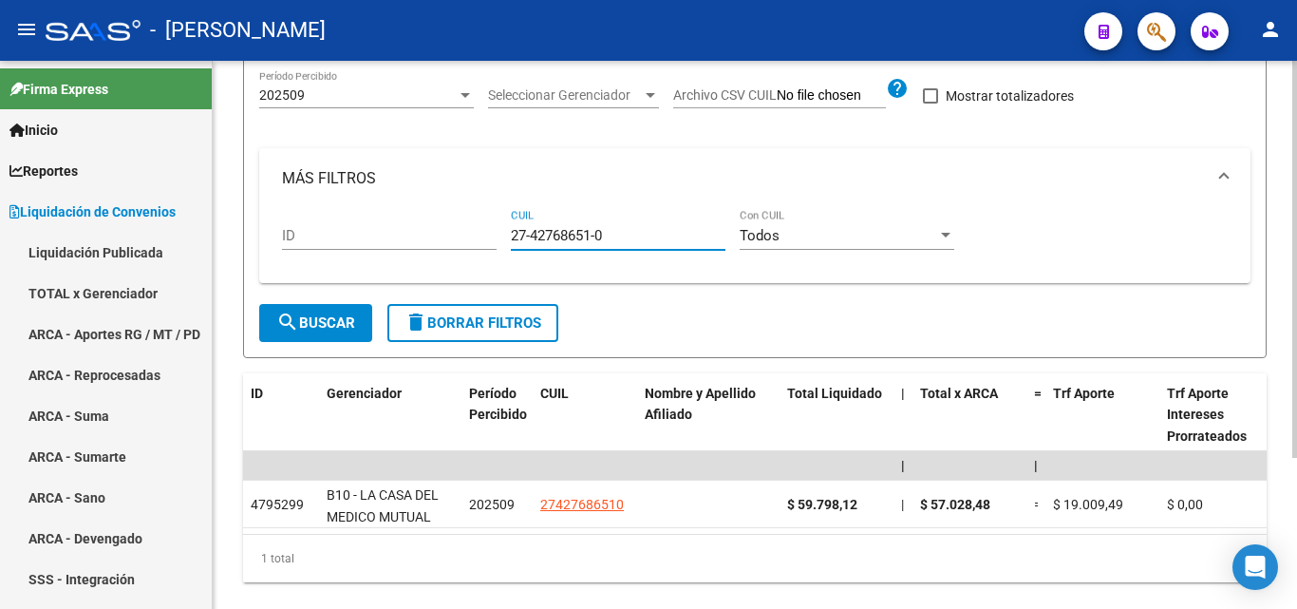
drag, startPoint x: 614, startPoint y: 237, endPoint x: 502, endPoint y: 233, distance: 112.1
click at [502, 233] on div "ID 27-42768651-0 CUIL Todos Con CUIL" at bounding box center [755, 238] width 946 height 59
paste input "27-31004782-7"
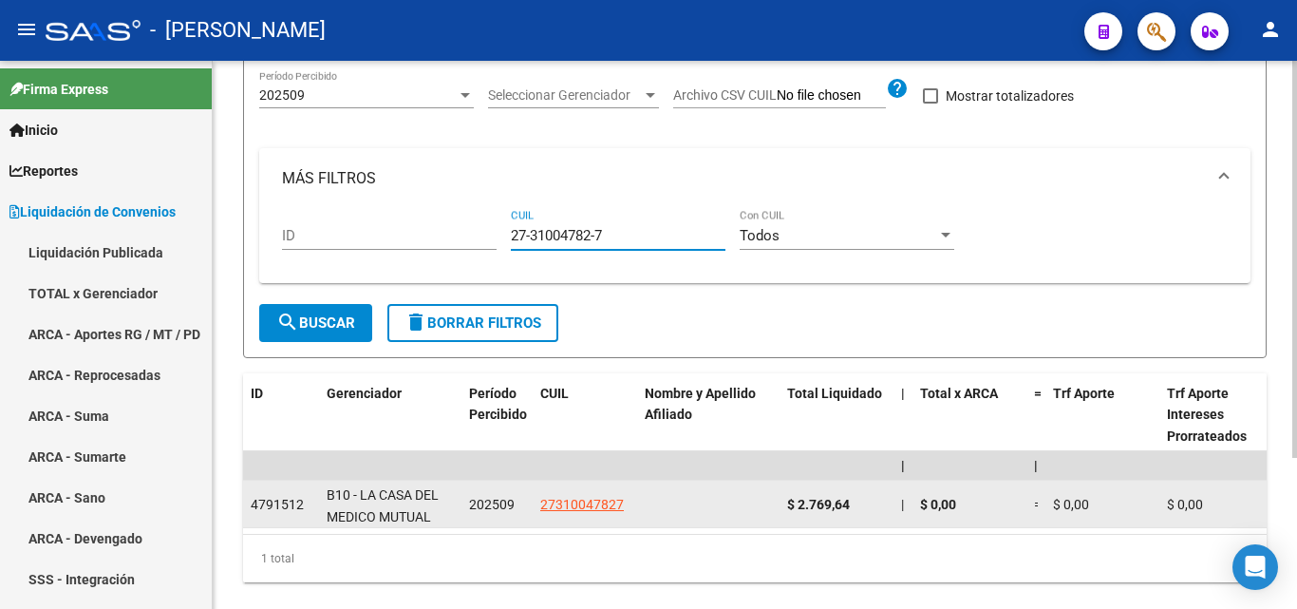
type input "27-31004782-7"
drag, startPoint x: 854, startPoint y: 504, endPoint x: 781, endPoint y: 504, distance: 73.1
click at [781, 504] on datatable-body-cell "$ 2.769,64" at bounding box center [836, 503] width 114 height 47
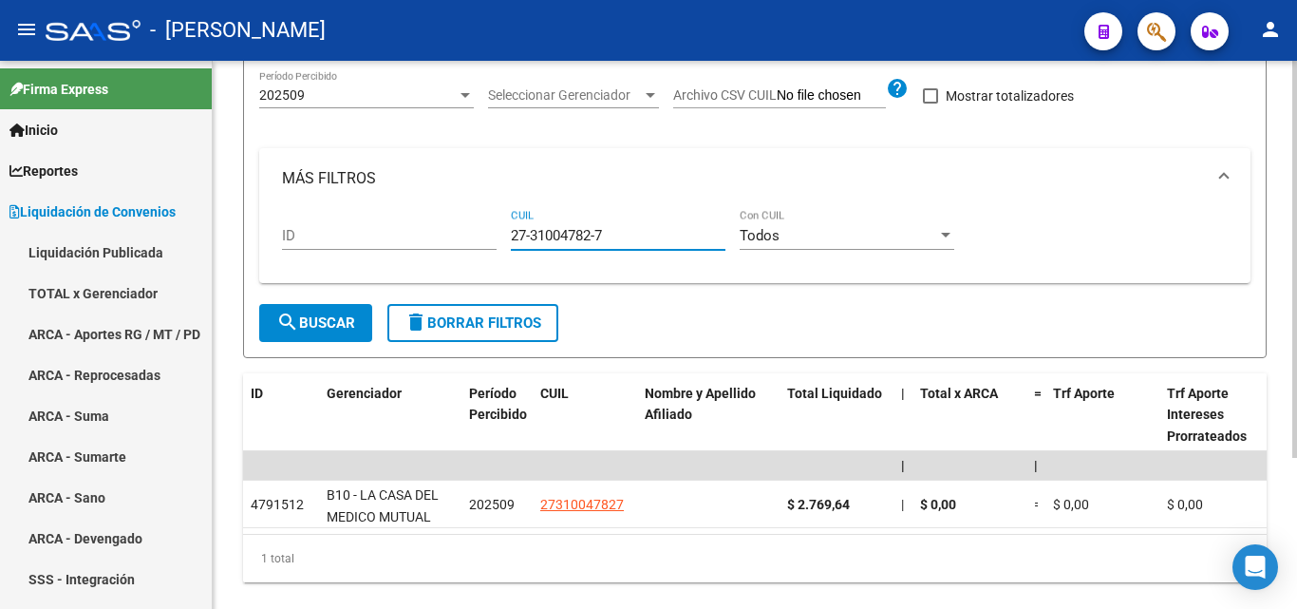
drag, startPoint x: 619, startPoint y: 238, endPoint x: 488, endPoint y: 237, distance: 131.0
click at [488, 237] on div "ID 27-31004782-7 CUIL Todos Con CUIL" at bounding box center [755, 238] width 946 height 59
paste input "20-35635038-4"
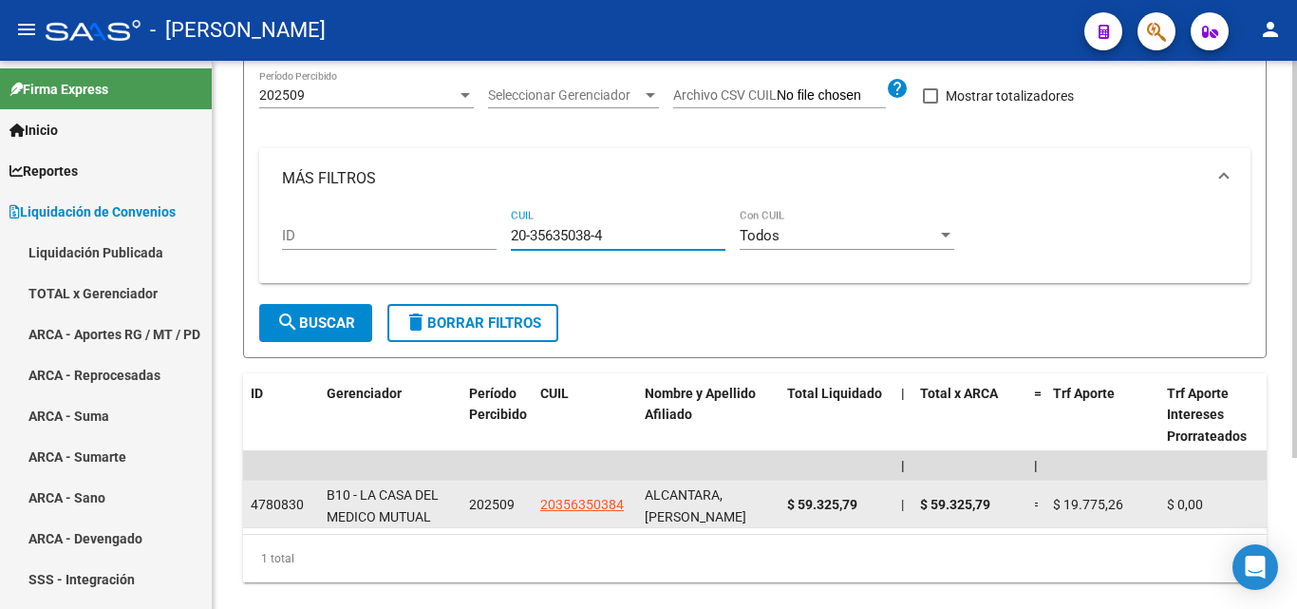
type input "20-35635038-4"
drag, startPoint x: 863, startPoint y: 502, endPoint x: 785, endPoint y: 502, distance: 77.8
click at [785, 502] on datatable-body-cell "$ 59.325,79" at bounding box center [836, 503] width 114 height 47
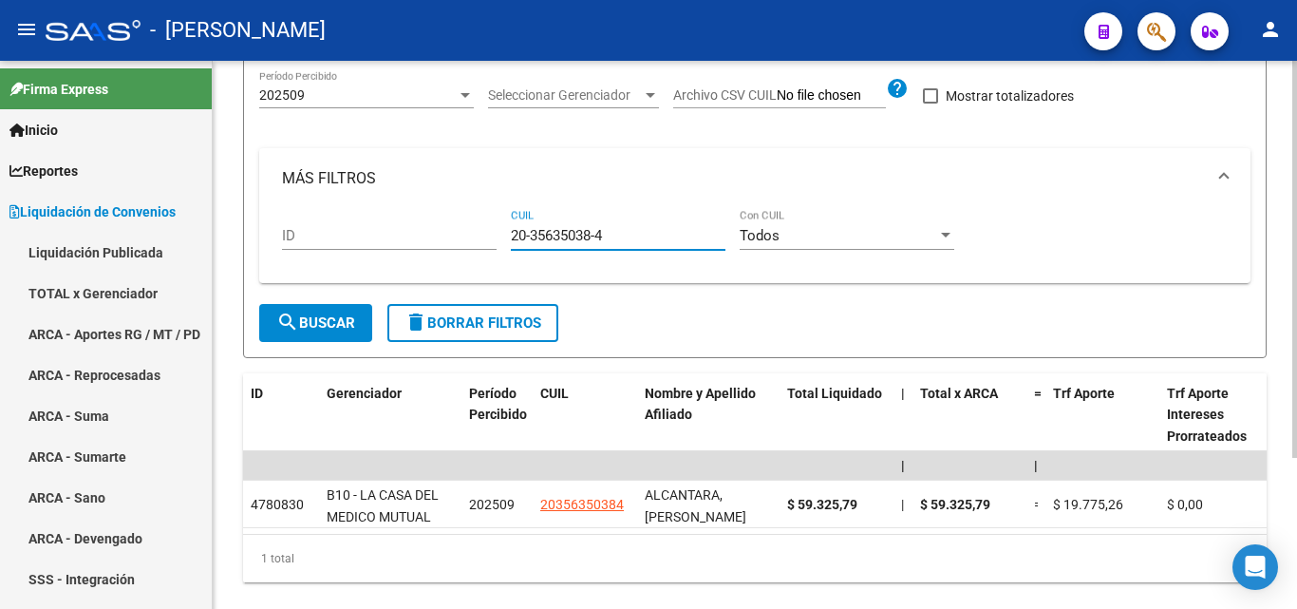
drag, startPoint x: 624, startPoint y: 231, endPoint x: 478, endPoint y: 226, distance: 146.3
click at [478, 226] on div "ID 20-35635038-4 CUIL Todos Con CUIL" at bounding box center [755, 238] width 946 height 59
paste input "23-24945872-4"
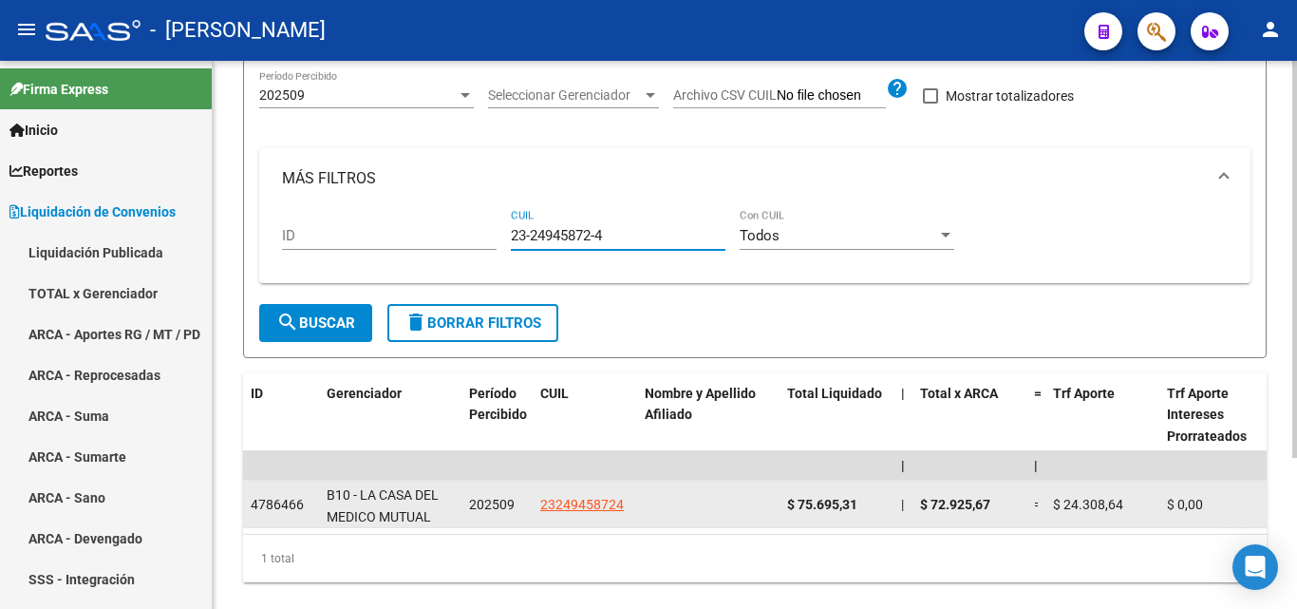
type input "23-24945872-4"
drag, startPoint x: 868, startPoint y: 499, endPoint x: 784, endPoint y: 508, distance: 84.0
click at [784, 508] on datatable-body-cell "$ 75.695,31" at bounding box center [836, 503] width 114 height 47
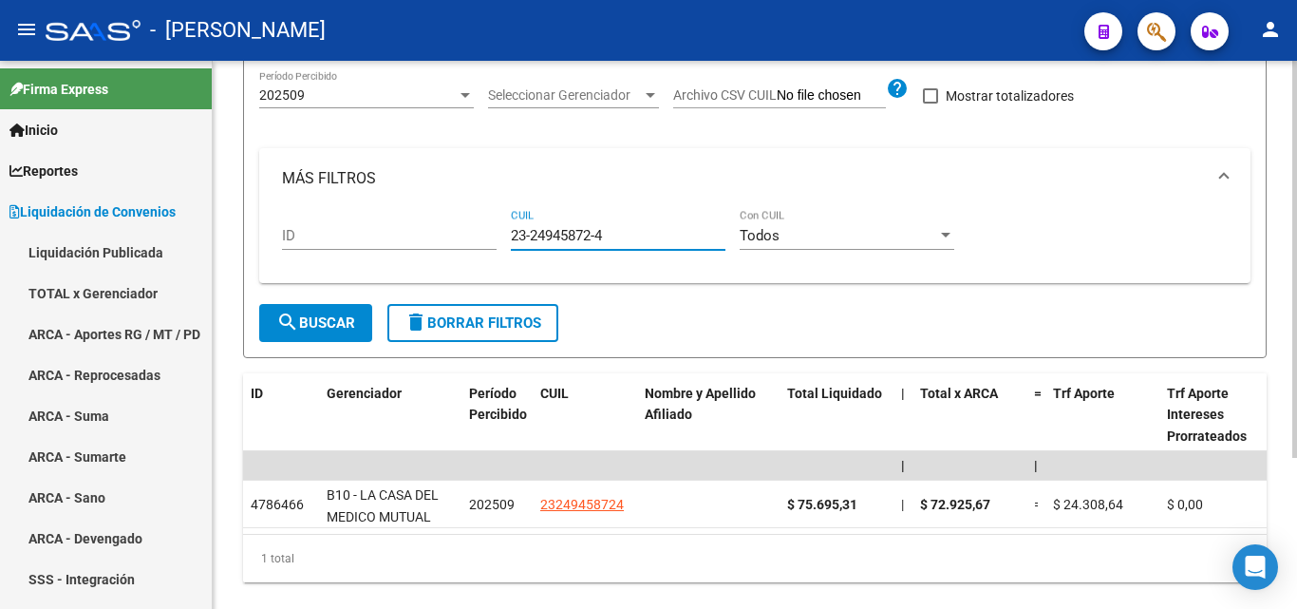
drag, startPoint x: 614, startPoint y: 236, endPoint x: 492, endPoint y: 232, distance: 122.6
click at [492, 232] on div "ID 23-24945872-4 CUIL Todos Con CUIL" at bounding box center [755, 238] width 946 height 59
paste input "20-27336222-4"
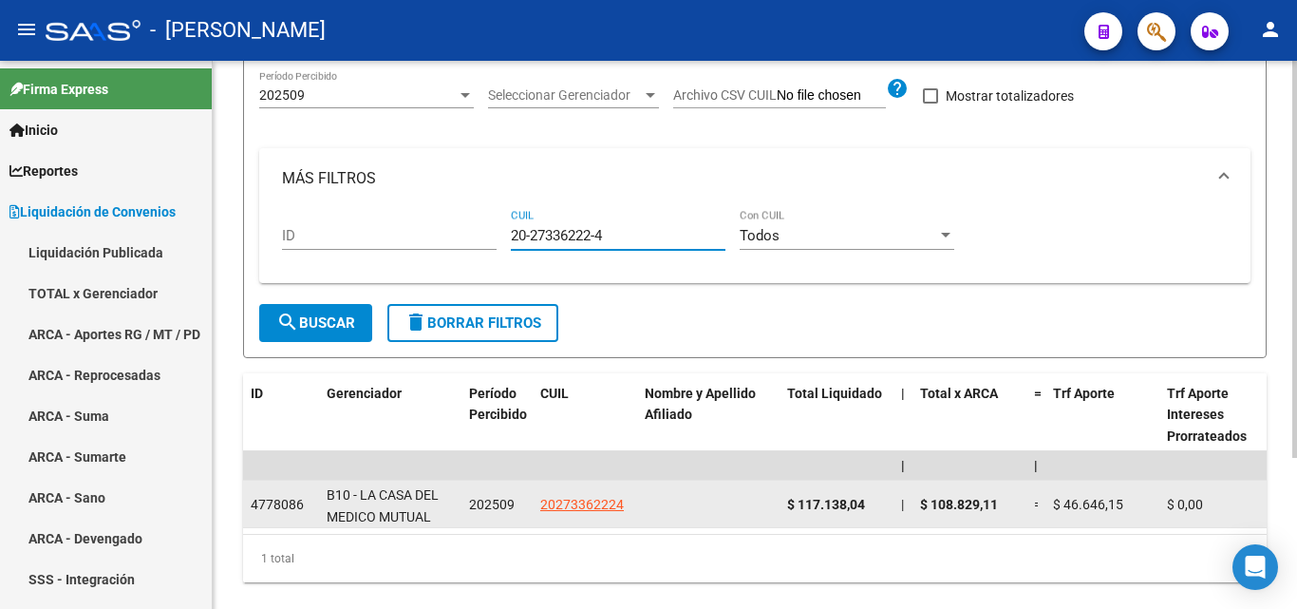
type input "20-27336222-4"
drag, startPoint x: 869, startPoint y: 503, endPoint x: 783, endPoint y: 502, distance: 85.5
click at [783, 502] on datatable-body-cell "$ 117.138,04" at bounding box center [836, 503] width 114 height 47
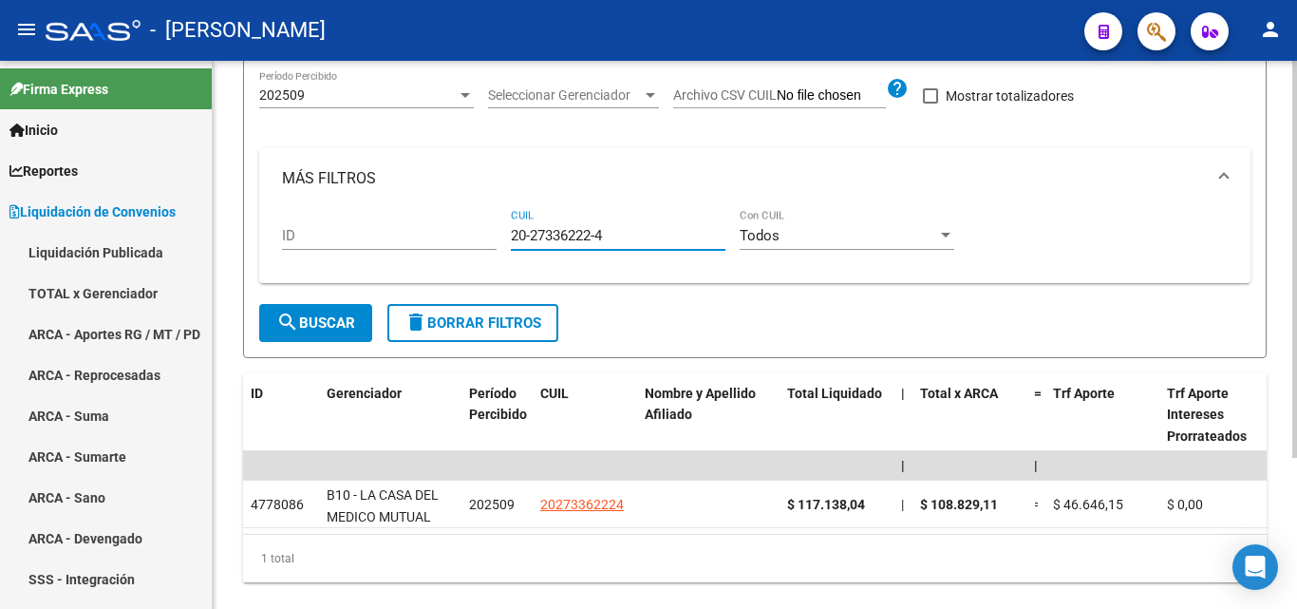
drag, startPoint x: 613, startPoint y: 235, endPoint x: 486, endPoint y: 232, distance: 127.3
click at [486, 232] on div "ID 20-27336222-4 CUIL Todos Con CUIL" at bounding box center [755, 238] width 946 height 59
paste input "23-20274410-9"
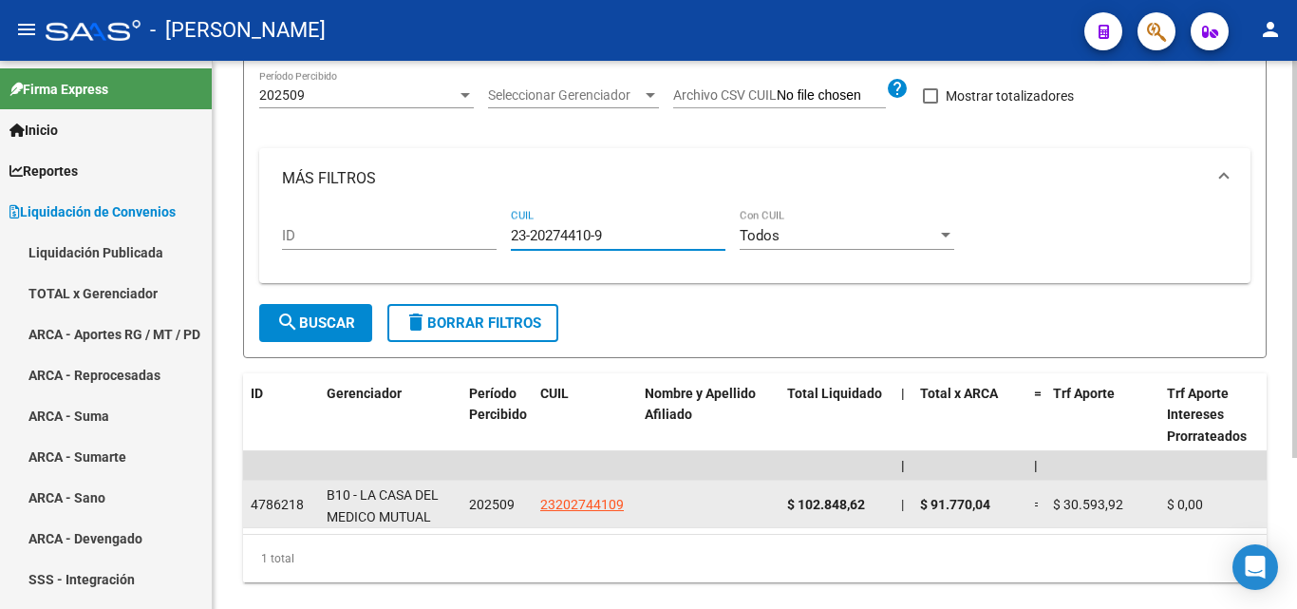
type input "23-20274410-9"
drag, startPoint x: 865, startPoint y: 506, endPoint x: 783, endPoint y: 502, distance: 81.7
click at [783, 502] on datatable-body-cell "$ 102.848,62" at bounding box center [836, 503] width 114 height 47
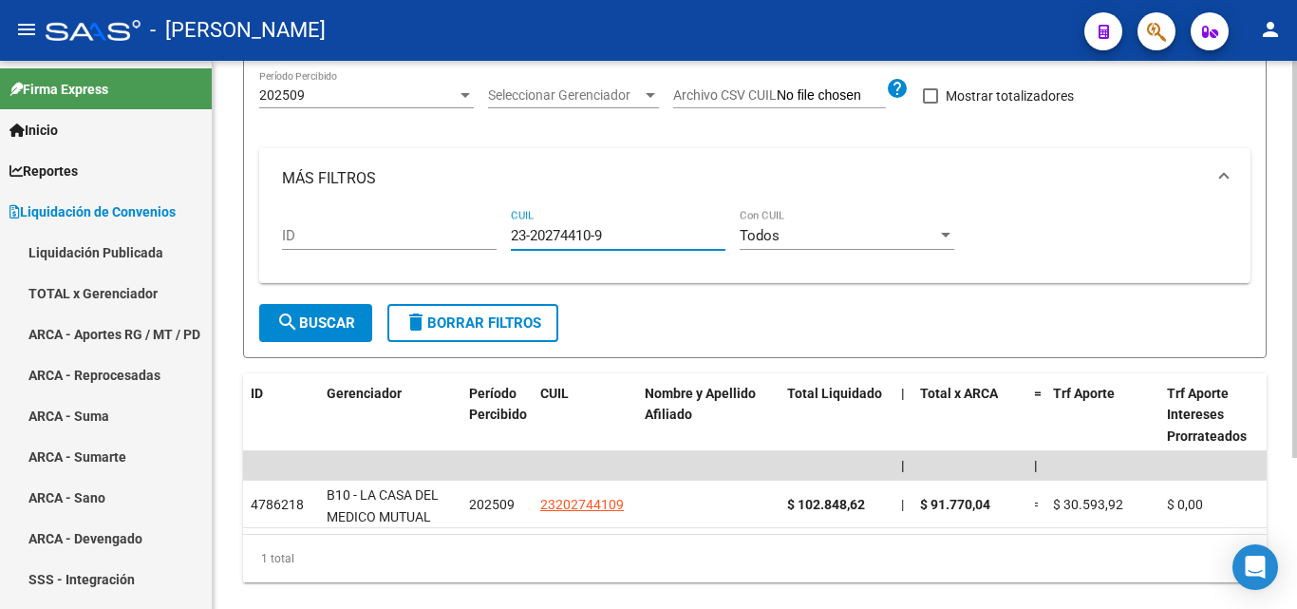
drag, startPoint x: 626, startPoint y: 234, endPoint x: 481, endPoint y: 227, distance: 144.5
click at [481, 227] on div "ID 23-20274410-9 CUIL Todos Con CUIL" at bounding box center [755, 238] width 946 height 59
paste input "20-29529450-8"
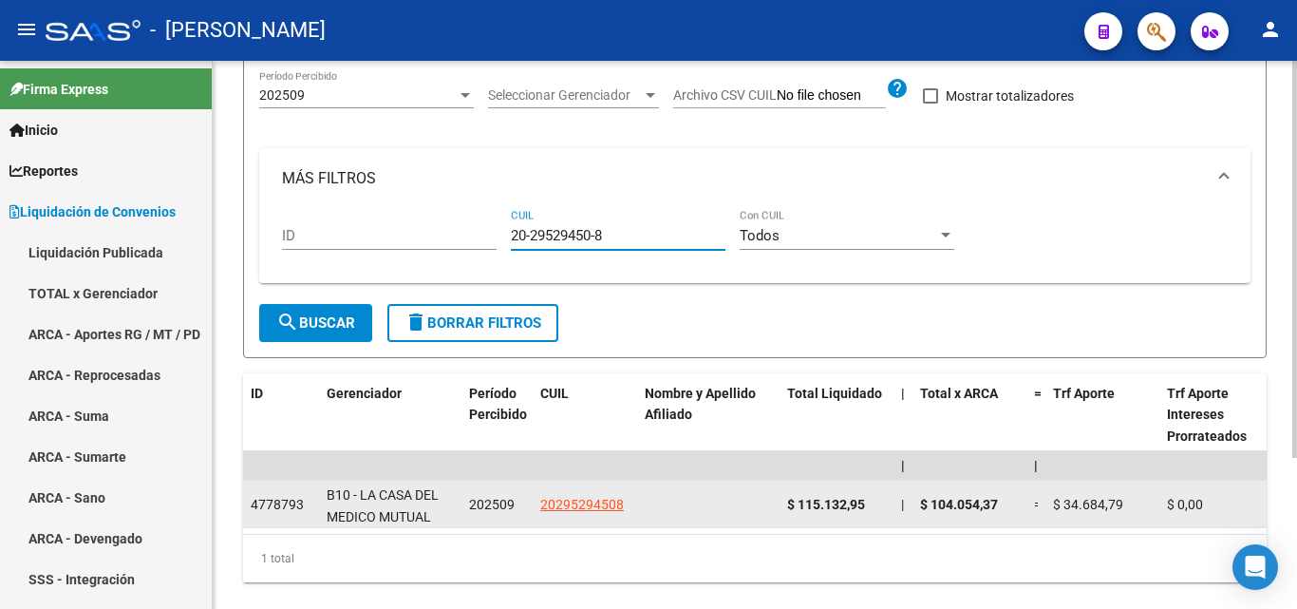
type input "20-29529450-8"
drag, startPoint x: 864, startPoint y: 504, endPoint x: 785, endPoint y: 511, distance: 79.1
click at [785, 511] on datatable-body-cell "$ 115.132,95" at bounding box center [836, 503] width 114 height 47
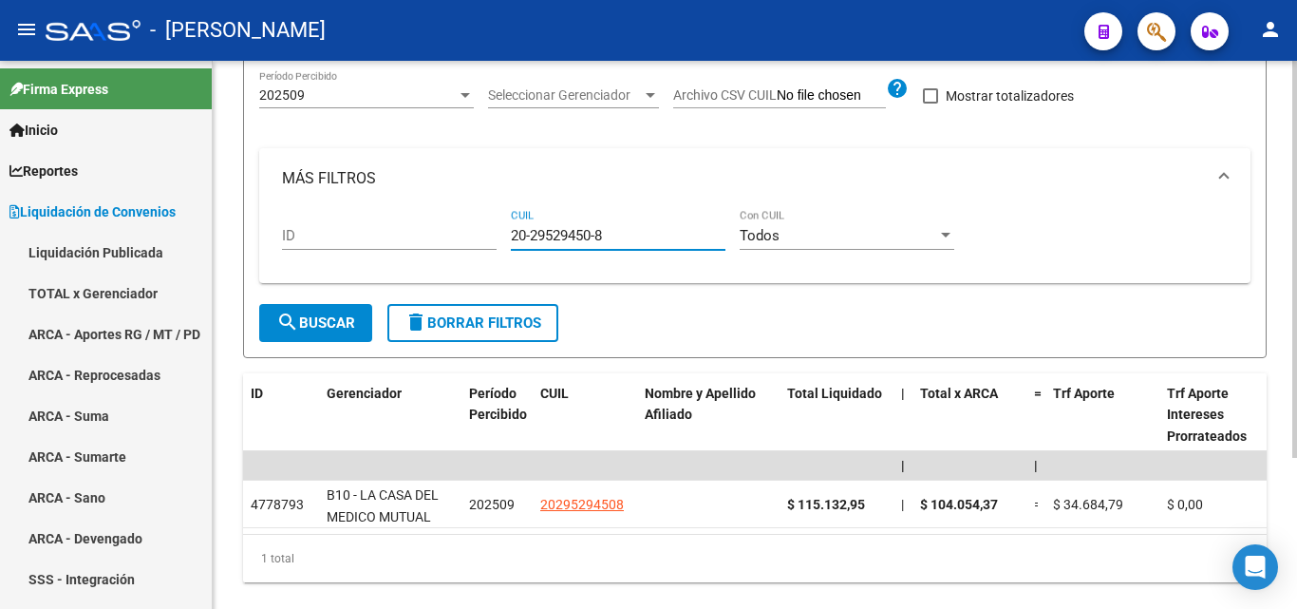
drag, startPoint x: 615, startPoint y: 233, endPoint x: 495, endPoint y: 224, distance: 120.9
click at [495, 224] on div "ID 20-29529450-8 CUIL Todos Con CUIL" at bounding box center [755, 238] width 946 height 59
paste input "20-29863880-1"
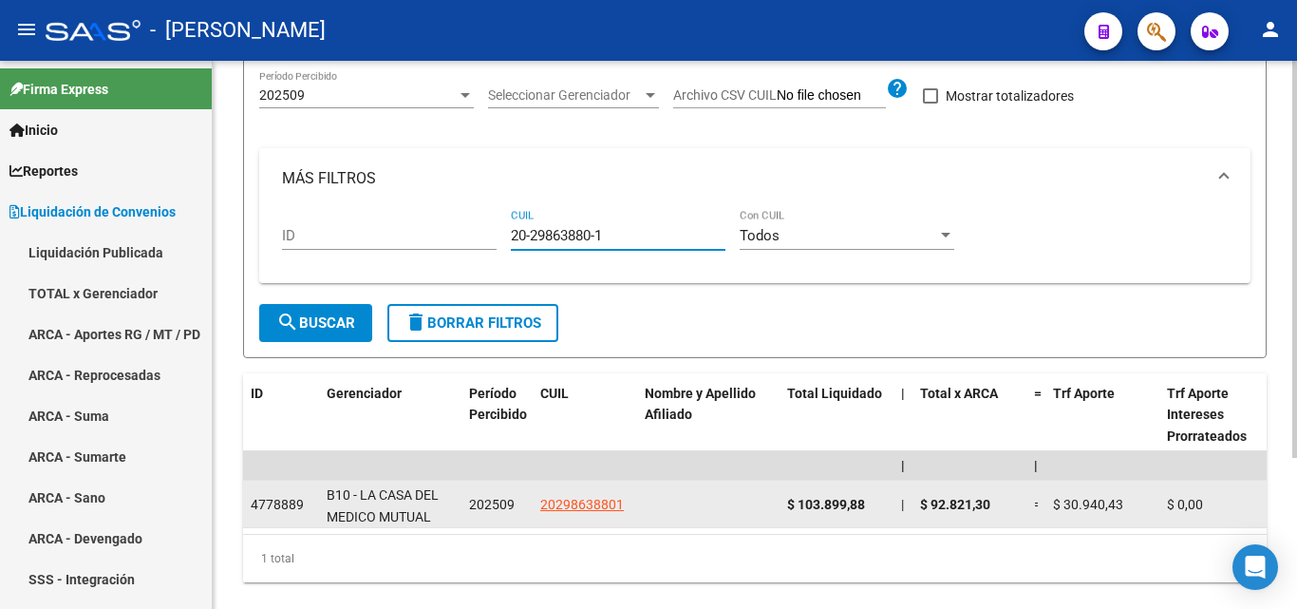
type input "20-29863880-1"
drag, startPoint x: 870, startPoint y: 498, endPoint x: 783, endPoint y: 503, distance: 86.5
click at [783, 503] on datatable-body-cell "$ 103.899,88" at bounding box center [836, 503] width 114 height 47
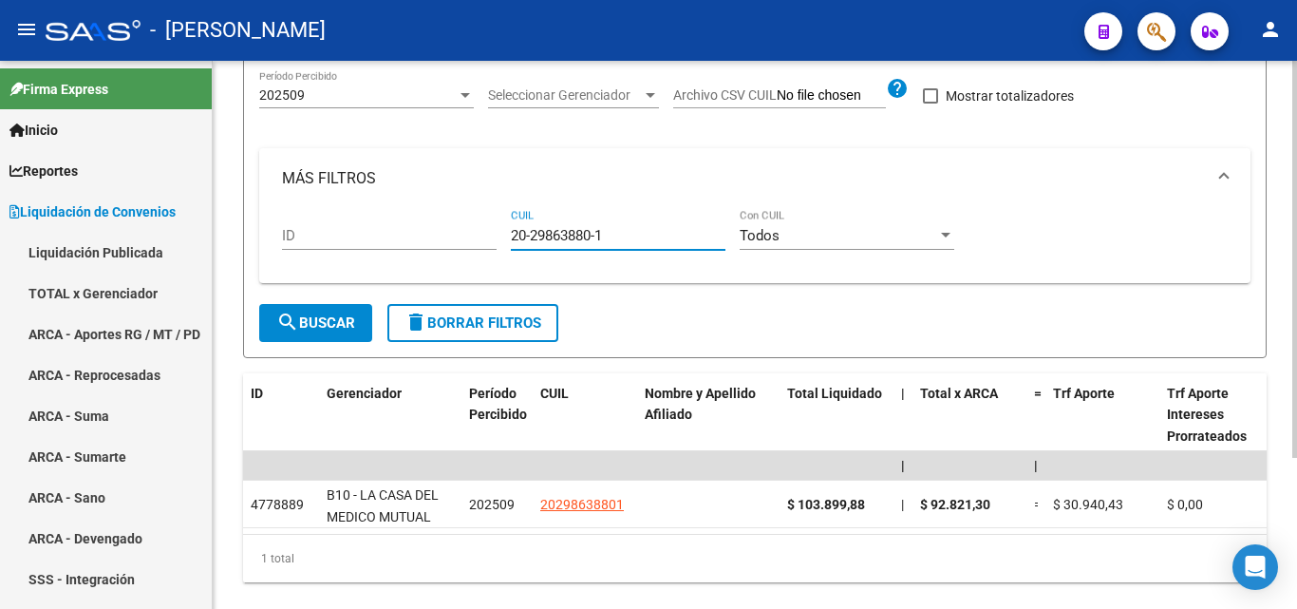
drag, startPoint x: 605, startPoint y: 237, endPoint x: 502, endPoint y: 248, distance: 103.1
click at [502, 248] on div "ID 20-29863880-1 CUIL Todos Con CUIL" at bounding box center [755, 238] width 946 height 59
paste input "20-25469909-9"
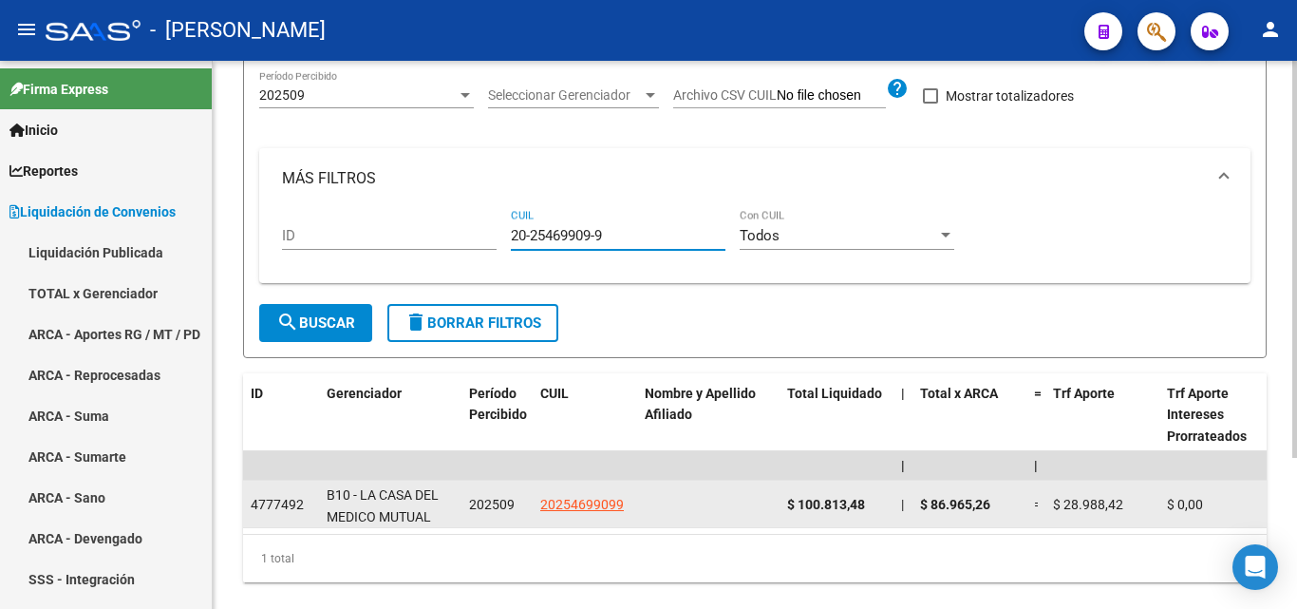
type input "20-25469909-9"
drag, startPoint x: 873, startPoint y: 503, endPoint x: 786, endPoint y: 511, distance: 87.7
click at [786, 511] on datatable-body-cell "$ 100.813,48" at bounding box center [836, 503] width 114 height 47
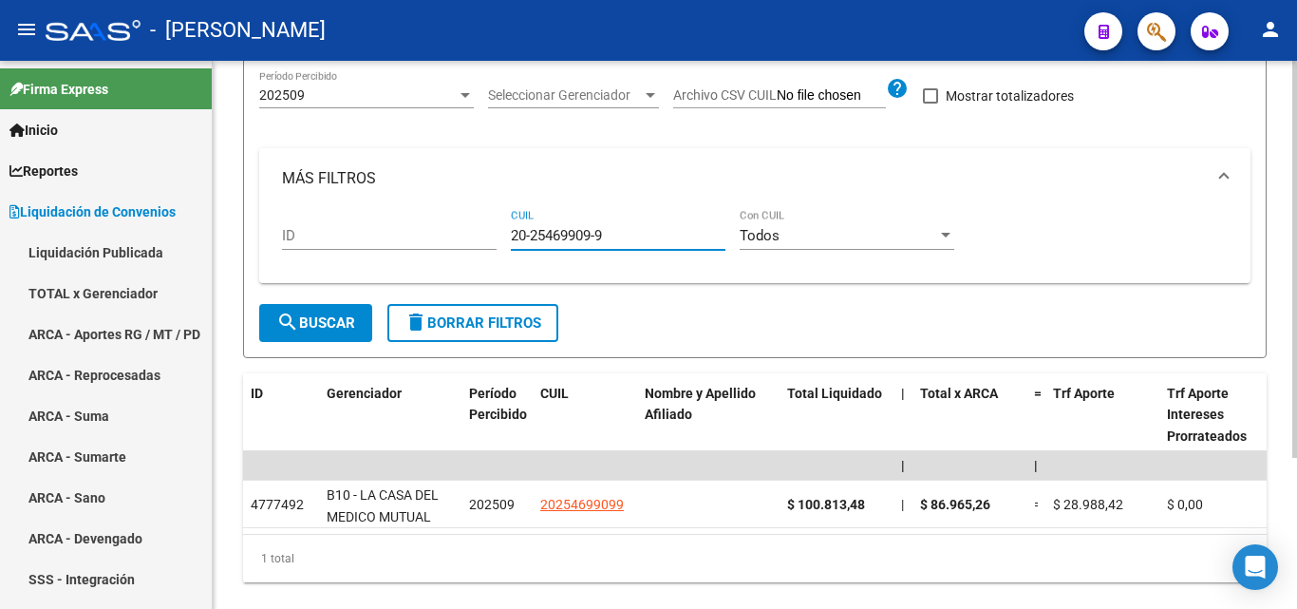
drag, startPoint x: 606, startPoint y: 232, endPoint x: 493, endPoint y: 236, distance: 113.1
click at [493, 236] on div "ID 20-25469909-9 CUIL Todos Con CUIL" at bounding box center [755, 238] width 946 height 59
paste input "20-42981477-5"
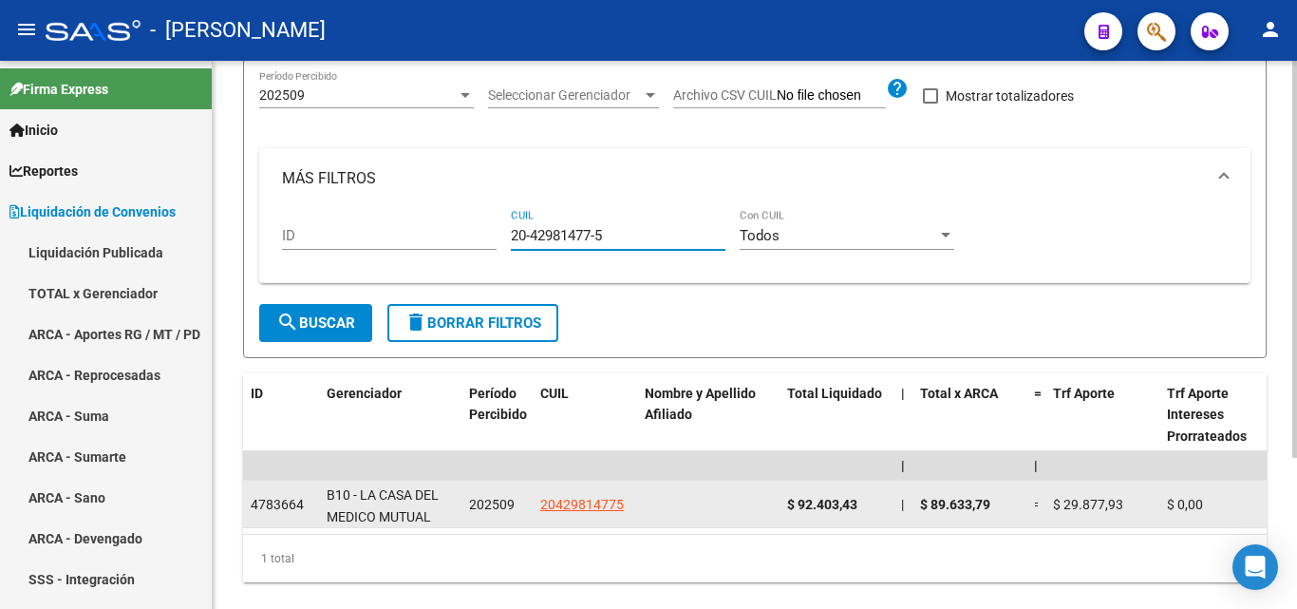
type input "20-42981477-5"
drag, startPoint x: 860, startPoint y: 504, endPoint x: 782, endPoint y: 503, distance: 77.9
click at [782, 503] on datatable-body-cell "$ 92.403,43" at bounding box center [836, 503] width 114 height 47
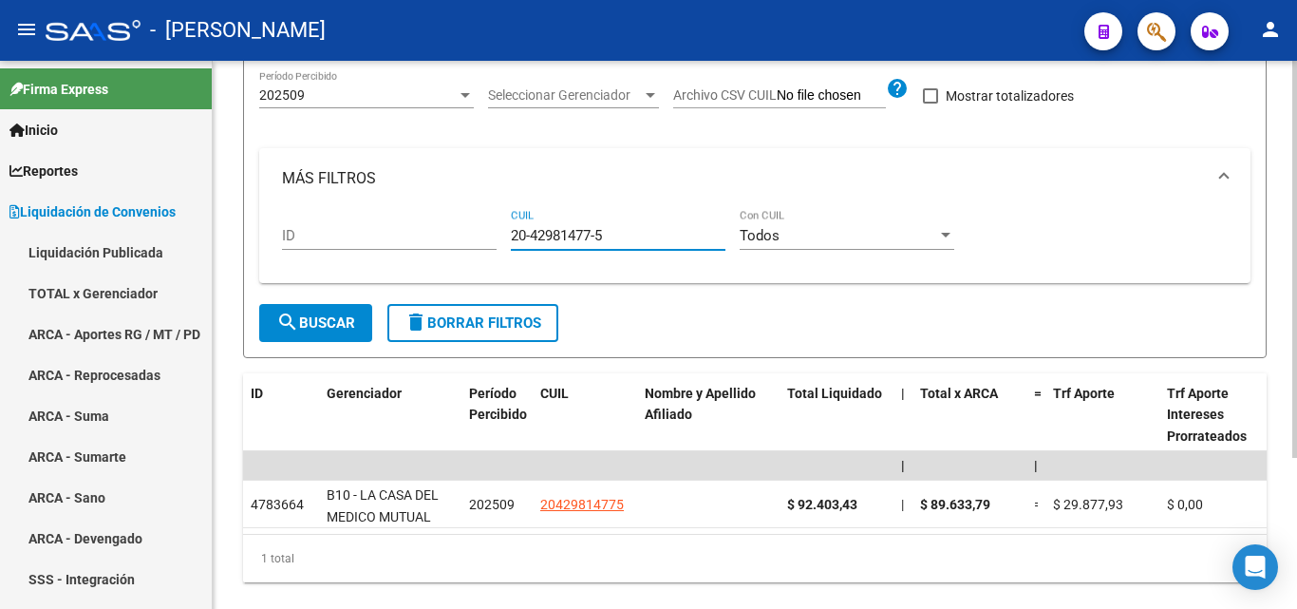
drag, startPoint x: 613, startPoint y: 229, endPoint x: 487, endPoint y: 236, distance: 126.5
click at [487, 236] on div "ID 20-42981477-5 CUIL Todos Con CUIL" at bounding box center [755, 238] width 946 height 59
paste input "20-44523098-8"
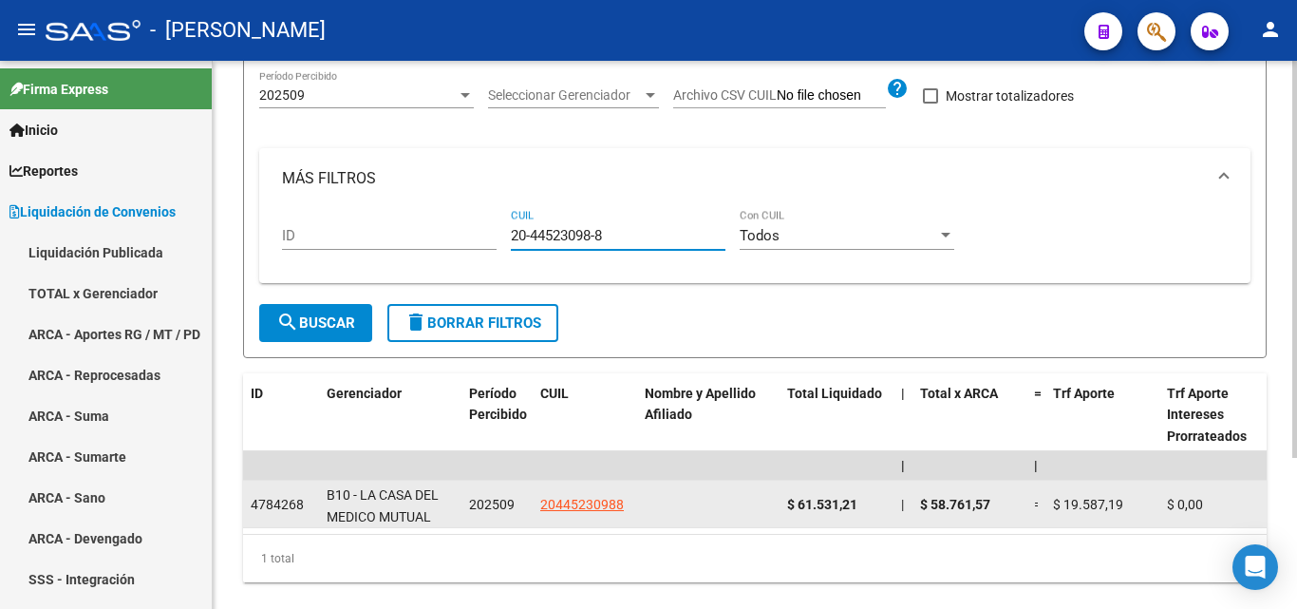
type input "20-44523098-8"
drag, startPoint x: 862, startPoint y: 504, endPoint x: 785, endPoint y: 515, distance: 77.6
click at [785, 515] on datatable-body-cell "$ 61.531,21" at bounding box center [836, 503] width 114 height 47
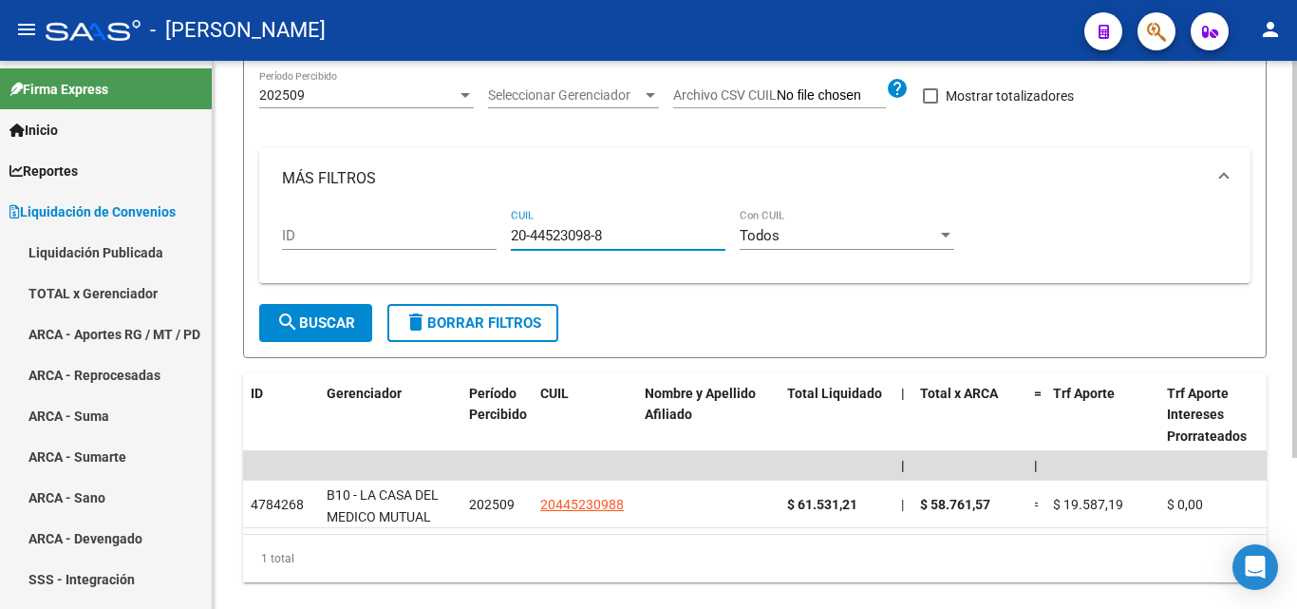
drag, startPoint x: 610, startPoint y: 233, endPoint x: 486, endPoint y: 233, distance: 123.4
click at [486, 233] on div "ID 20-44523098-8 CUIL Todos Con CUIL" at bounding box center [755, 238] width 946 height 59
paste input "20-45638924-5"
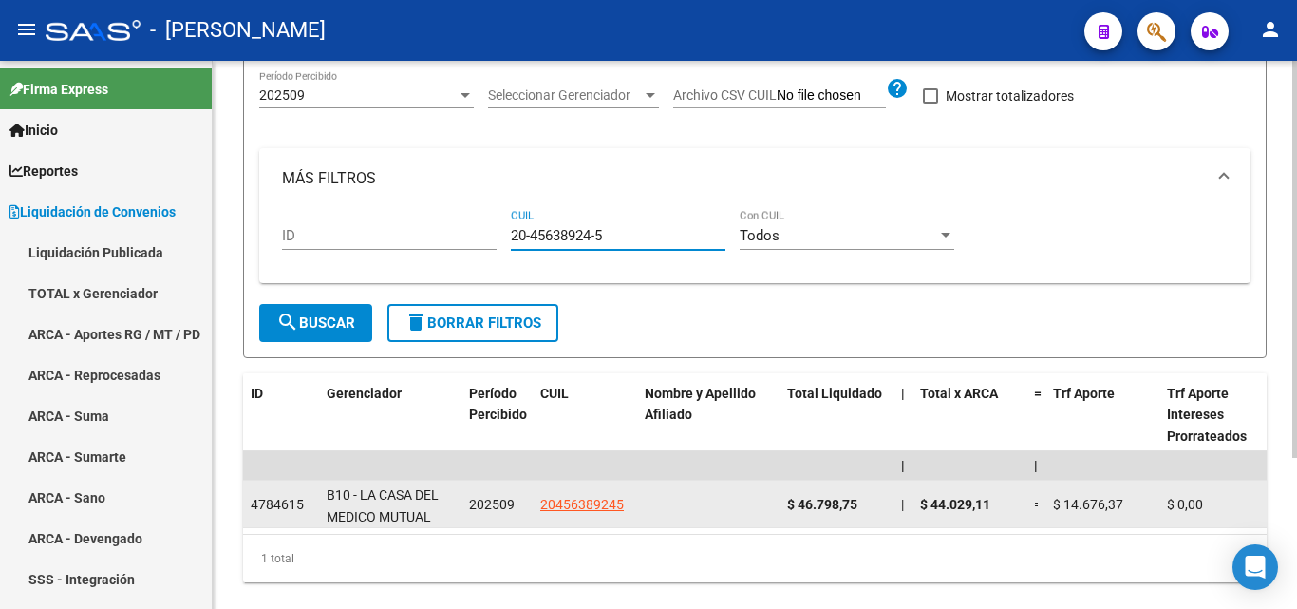
type input "20-45638924-5"
drag, startPoint x: 866, startPoint y: 500, endPoint x: 778, endPoint y: 514, distance: 88.3
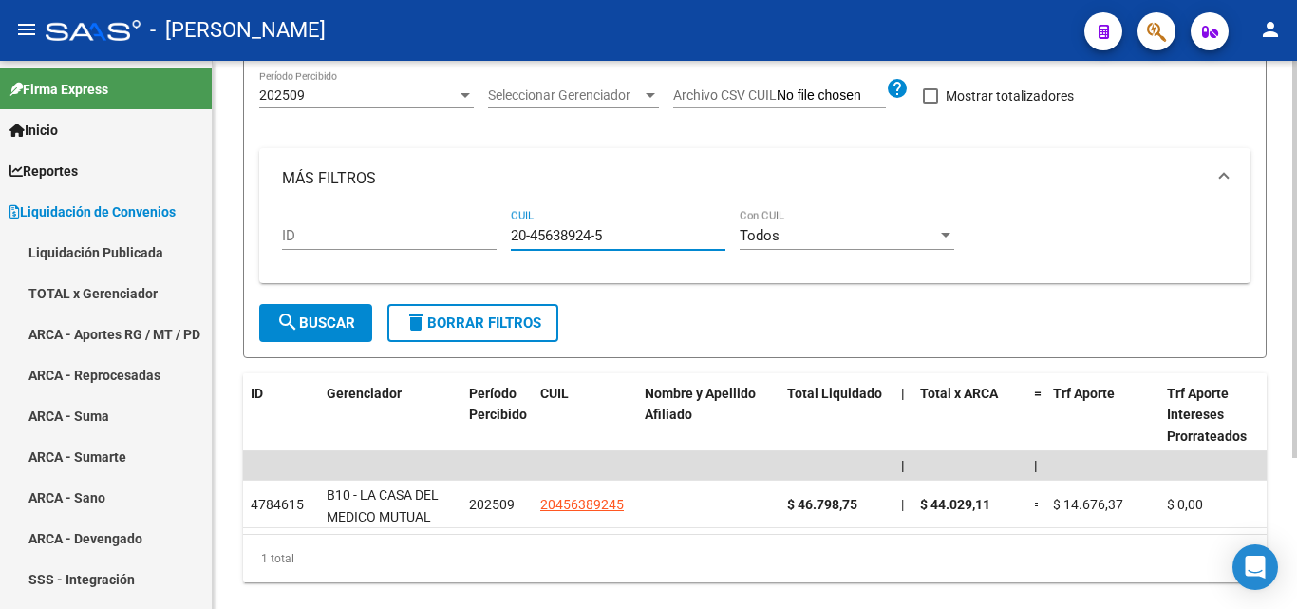
drag, startPoint x: 625, startPoint y: 235, endPoint x: 486, endPoint y: 218, distance: 139.7
click at [486, 218] on div "ID 20-45638924-5 CUIL Todos Con CUIL" at bounding box center [755, 238] width 946 height 59
paste input "20-47656635-6"
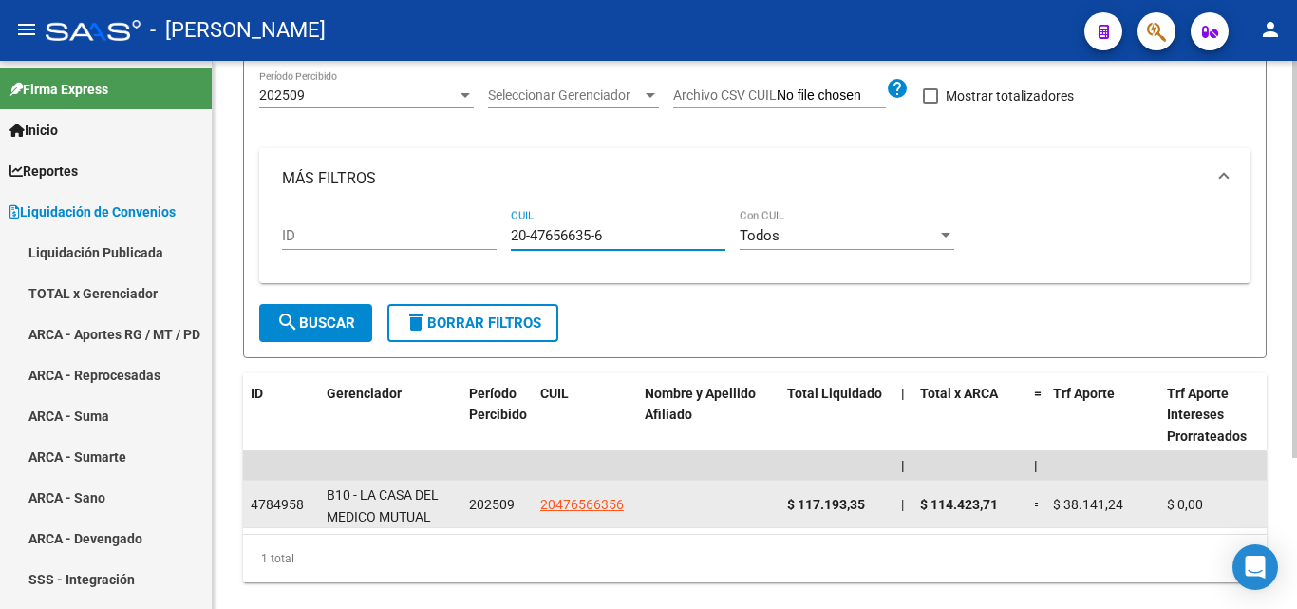
type input "20-47656635-6"
drag, startPoint x: 867, startPoint y: 505, endPoint x: 777, endPoint y: 511, distance: 90.4
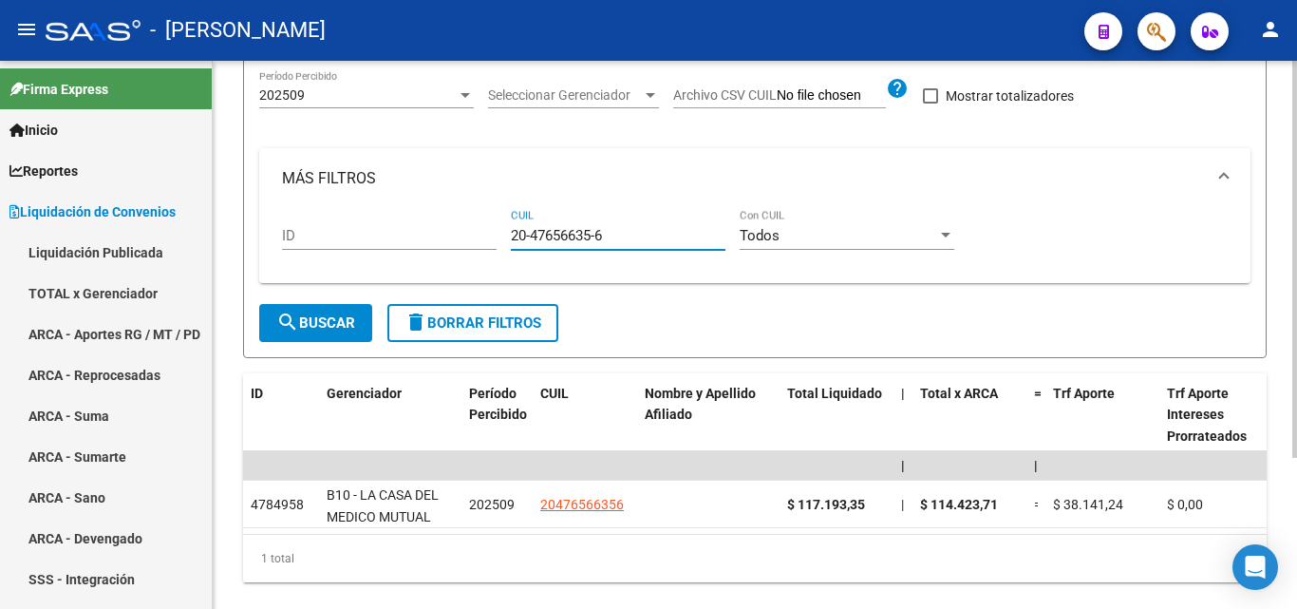
drag, startPoint x: 616, startPoint y: 234, endPoint x: 466, endPoint y: 229, distance: 150.1
click at [466, 229] on div "ID 20-47656635-6 CUIL Todos Con CUIL" at bounding box center [755, 238] width 946 height 59
paste input "27-27003384-4"
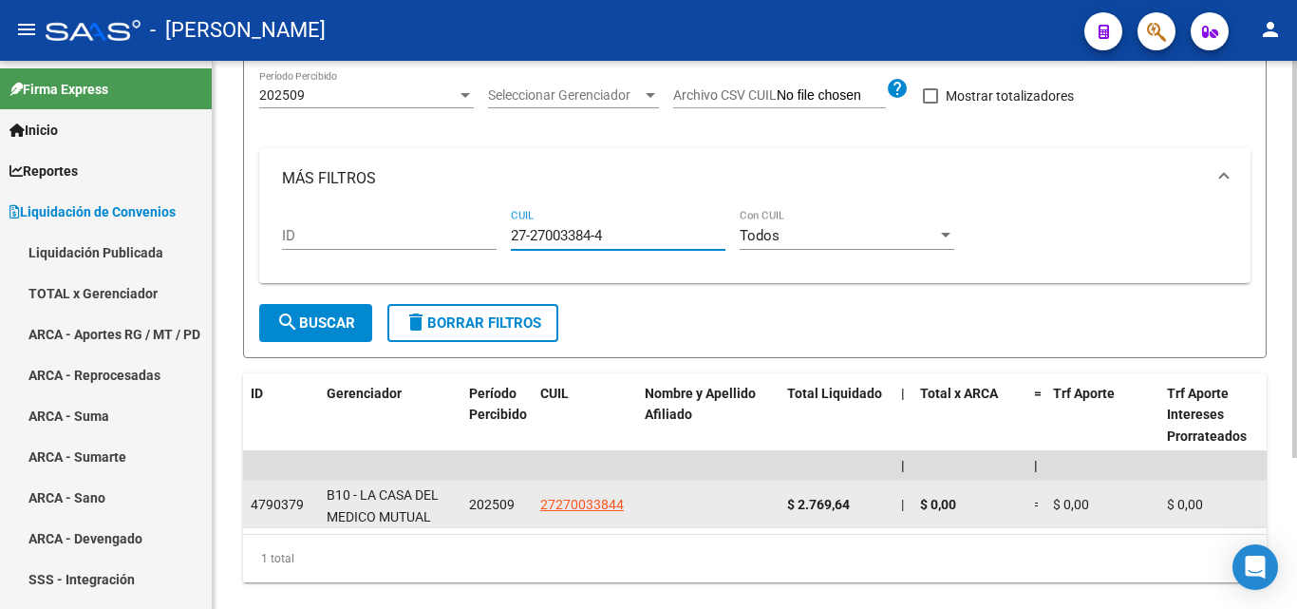
type input "27-27003384-4"
drag, startPoint x: 853, startPoint y: 500, endPoint x: 785, endPoint y: 503, distance: 68.4
click at [785, 503] on datatable-body-cell "$ 2.769,64" at bounding box center [836, 503] width 114 height 47
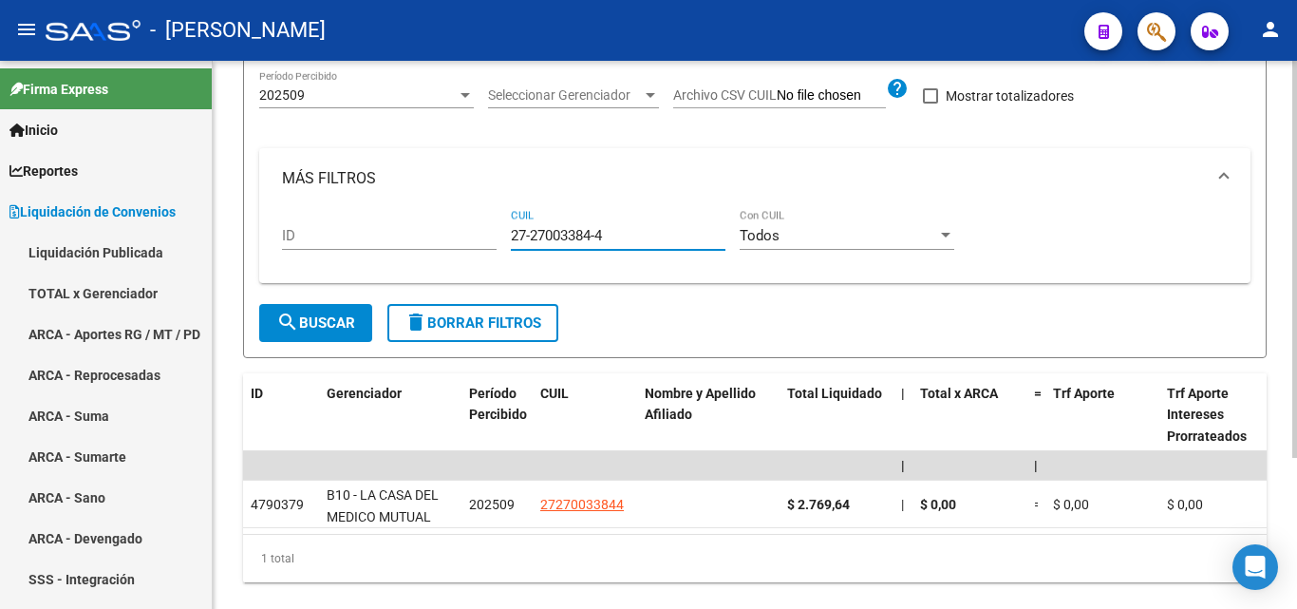
drag, startPoint x: 612, startPoint y: 237, endPoint x: 467, endPoint y: 238, distance: 145.3
click at [467, 238] on div "ID 27-27003384-4 CUIL Todos Con CUIL" at bounding box center [755, 238] width 946 height 59
paste input "23-46537823-9"
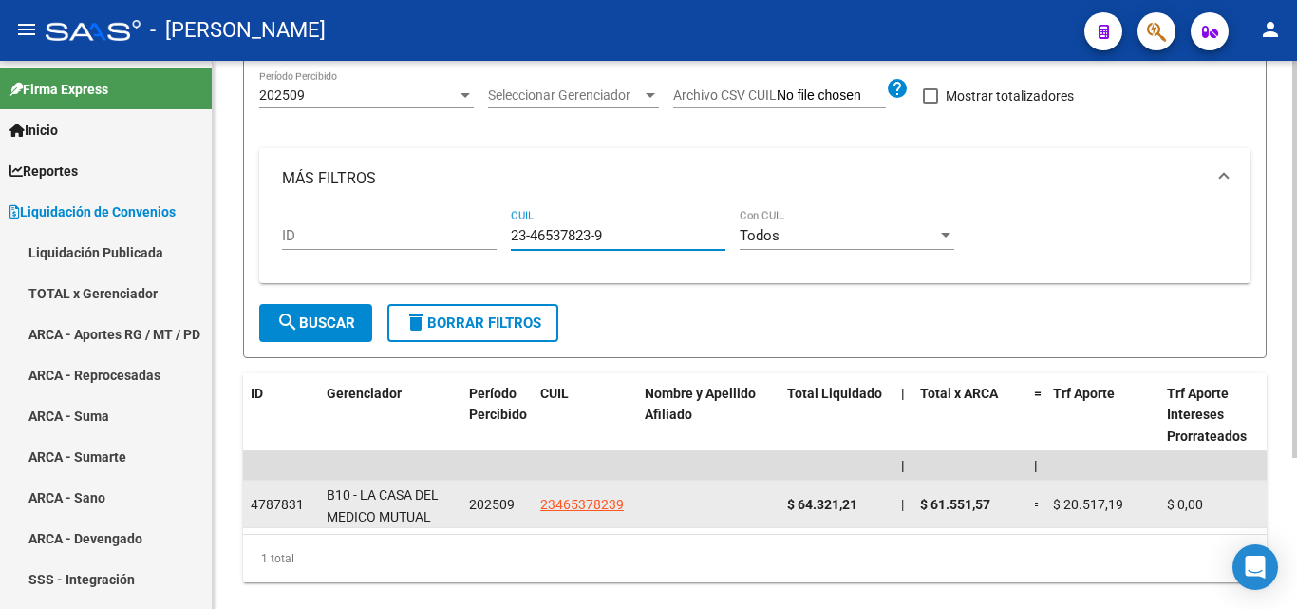
type input "23-46537823-9"
drag, startPoint x: 860, startPoint y: 502, endPoint x: 784, endPoint y: 509, distance: 76.2
click at [784, 509] on datatable-body-cell "$ 64.321,21" at bounding box center [836, 503] width 114 height 47
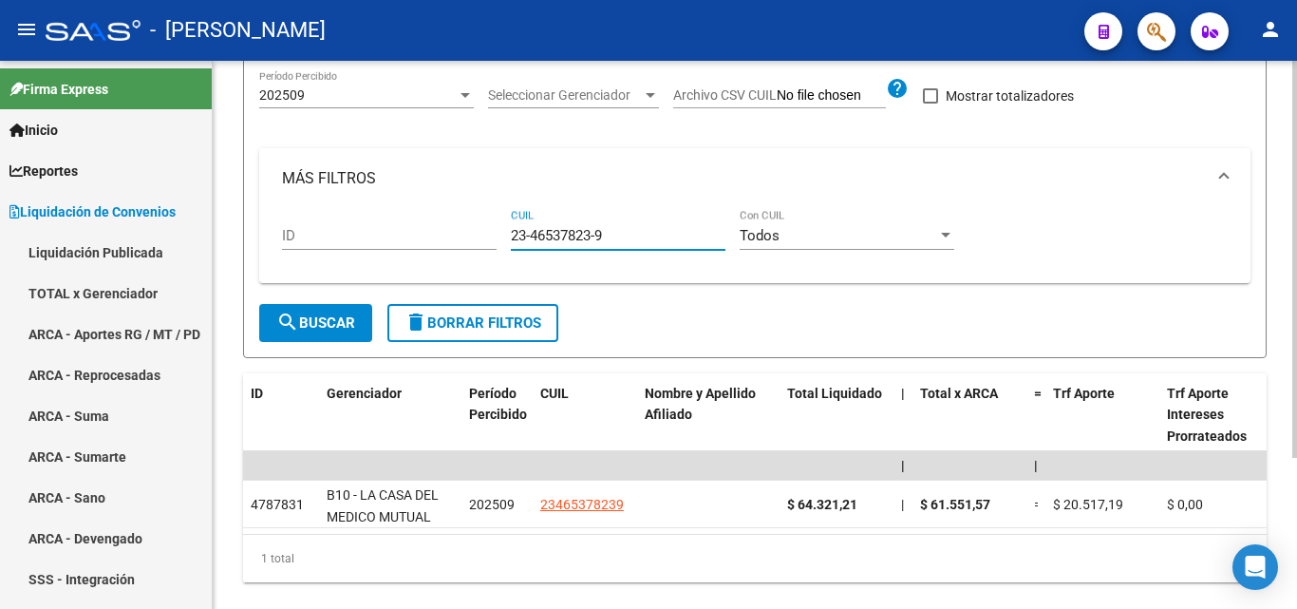
drag, startPoint x: 619, startPoint y: 231, endPoint x: 479, endPoint y: 242, distance: 140.0
click at [479, 242] on div "ID 23-46537823-9 CUIL Todos Con CUIL" at bounding box center [755, 238] width 946 height 59
paste input "27-44024633-3"
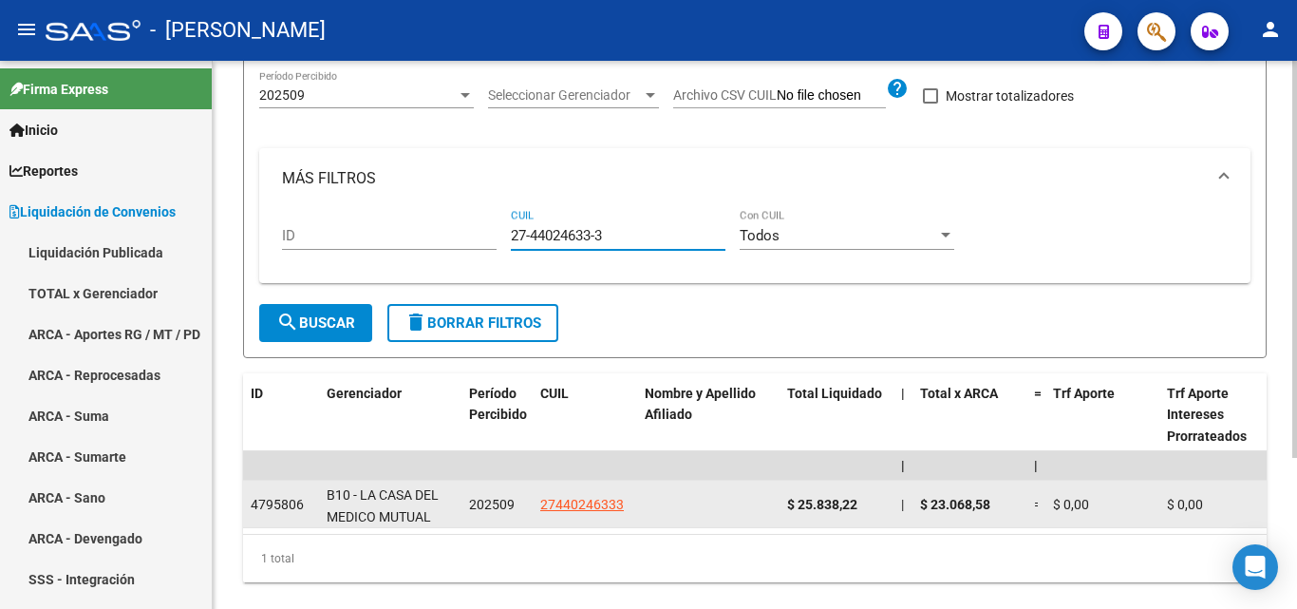
type input "27-44024633-3"
drag, startPoint x: 861, startPoint y: 501, endPoint x: 781, endPoint y: 504, distance: 79.8
click at [781, 504] on datatable-body-cell "$ 25.838,22" at bounding box center [836, 503] width 114 height 47
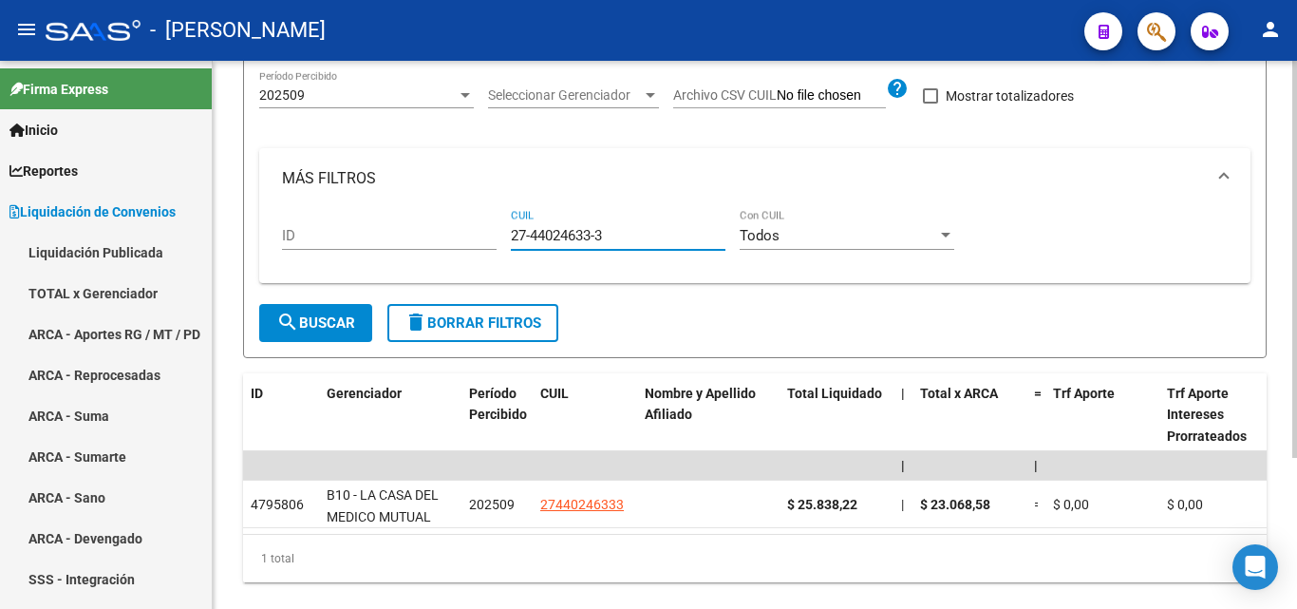
drag, startPoint x: 611, startPoint y: 236, endPoint x: 467, endPoint y: 236, distance: 144.3
click at [467, 236] on div "ID 27-44024633-3 CUIL Todos Con CUIL" at bounding box center [755, 238] width 946 height 59
paste input "27-33487881-9"
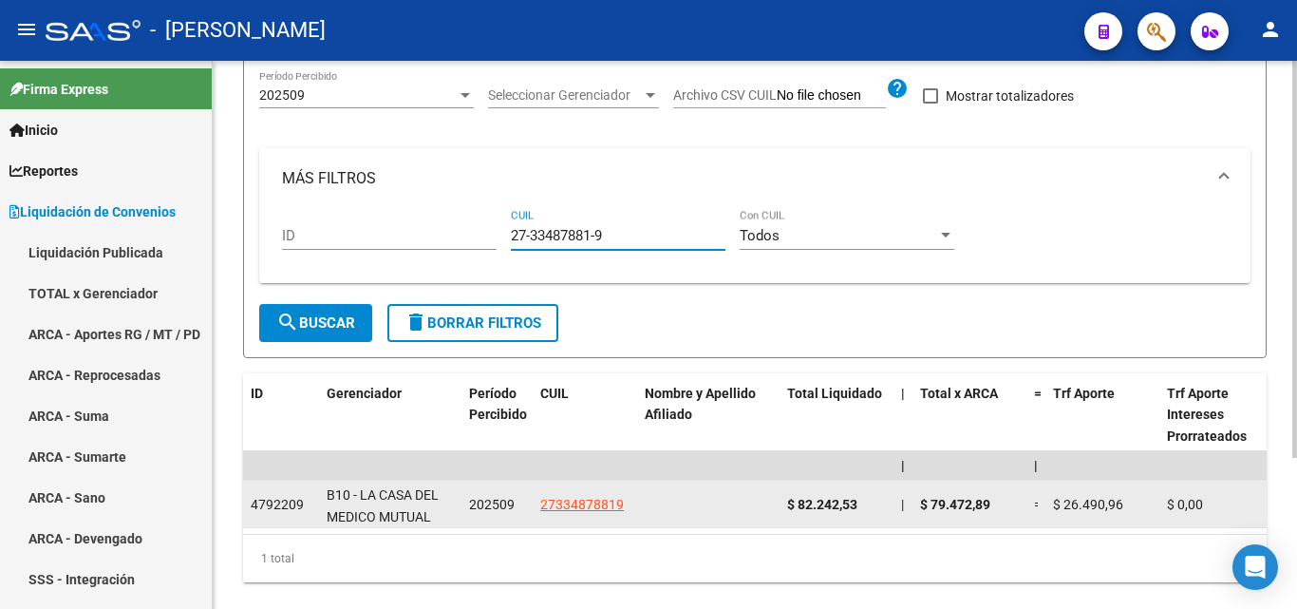
type input "27-33487881-9"
drag, startPoint x: 867, startPoint y: 504, endPoint x: 780, endPoint y: 507, distance: 86.4
click at [780, 507] on datatable-body-cell "$ 82.242,53" at bounding box center [836, 503] width 114 height 47
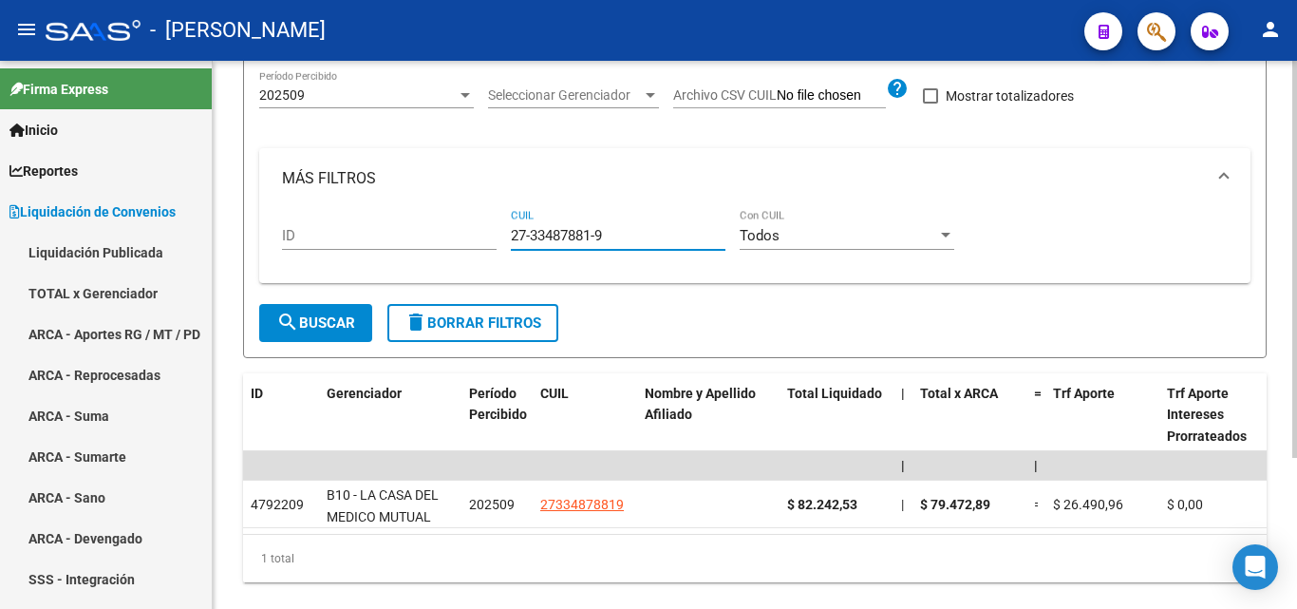
drag, startPoint x: 591, startPoint y: 241, endPoint x: 480, endPoint y: 252, distance: 110.6
click at [480, 252] on div "ID 27-33487881-9 CUIL Todos Con CUIL" at bounding box center [755, 238] width 946 height 59
paste input "20-44496744-8"
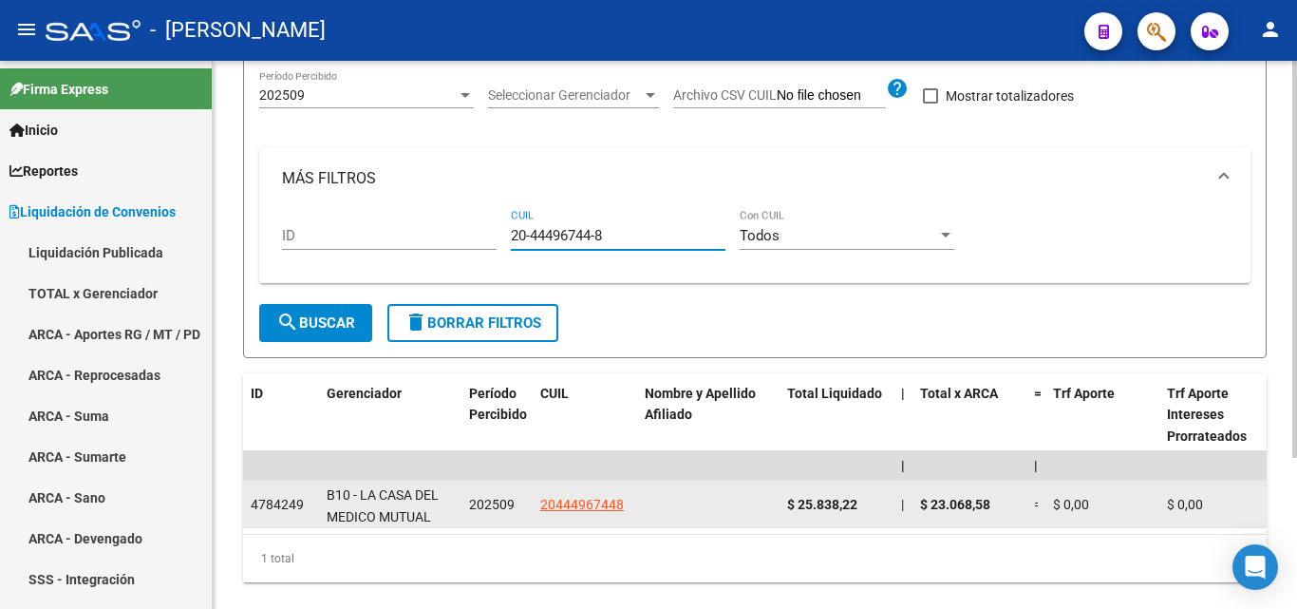
type input "20-44496744-8"
drag, startPoint x: 867, startPoint y: 501, endPoint x: 773, endPoint y: 509, distance: 94.3
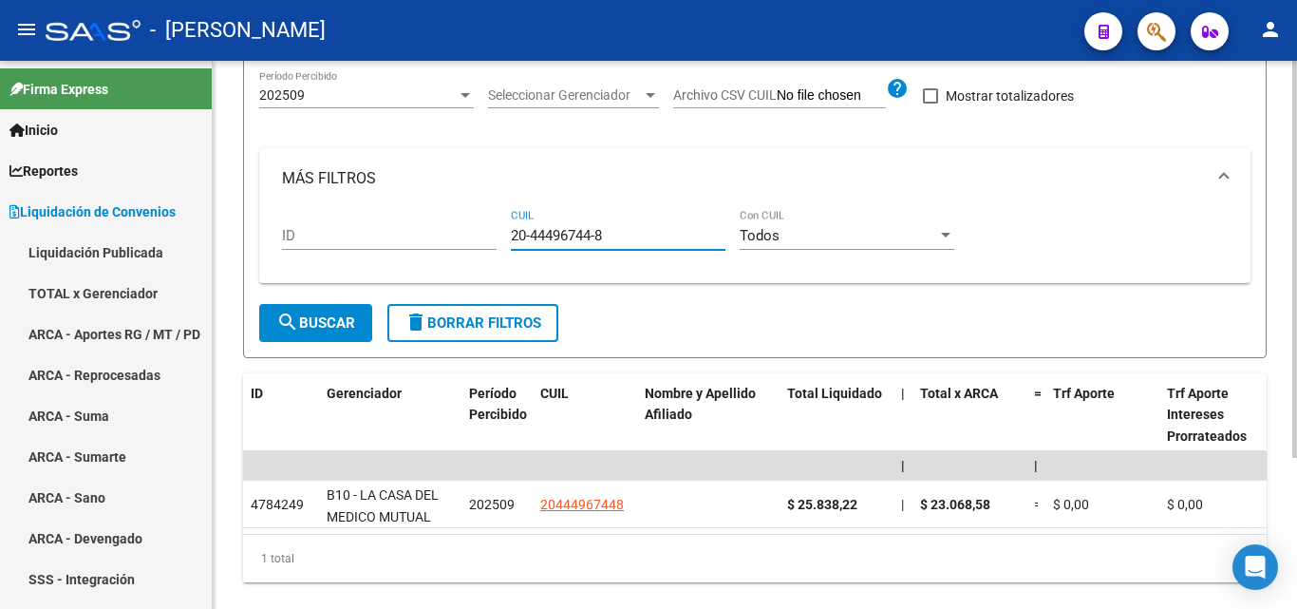
drag, startPoint x: 610, startPoint y: 234, endPoint x: 479, endPoint y: 253, distance: 132.4
click at [479, 253] on div "ID 20-44496744-8 CUIL Todos Con CUIL" at bounding box center [755, 238] width 946 height 59
paste input "20-37403997-1"
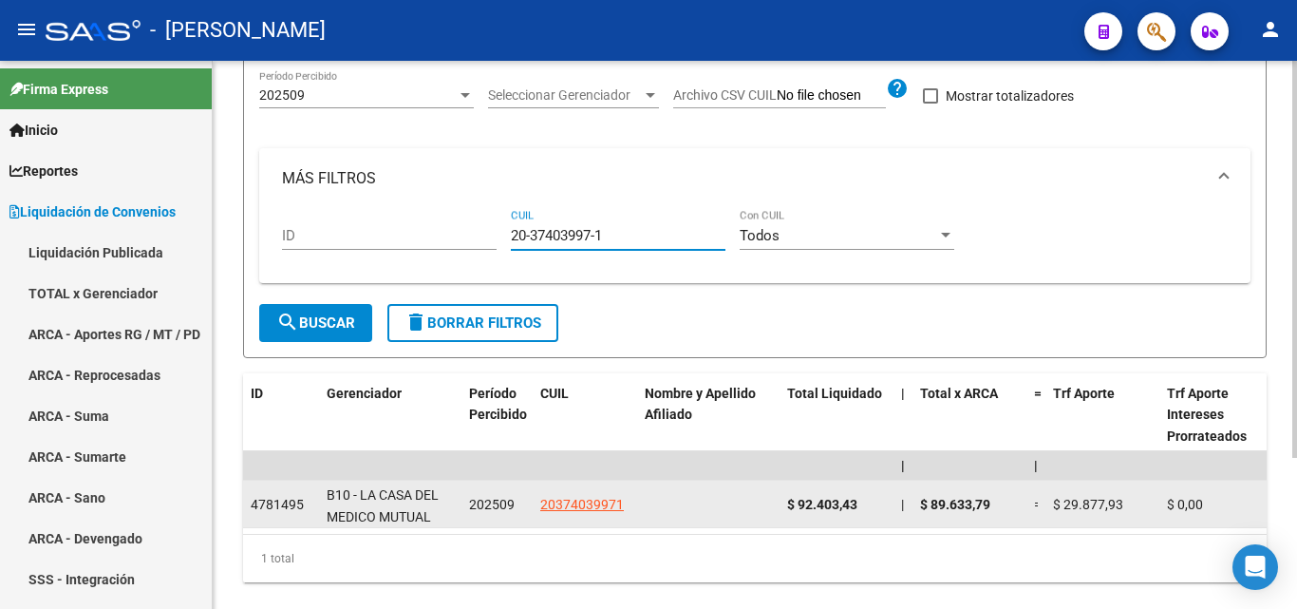
type input "20-37403997-1"
drag, startPoint x: 859, startPoint y: 502, endPoint x: 782, endPoint y: 505, distance: 77.0
click at [782, 505] on datatable-body-cell "$ 92.403,43" at bounding box center [836, 503] width 114 height 47
